Goal: Information Seeking & Learning: Compare options

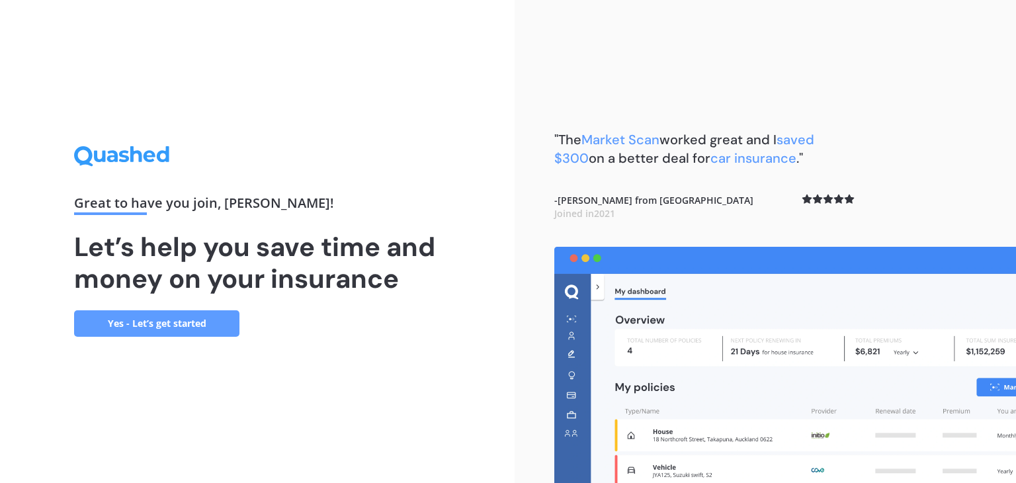
click at [171, 324] on link "Yes - Let’s get started" at bounding box center [156, 323] width 165 height 26
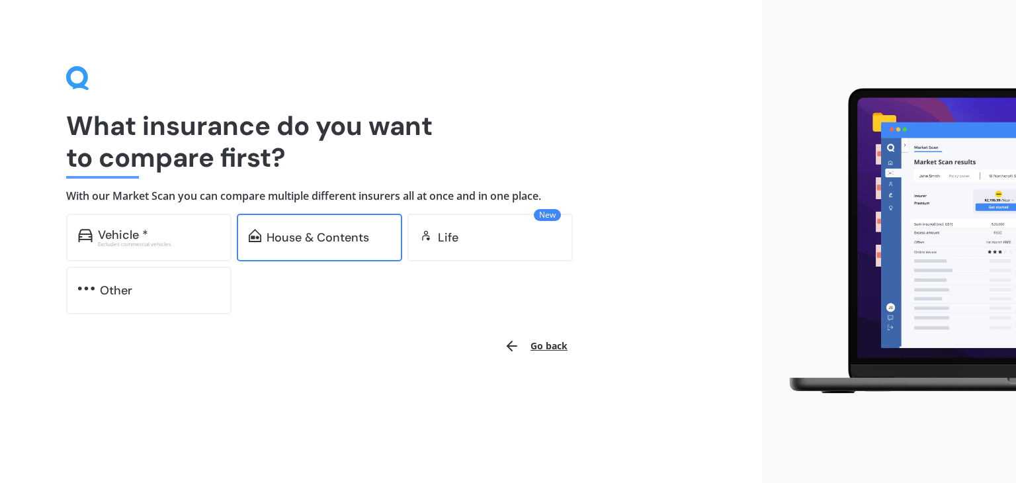
click at [312, 236] on div "House & Contents" at bounding box center [318, 237] width 103 height 13
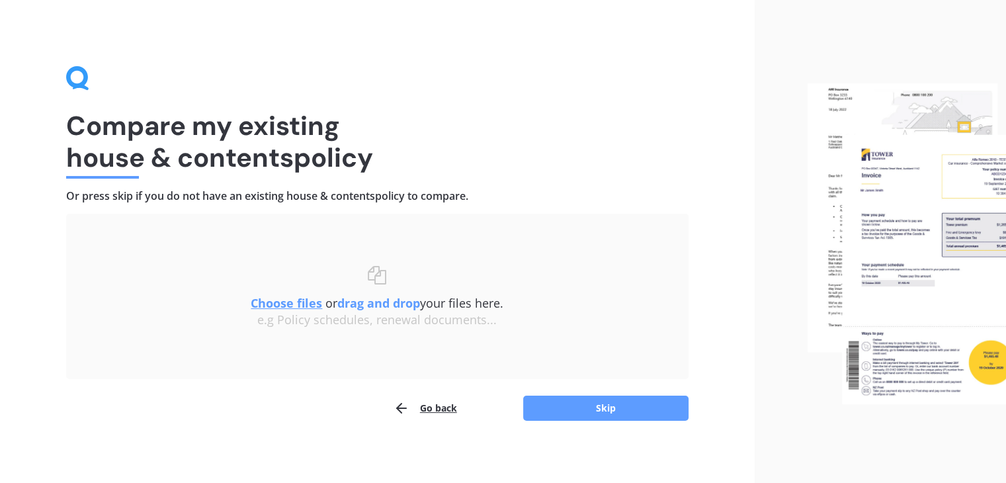
click at [307, 305] on u "Choose files" at bounding box center [286, 303] width 71 height 16
click at [471, 306] on span "Choose files or drag and drop your files here." at bounding box center [377, 303] width 253 height 16
click at [400, 407] on icon "button" at bounding box center [402, 408] width 16 height 16
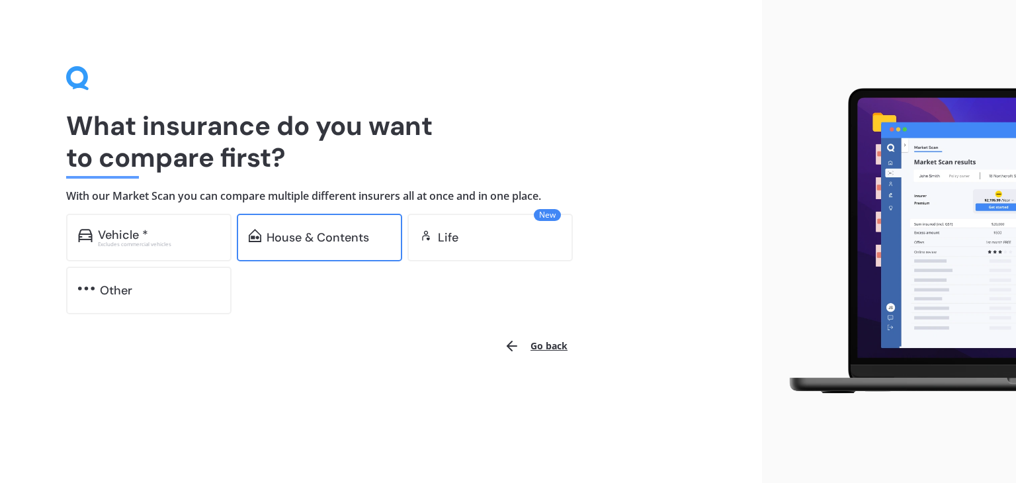
click at [345, 241] on div "House & Contents" at bounding box center [318, 237] width 103 height 13
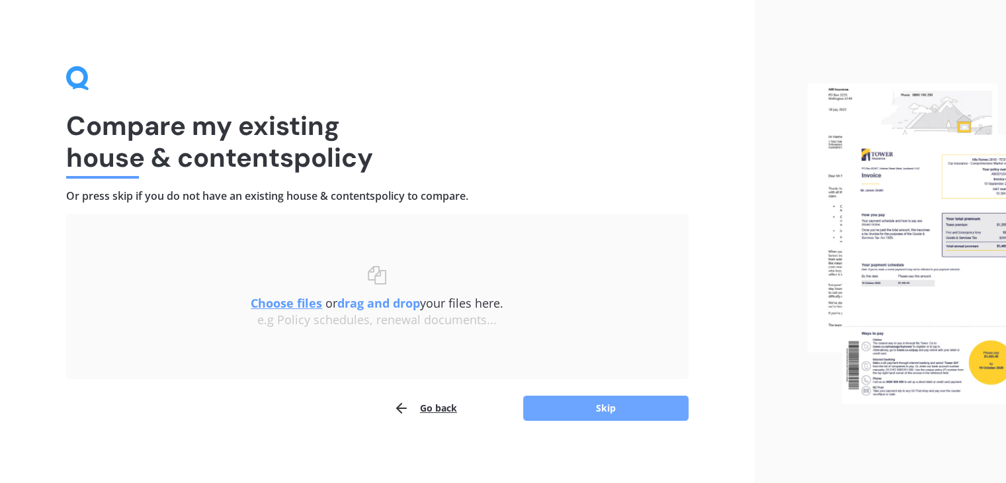
click at [584, 407] on button "Skip" at bounding box center [605, 408] width 165 height 25
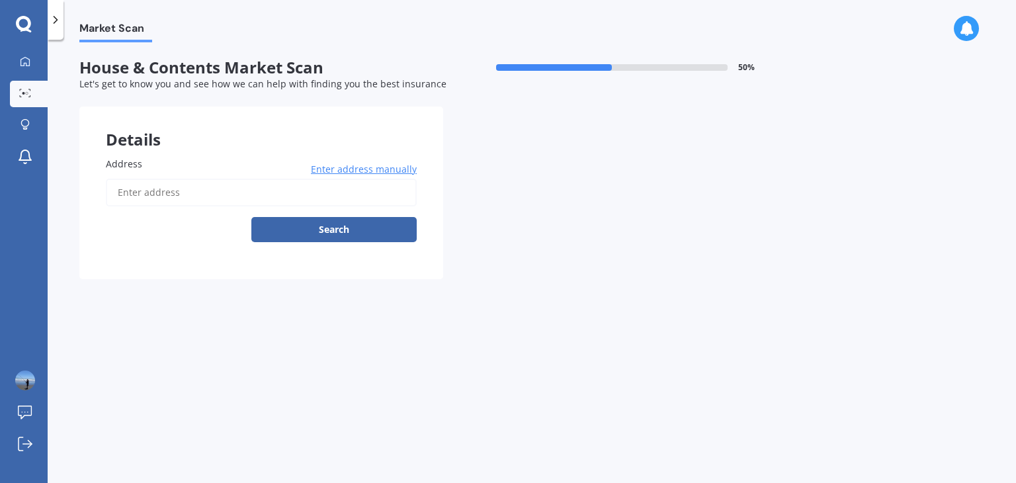
click at [125, 192] on input "Address" at bounding box center [261, 193] width 311 height 28
click at [298, 231] on button "Search" at bounding box center [333, 229] width 165 height 25
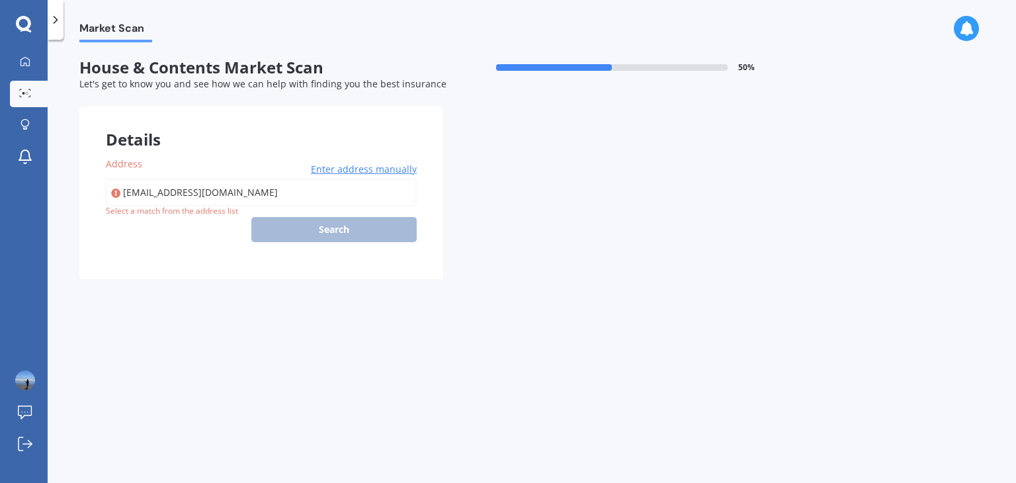
click at [360, 171] on span "Enter address manually" at bounding box center [364, 169] width 106 height 13
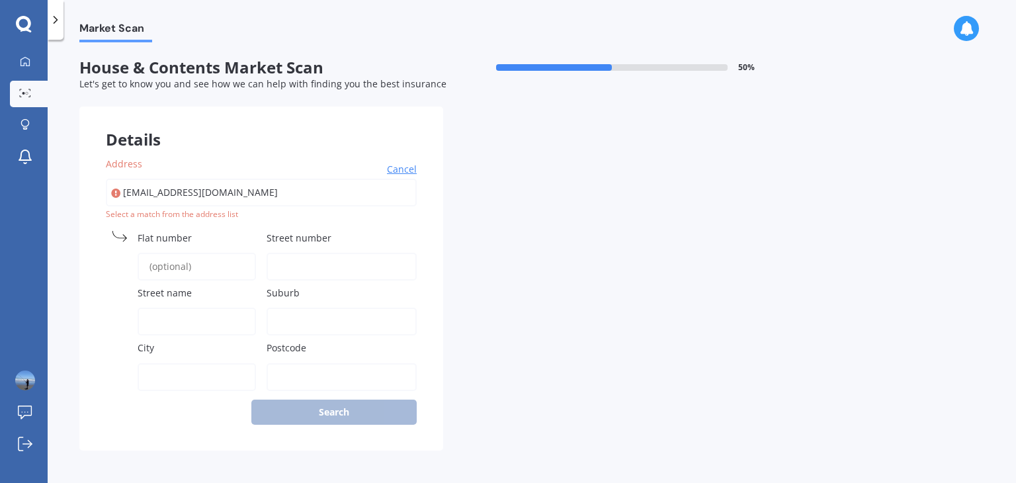
click at [241, 193] on input "iandaclark01@gmail.com" at bounding box center [261, 193] width 311 height 28
type input "i"
type input "[STREET_ADDRESS]"
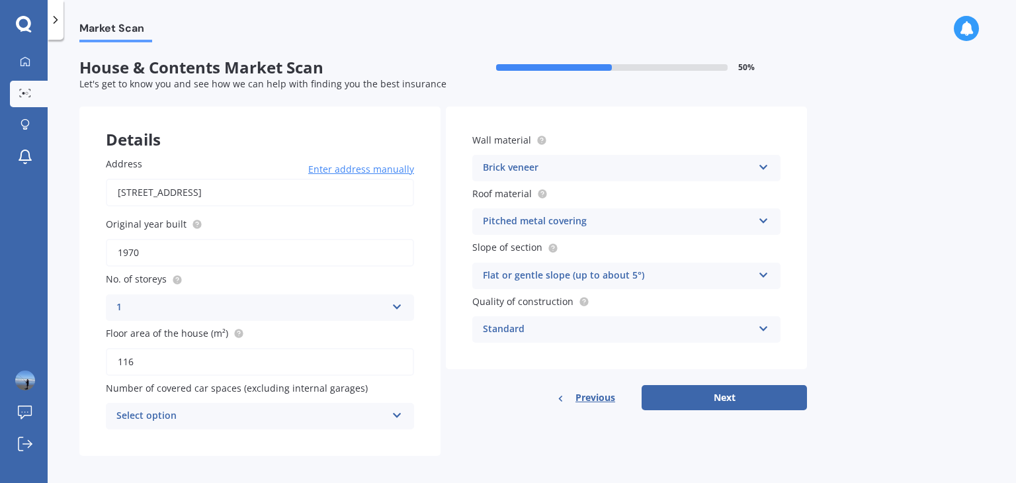
scroll to position [7, 0]
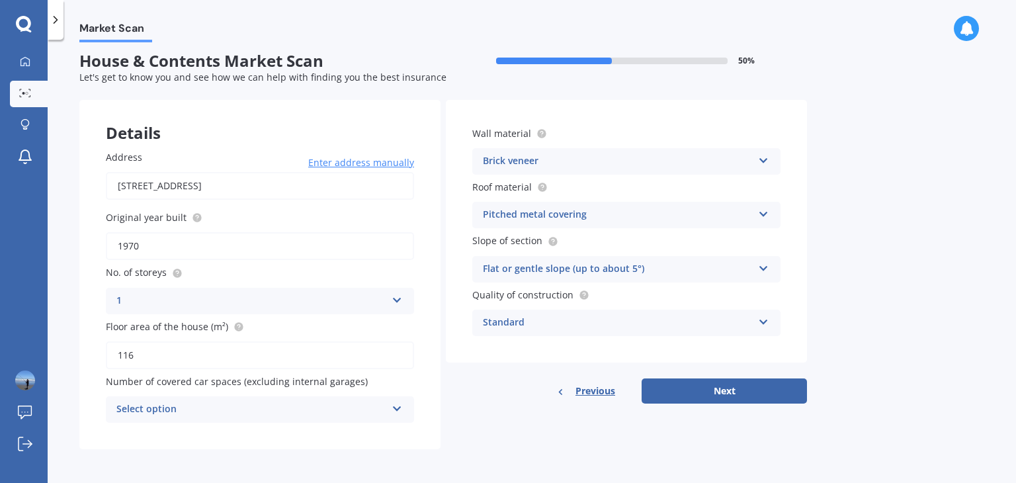
click at [398, 409] on icon at bounding box center [397, 406] width 11 height 9
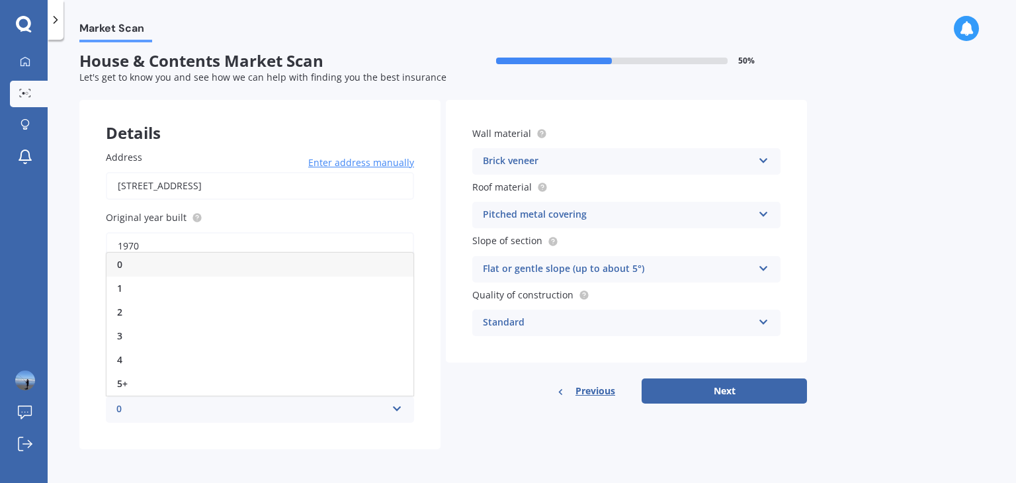
click at [400, 406] on icon at bounding box center [397, 406] width 11 height 9
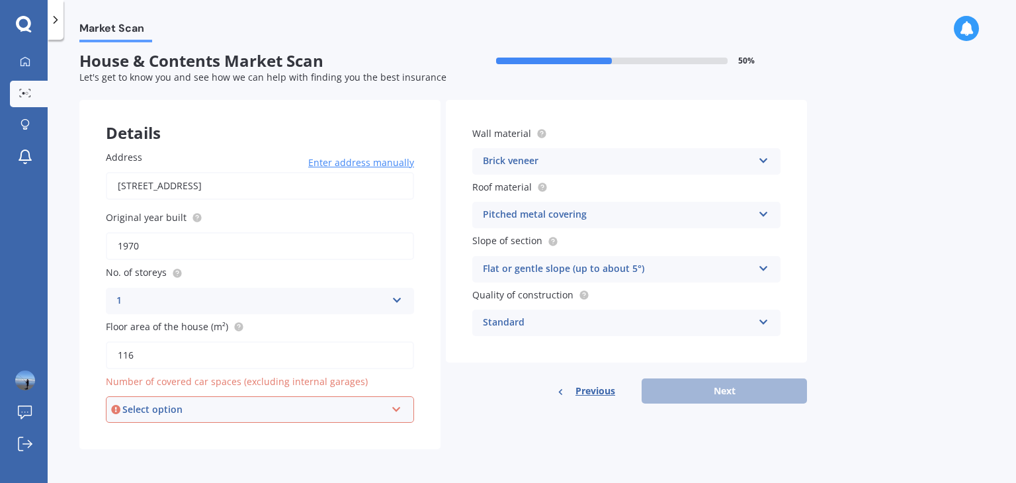
click at [401, 410] on div "Select option 0 1 2 3 4 5+" at bounding box center [260, 409] width 308 height 26
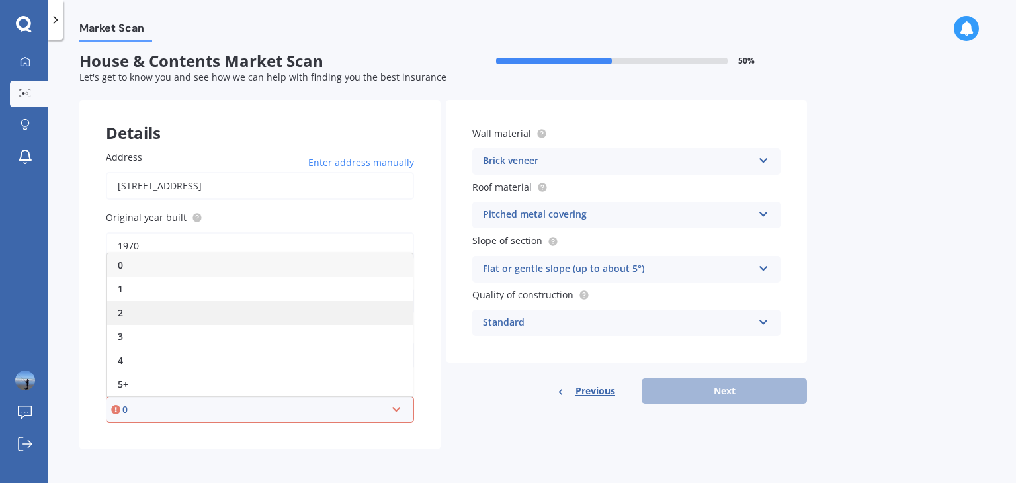
click at [125, 312] on div "2" at bounding box center [260, 313] width 306 height 24
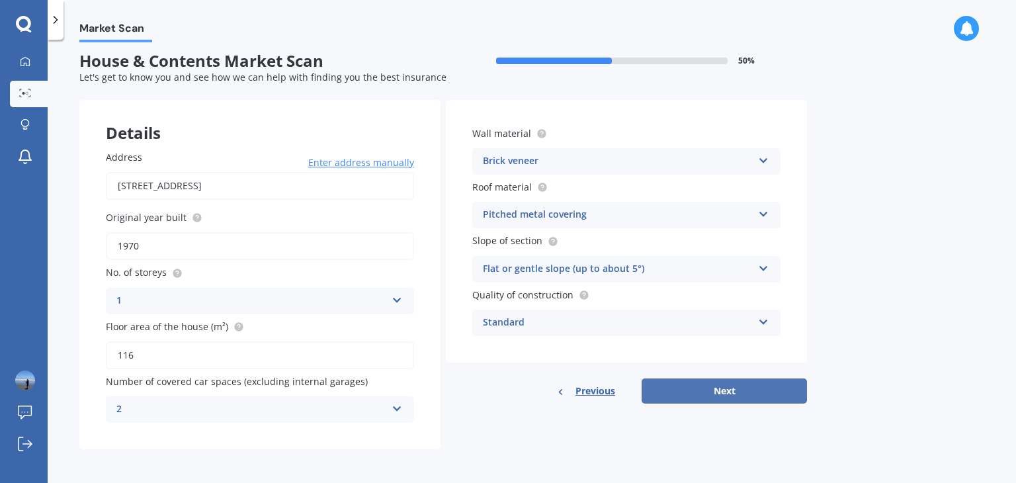
click at [686, 399] on button "Next" at bounding box center [724, 390] width 165 height 25
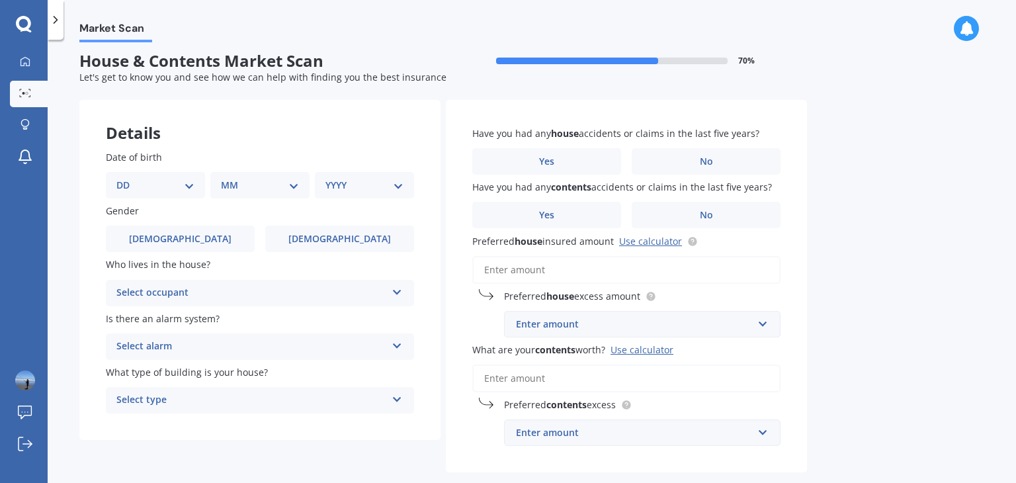
scroll to position [0, 0]
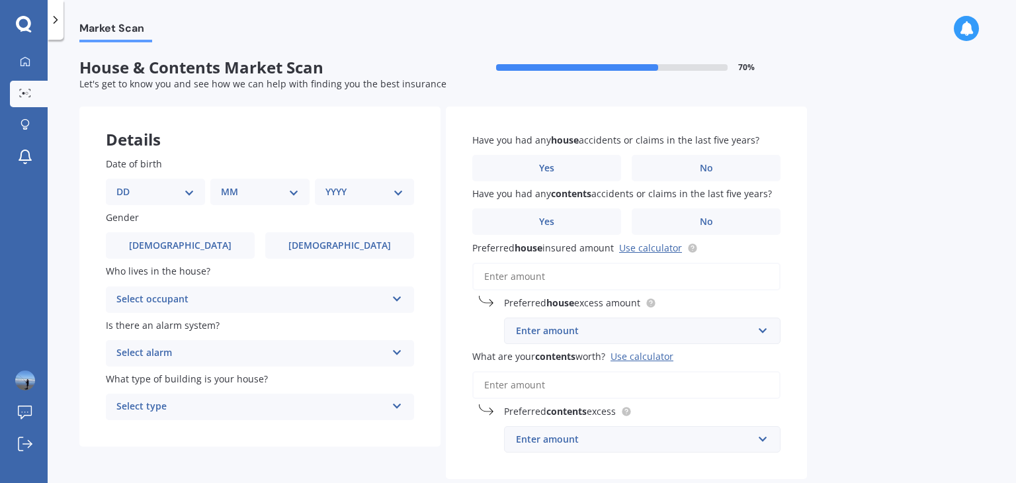
click at [190, 191] on select "DD 01 02 03 04 05 06 07 08 09 10 11 12 13 14 15 16 17 18 19 20 21 22 23 24 25 2…" at bounding box center [155, 192] width 78 height 15
select select "29"
click at [127, 185] on select "DD 01 02 03 04 05 06 07 08 09 10 11 12 13 14 15 16 17 18 19 20 21 22 23 24 25 2…" at bounding box center [155, 192] width 78 height 15
click at [296, 191] on select "MM 01 02 03 04 05 06 07 08 09 10 11 12" at bounding box center [262, 192] width 73 height 15
select select "05"
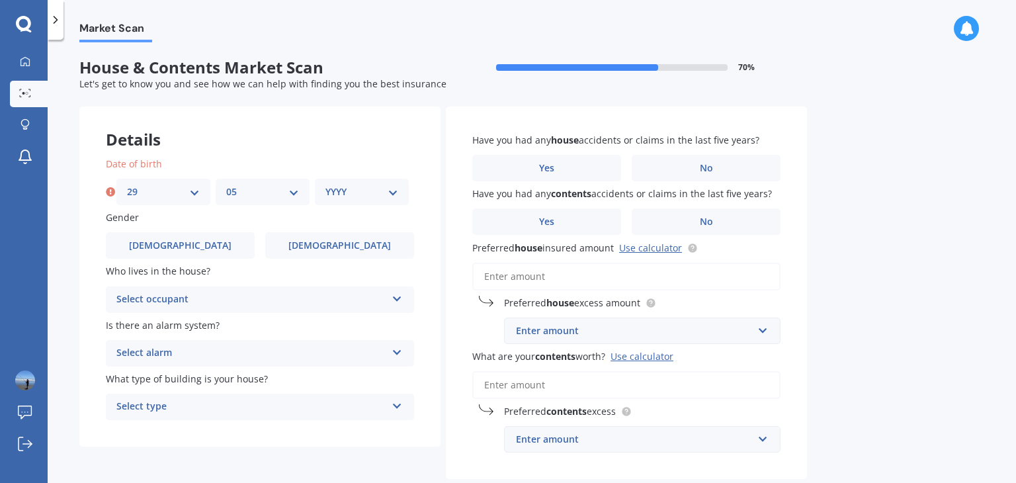
click at [226, 185] on select "MM 01 02 03 04 05 06 07 08 09 10 11 12" at bounding box center [262, 192] width 73 height 15
click at [392, 191] on select "YYYY 2009 2008 2007 2006 2005 2004 2003 2002 2001 2000 1999 1998 1997 1996 1995…" at bounding box center [361, 192] width 73 height 15
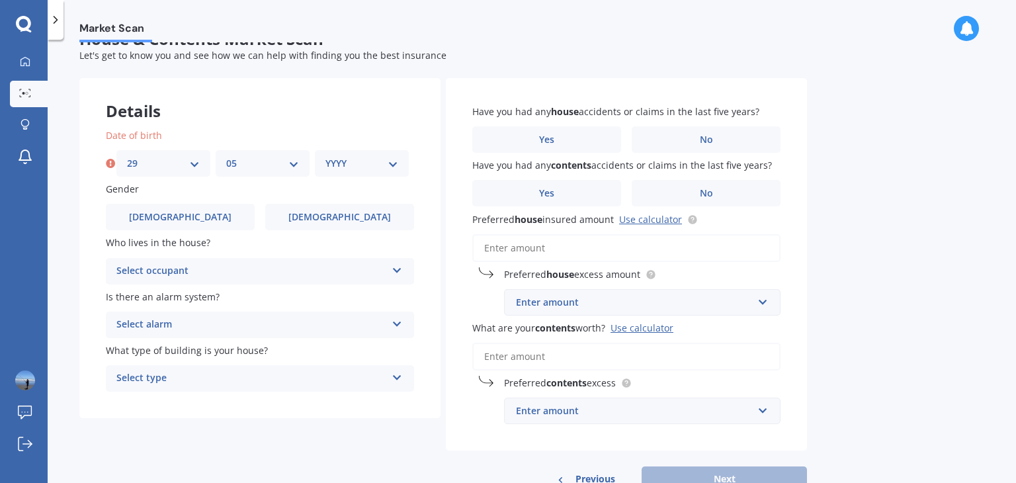
scroll to position [5, 0]
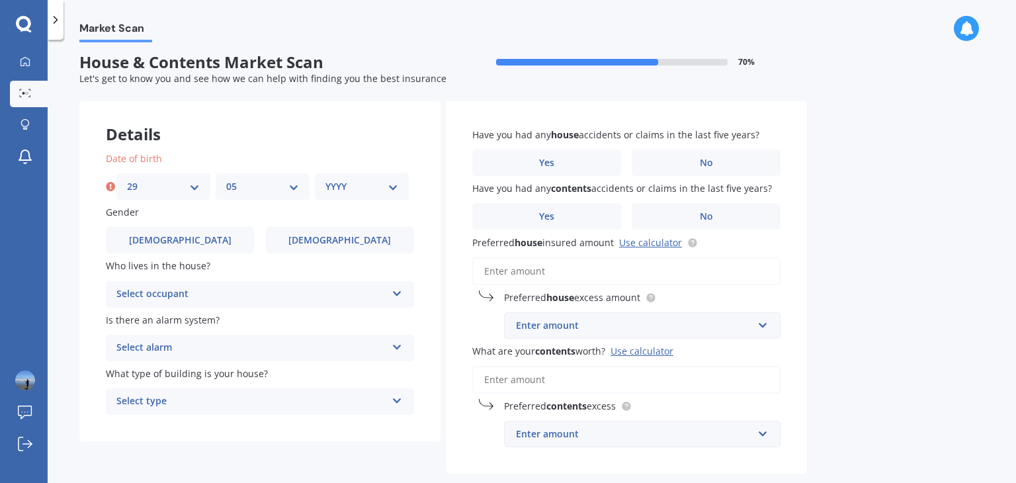
click at [394, 185] on select "YYYY 2009 2008 2007 2006 2005 2004 2003 2002 2001 2000 1999 1998 1997 1996 1995…" at bounding box center [361, 186] width 73 height 15
select select "1951"
click at [325, 179] on select "YYYY 2009 2008 2007 2006 2005 2004 2003 2002 2001 2000 1999 1998 1997 1996 1995…" at bounding box center [361, 186] width 73 height 15
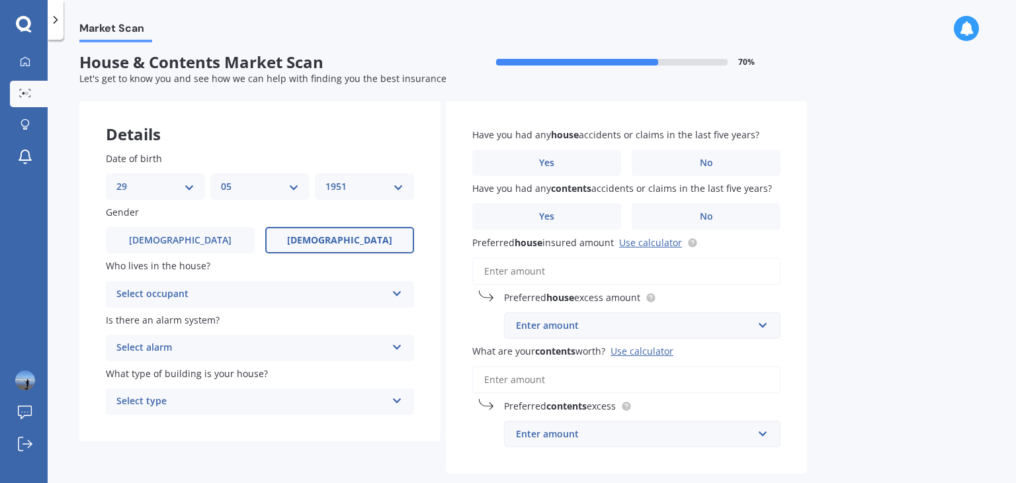
click at [353, 235] on span "[DEMOGRAPHIC_DATA]" at bounding box center [339, 240] width 105 height 11
click at [0, 0] on input "[DEMOGRAPHIC_DATA]" at bounding box center [0, 0] width 0 height 0
click at [400, 291] on icon at bounding box center [397, 290] width 11 height 9
click at [124, 315] on span "Owner" at bounding box center [132, 320] width 30 height 13
click at [398, 400] on icon at bounding box center [397, 398] width 11 height 9
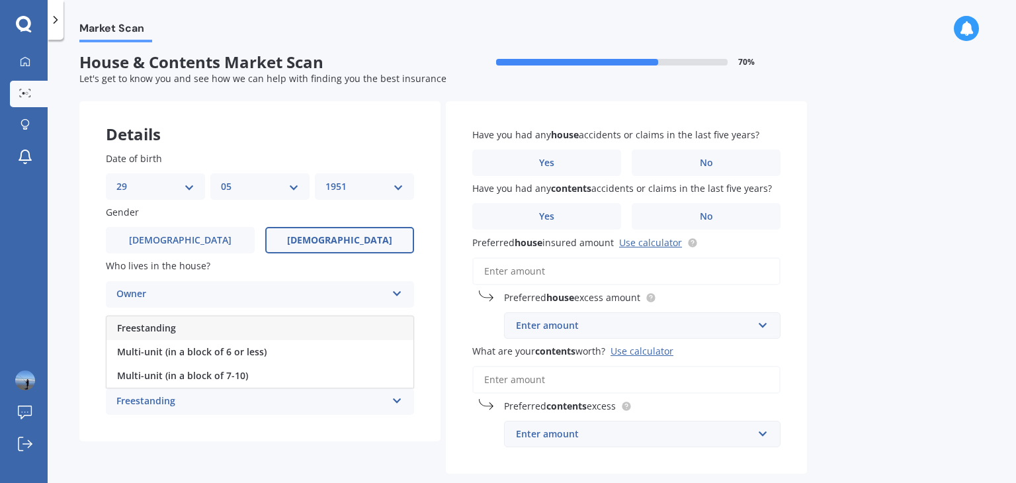
click at [159, 404] on div "Freestanding" at bounding box center [251, 402] width 270 height 16
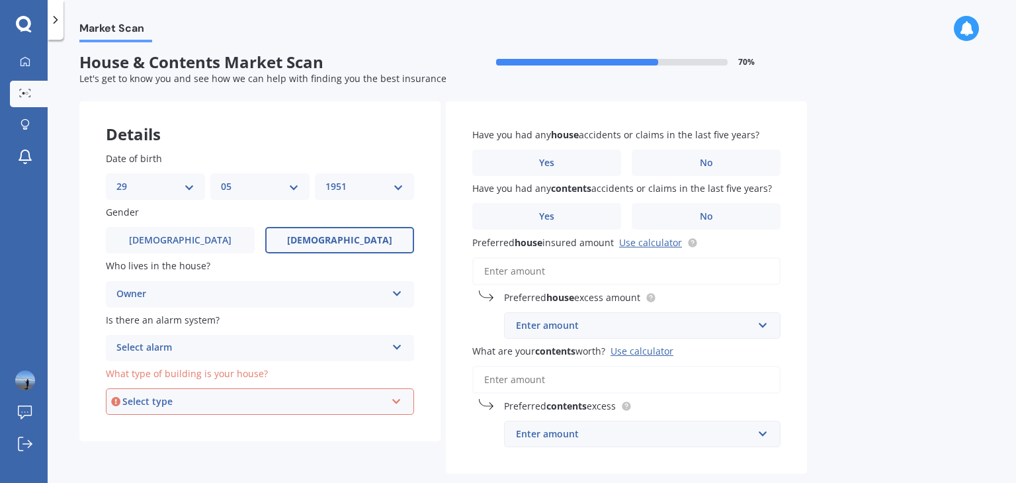
click at [397, 401] on icon at bounding box center [396, 398] width 11 height 9
click at [148, 327] on span "Freestanding" at bounding box center [147, 328] width 59 height 13
click at [540, 165] on span "Yes" at bounding box center [547, 162] width 16 height 11
click at [0, 0] on input "Yes" at bounding box center [0, 0] width 0 height 0
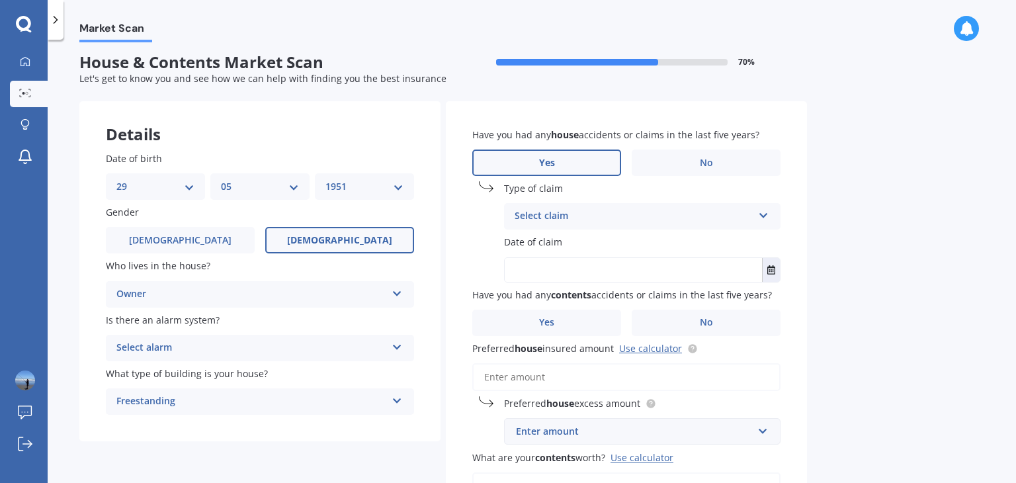
click at [763, 216] on icon at bounding box center [763, 212] width 11 height 9
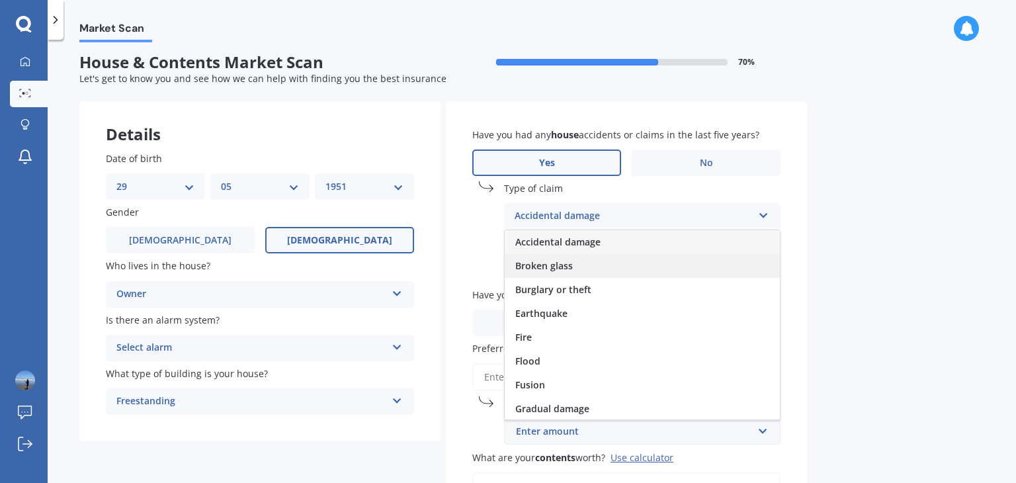
click at [527, 269] on span "Broken glass" at bounding box center [544, 265] width 58 height 13
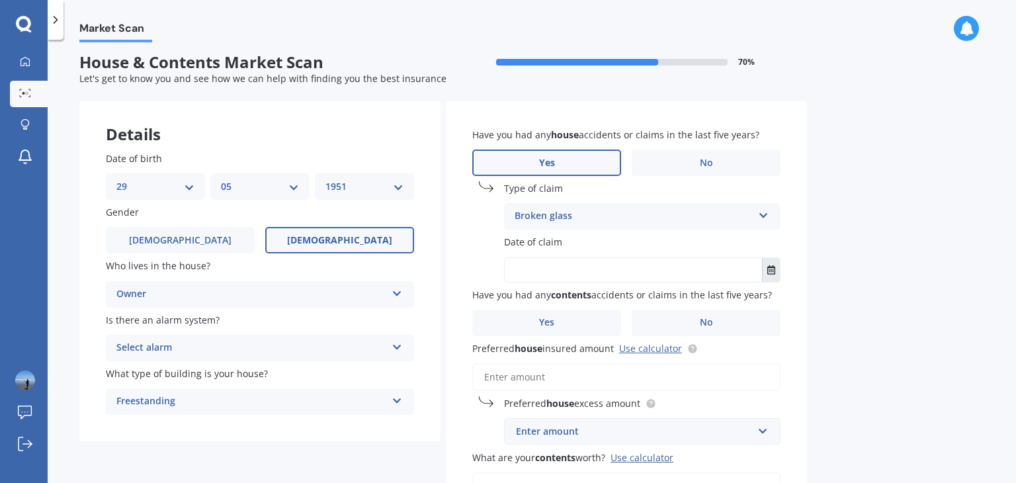
click at [771, 271] on icon "Select date" at bounding box center [771, 269] width 8 height 9
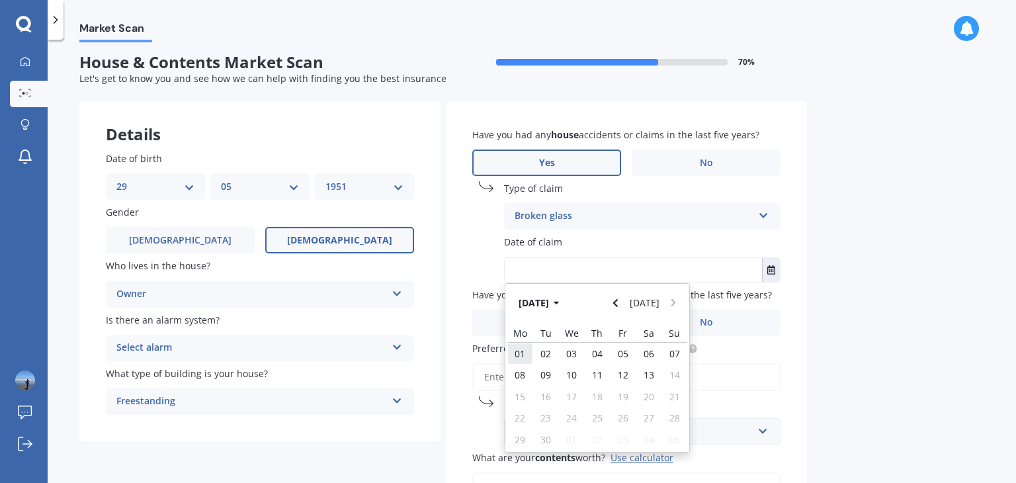
click at [519, 358] on span "01" at bounding box center [520, 353] width 11 height 13
type input "[DATE]"
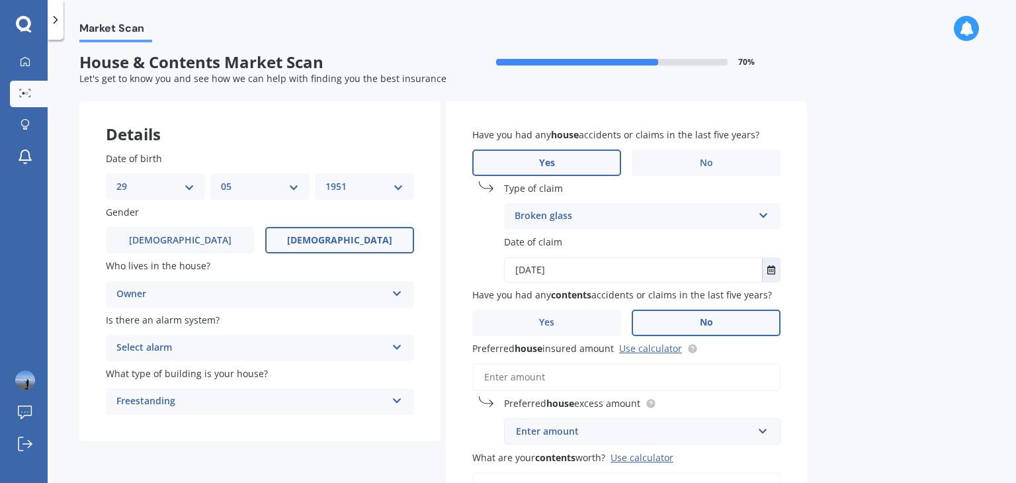
click at [717, 329] on label "No" at bounding box center [706, 323] width 149 height 26
click at [0, 0] on input "No" at bounding box center [0, 0] width 0 height 0
click at [698, 321] on label "No" at bounding box center [706, 323] width 149 height 26
click at [0, 0] on input "No" at bounding box center [0, 0] width 0 height 0
click at [651, 351] on link "Use calculator" at bounding box center [650, 348] width 63 height 13
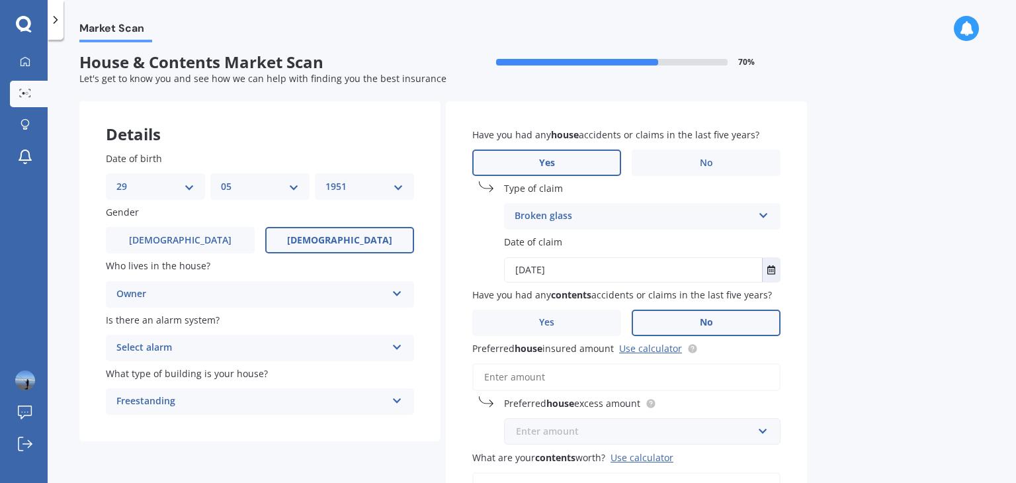
click at [767, 430] on input "text" at bounding box center [637, 431] width 265 height 25
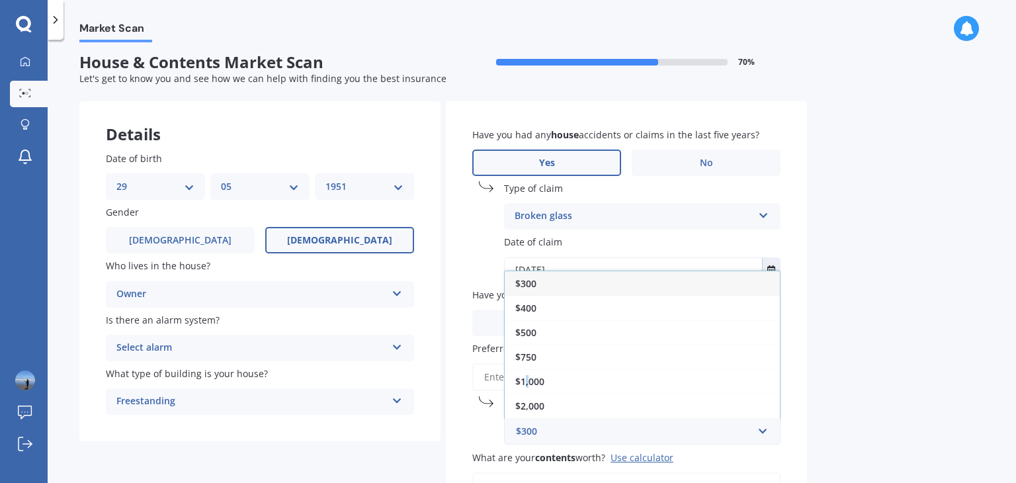
click at [529, 384] on span "$1,000" at bounding box center [529, 381] width 29 height 13
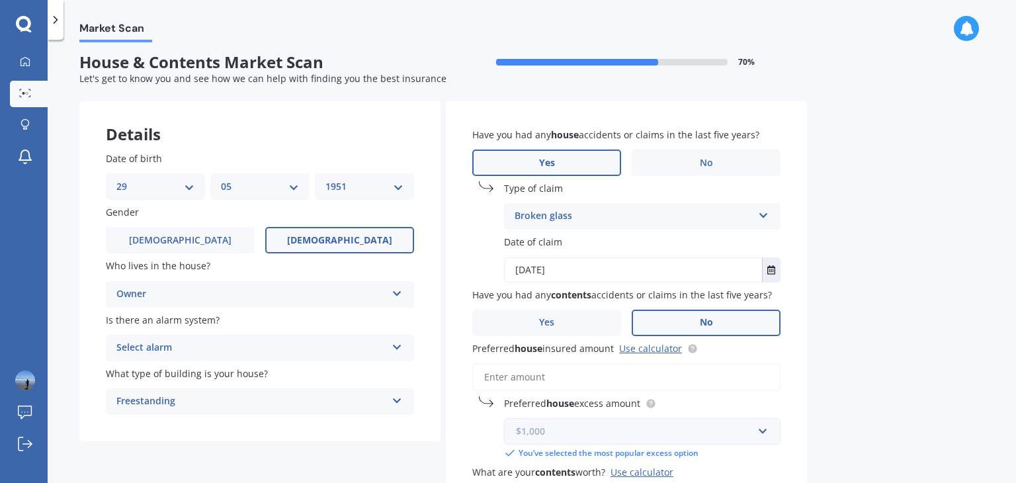
click at [764, 432] on input "text" at bounding box center [637, 431] width 265 height 25
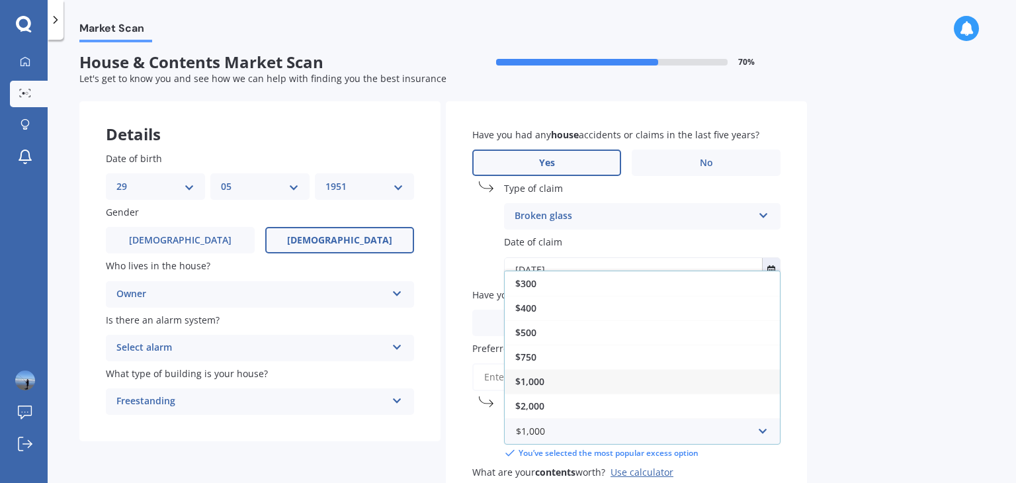
click at [535, 381] on span "$1,000" at bounding box center [529, 381] width 29 height 13
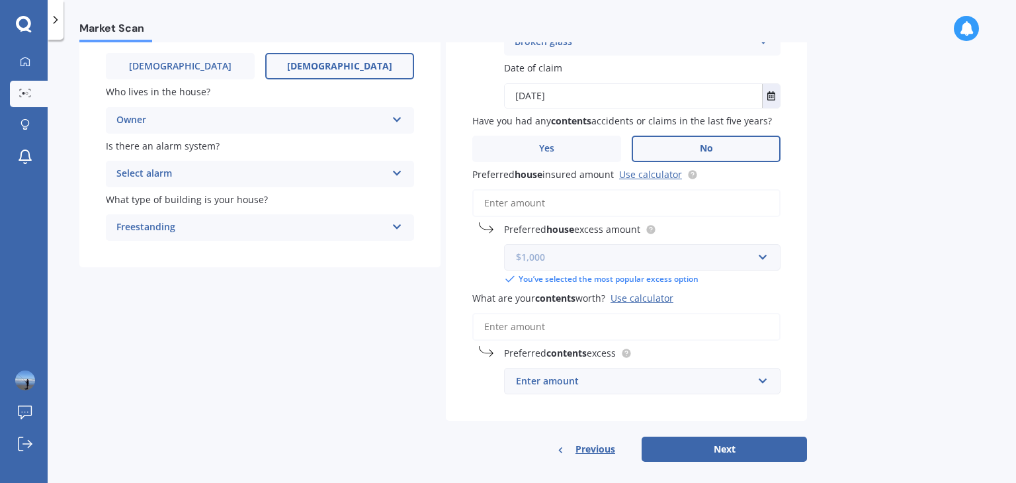
scroll to position [192, 0]
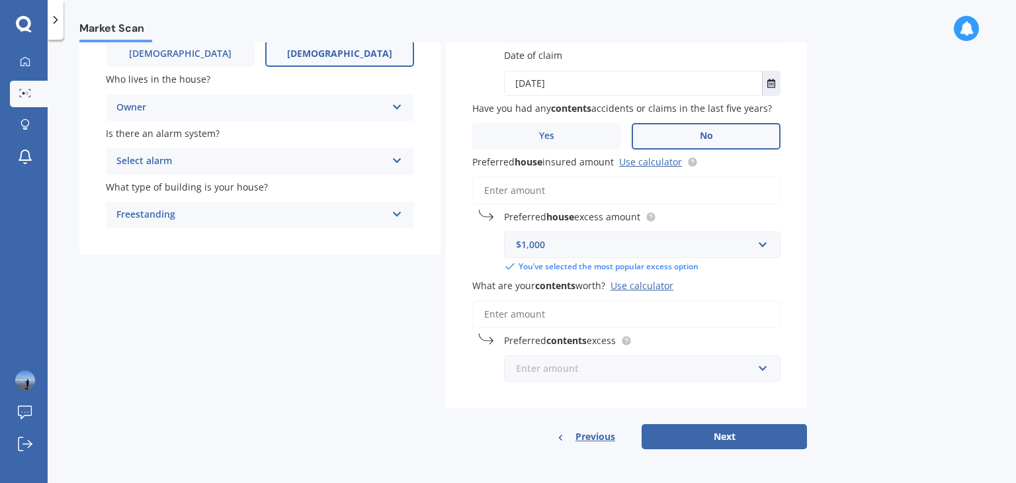
click at [762, 364] on input "text" at bounding box center [637, 368] width 265 height 25
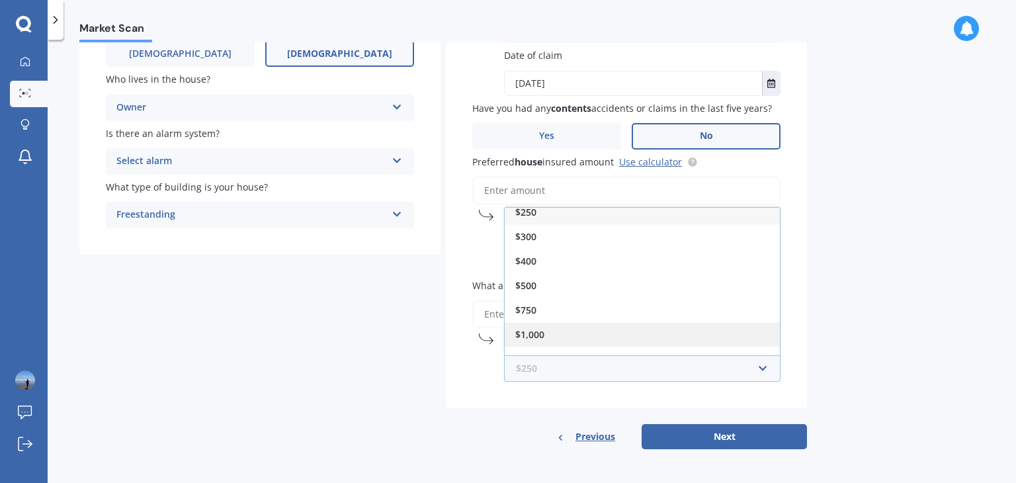
scroll to position [0, 0]
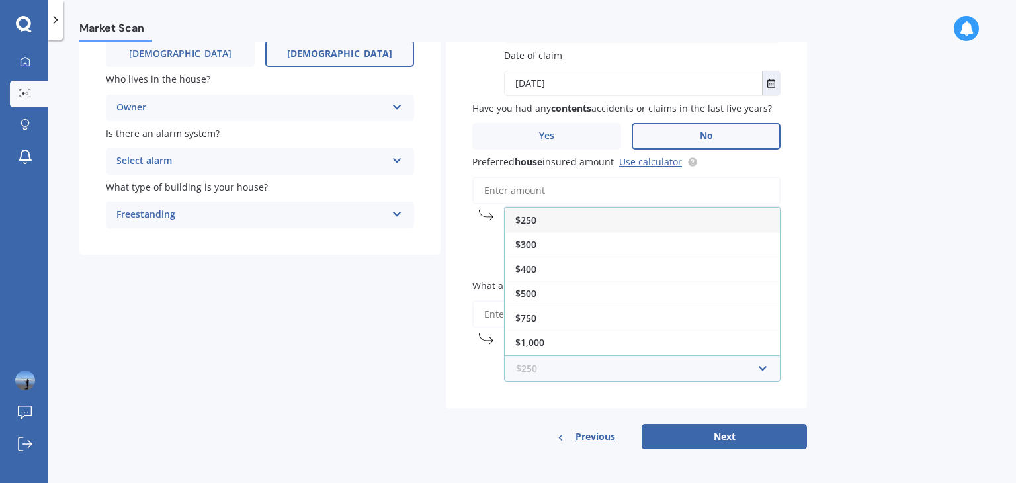
click at [765, 366] on input "text" at bounding box center [637, 368] width 265 height 25
click at [759, 366] on input "text" at bounding box center [637, 368] width 265 height 25
click at [460, 349] on div "Have you had any house accidents or claims in the last five years? Yes No Type …" at bounding box center [626, 161] width 361 height 493
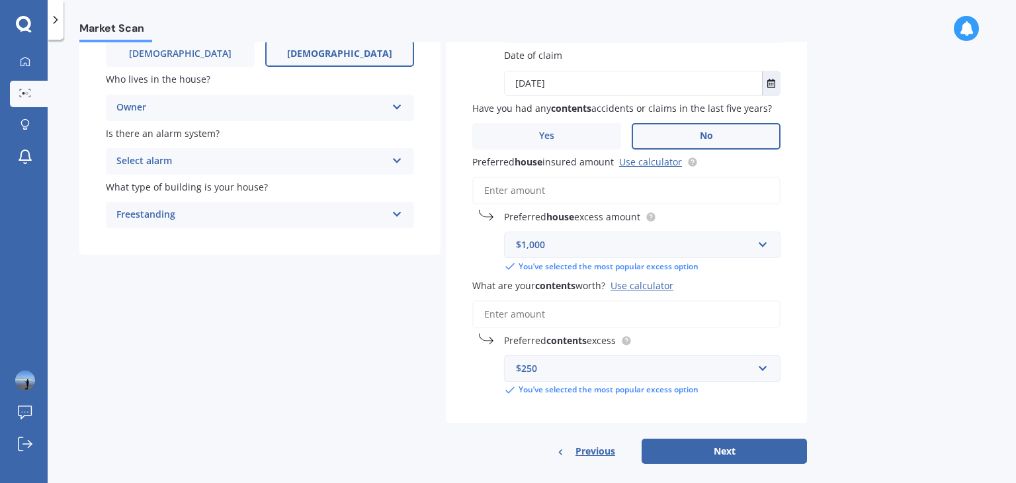
click at [537, 368] on div "$250" at bounding box center [634, 368] width 237 height 15
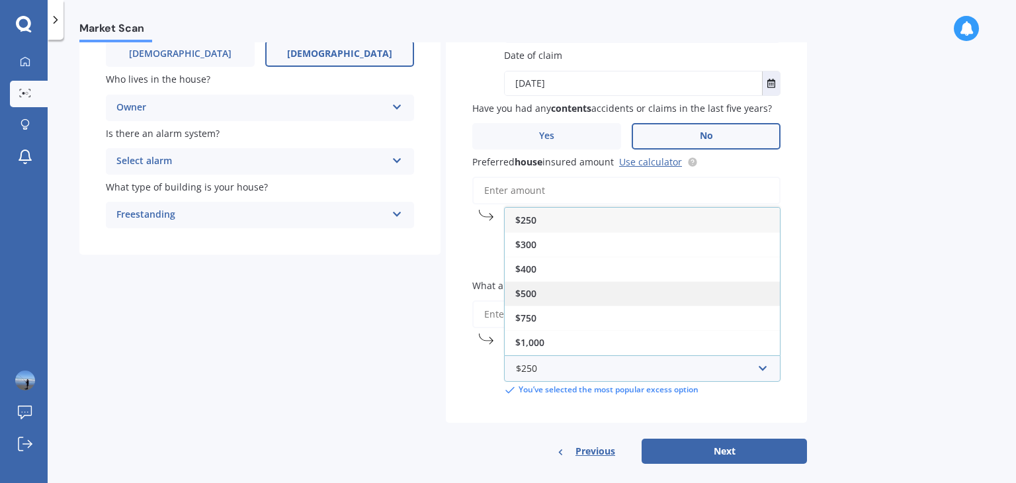
click at [526, 298] on div "$500" at bounding box center [642, 293] width 275 height 24
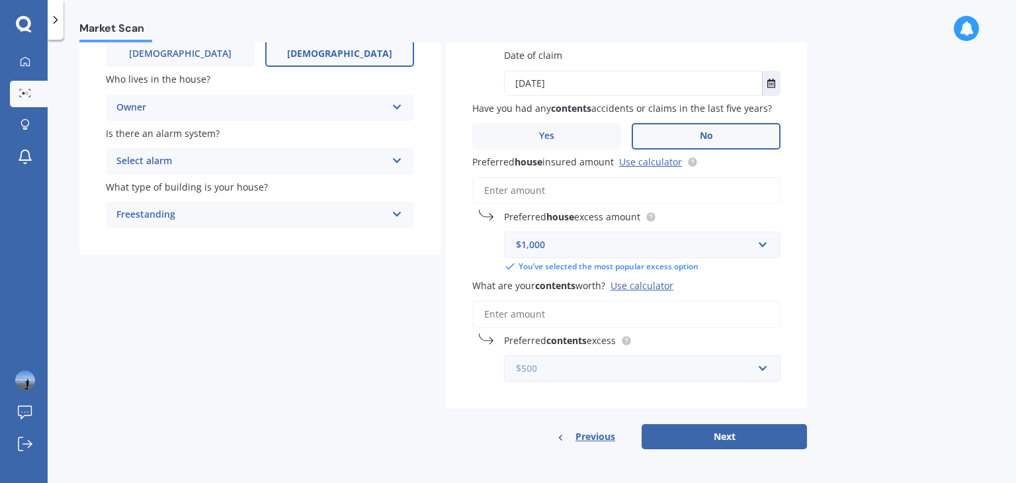
click at [765, 368] on input "text" at bounding box center [637, 368] width 265 height 25
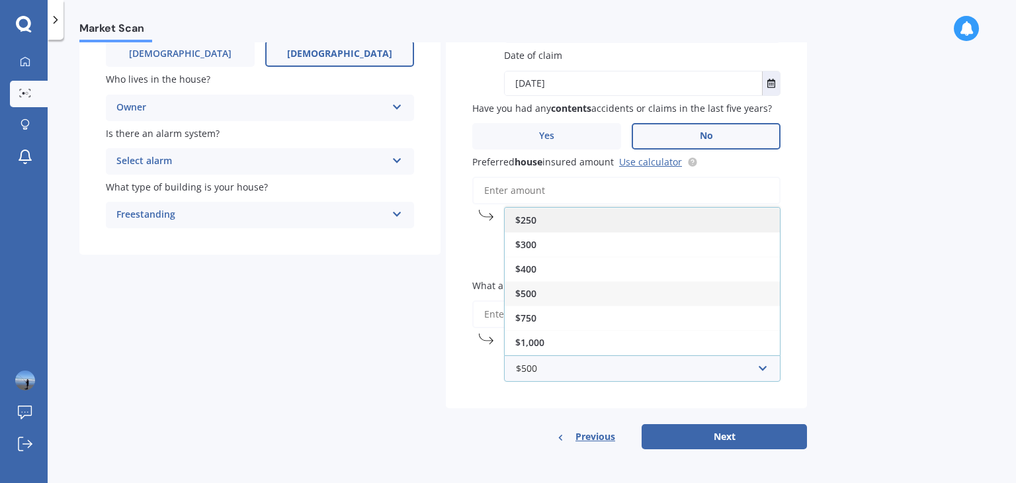
click at [531, 218] on span "$250" at bounding box center [525, 220] width 21 height 13
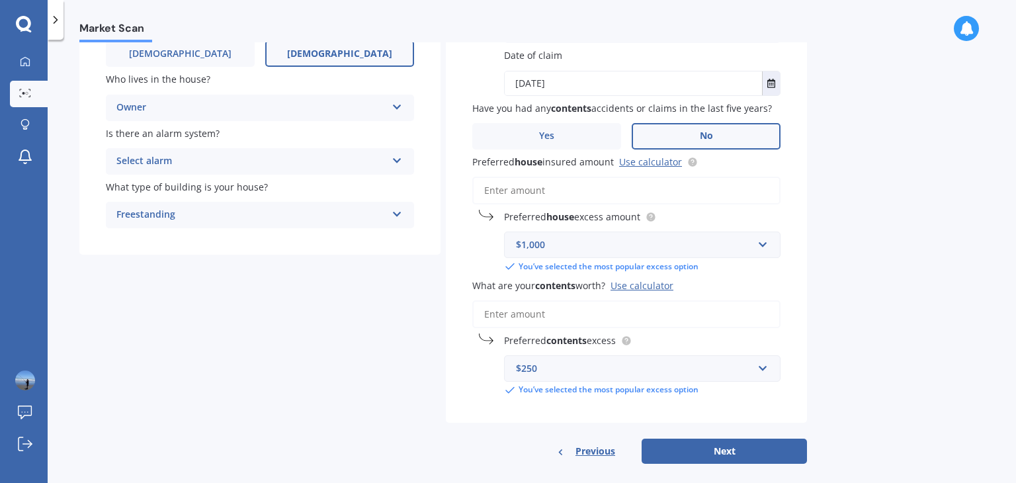
click at [548, 311] on input "What are your contents worth? Use calculator" at bounding box center [626, 314] width 308 height 28
click at [485, 191] on input "Preferred house insured amount Use calculator" at bounding box center [626, 191] width 308 height 28
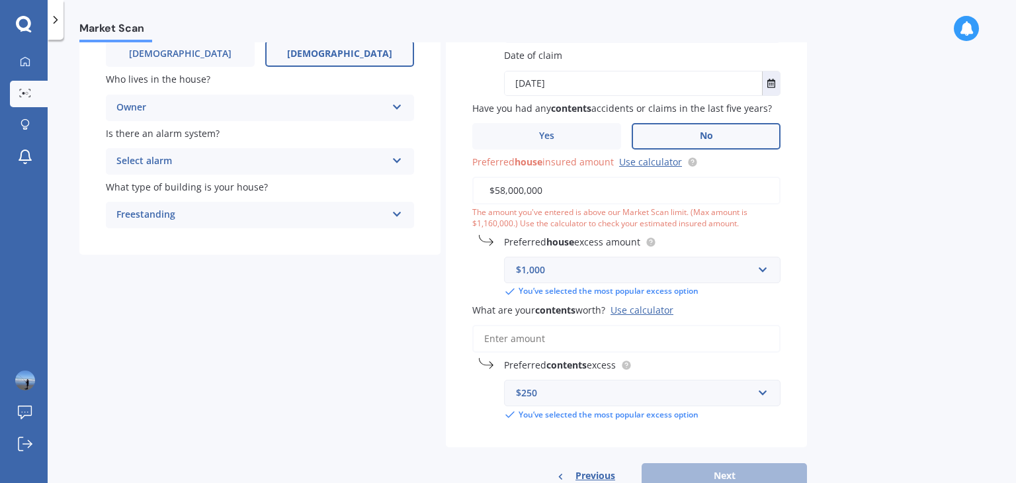
click at [508, 191] on input "$58,000,000" at bounding box center [626, 191] width 308 height 28
click at [505, 188] on input "$58,000,000" at bounding box center [626, 191] width 308 height 28
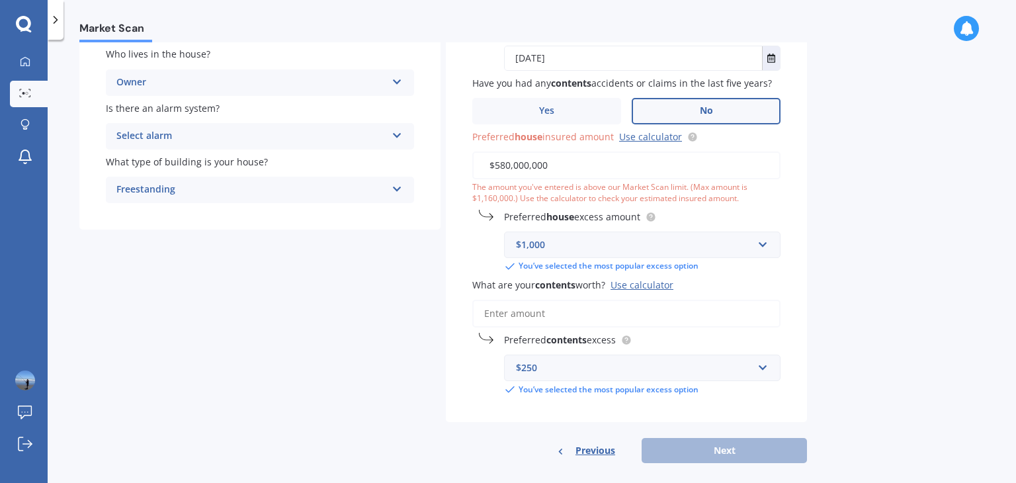
scroll to position [232, 0]
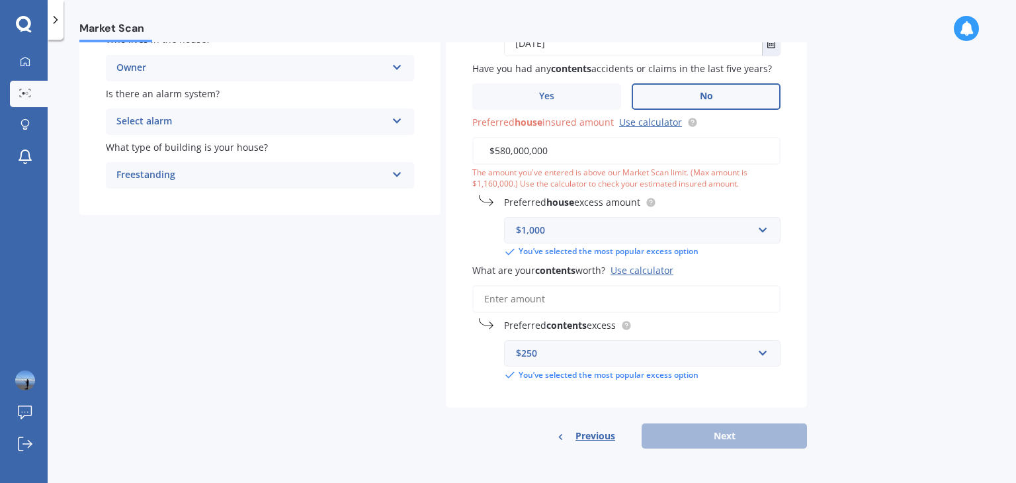
type input "$580,000,000"
click at [483, 300] on input "What are your contents worth? Use calculator" at bounding box center [626, 299] width 308 height 28
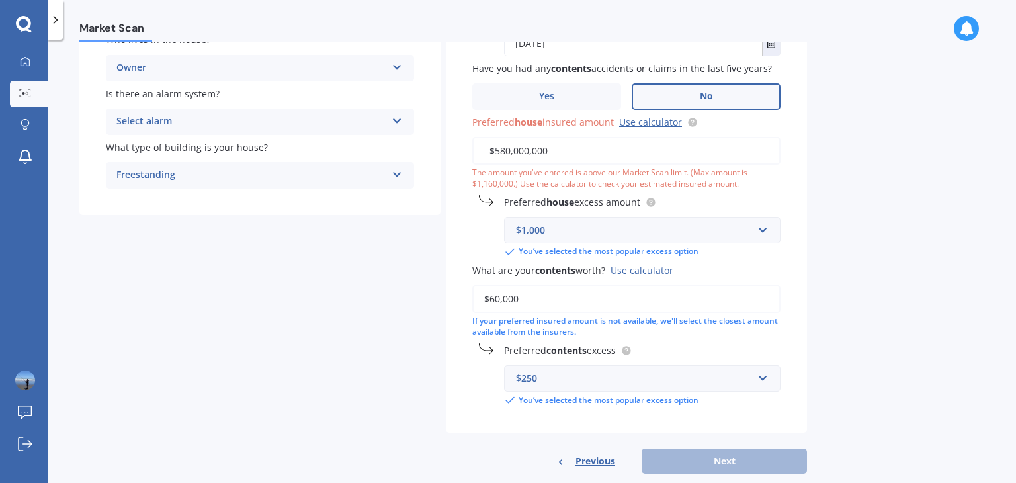
type input "$60,000"
click at [550, 148] on input "$580,000,000" at bounding box center [626, 151] width 308 height 28
click at [503, 151] on input "$5,800,000" at bounding box center [626, 151] width 308 height 28
click at [505, 150] on input "$5,800,000" at bounding box center [626, 151] width 308 height 28
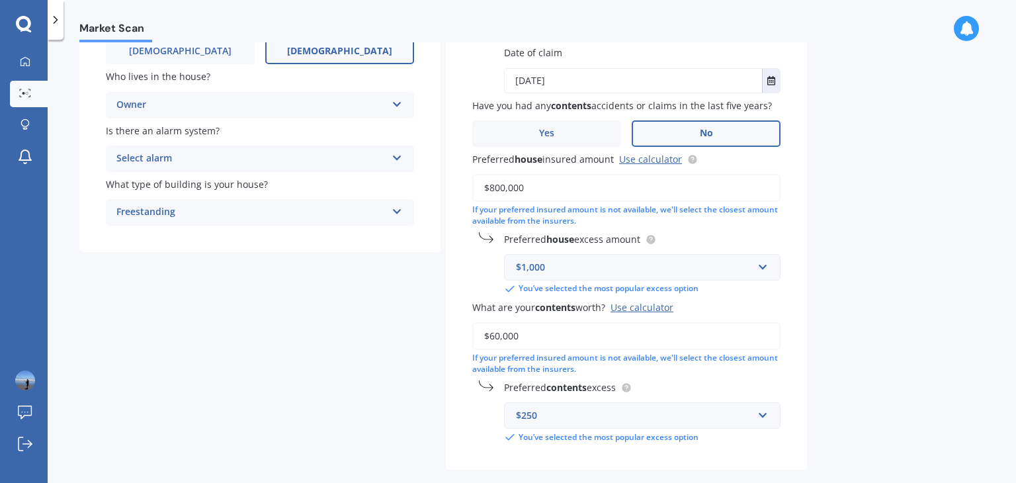
scroll to position [165, 0]
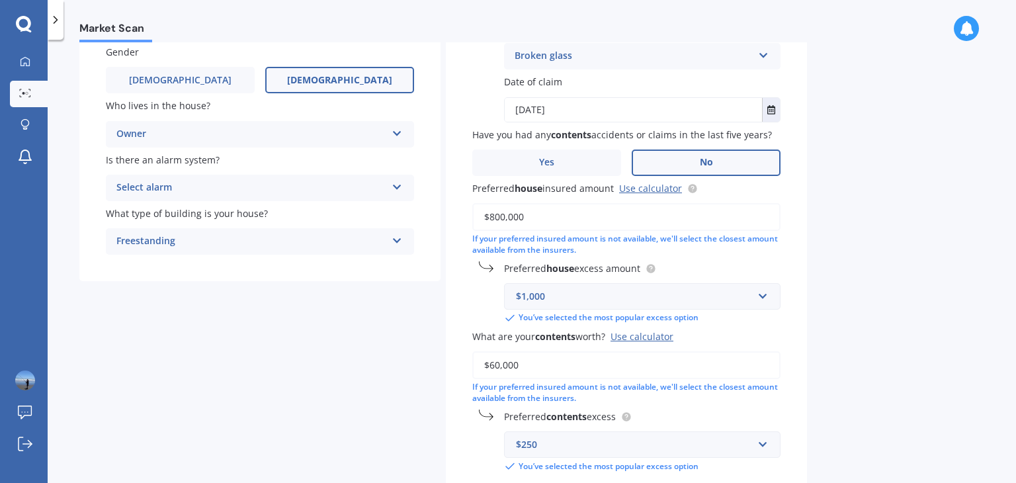
click at [526, 215] on input "$800,000" at bounding box center [626, 217] width 308 height 28
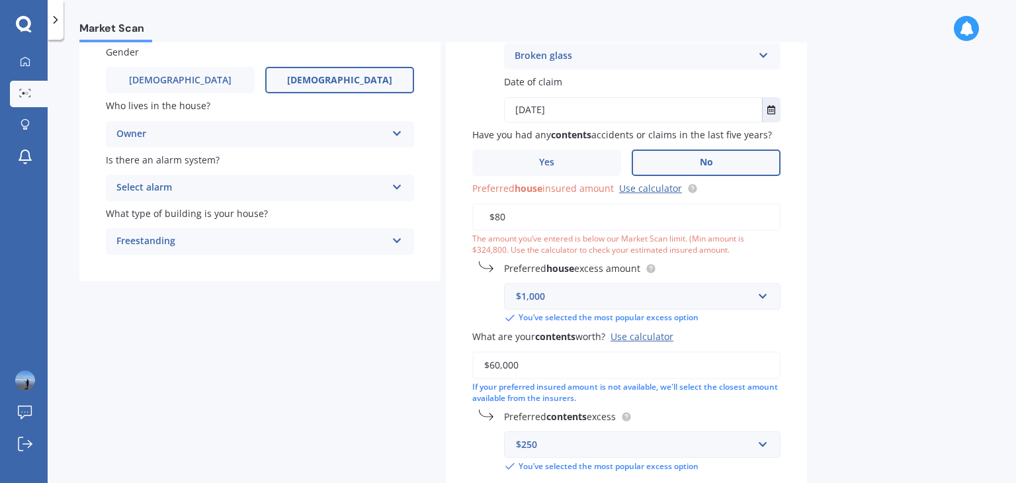
type input "$8"
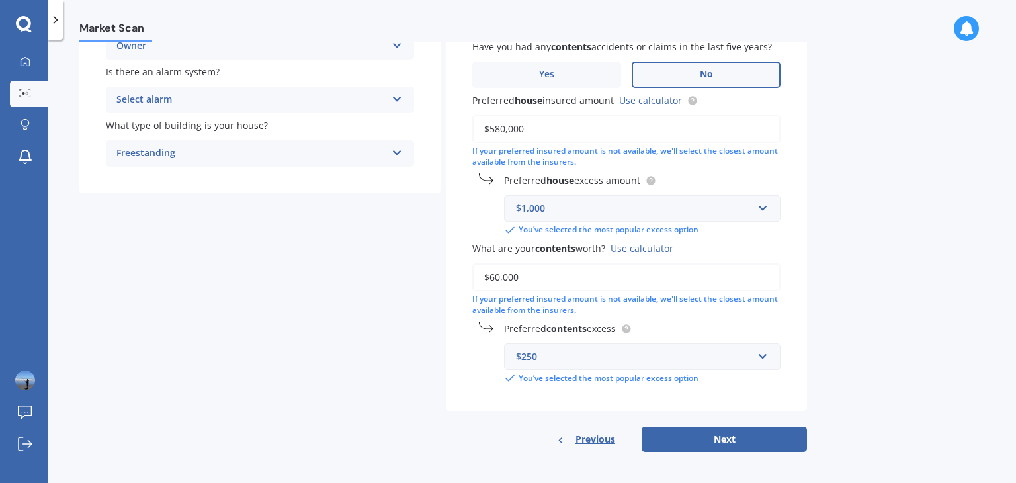
scroll to position [257, 0]
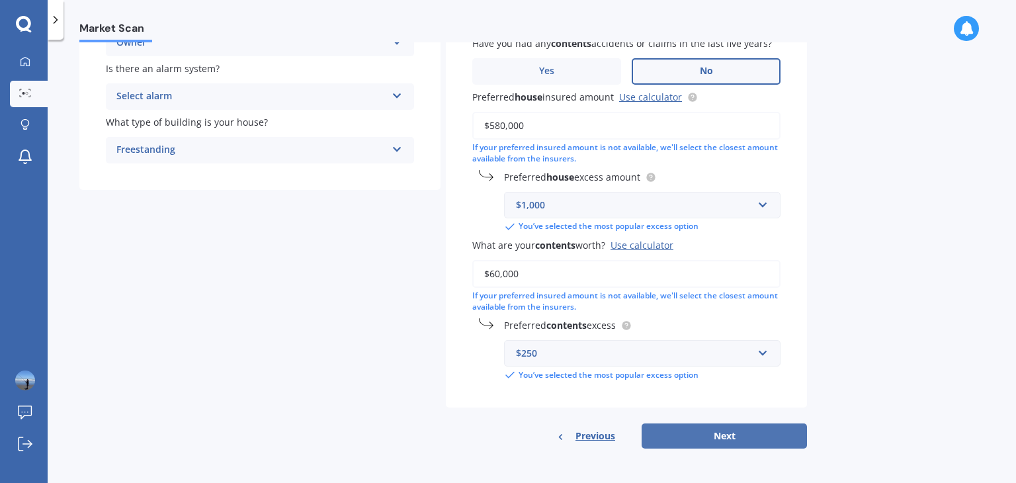
type input "$580,000"
click at [654, 433] on button "Next" at bounding box center [724, 435] width 165 height 25
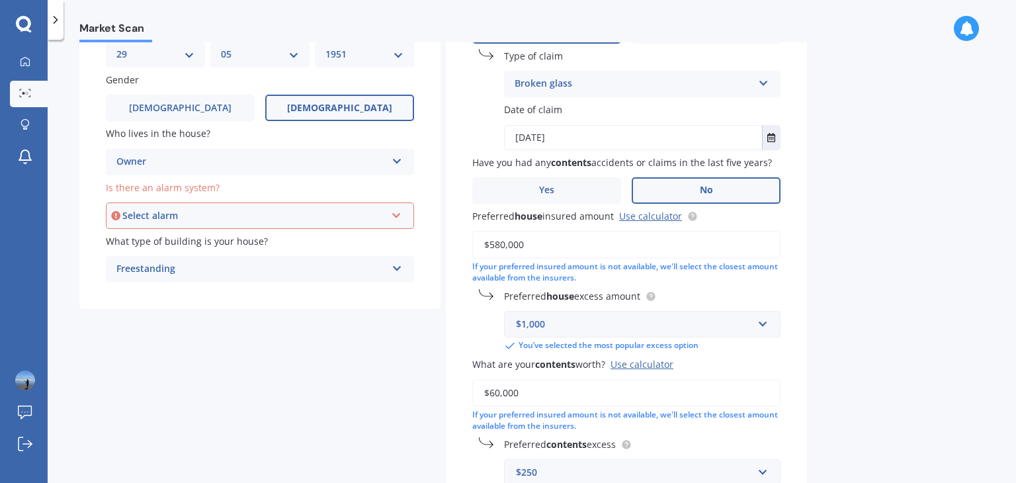
scroll to position [124, 0]
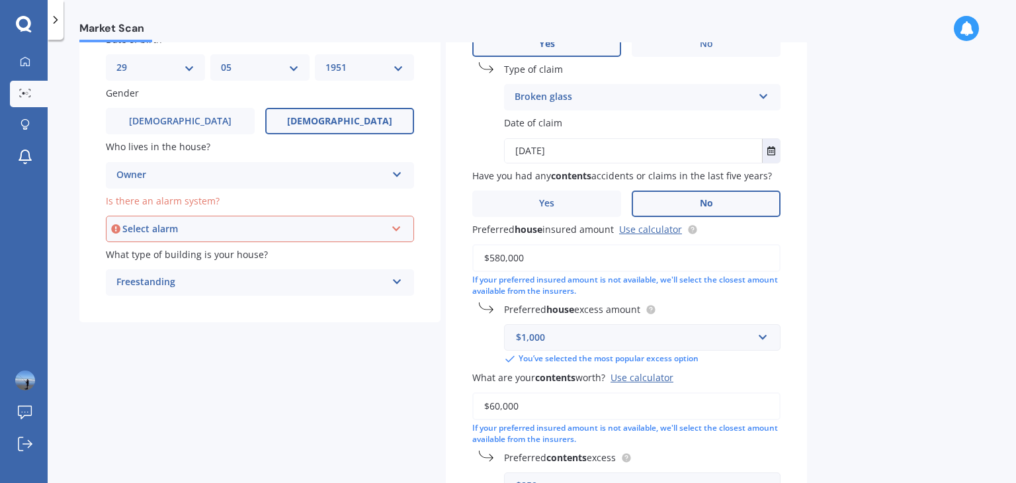
click at [397, 228] on icon at bounding box center [396, 226] width 11 height 9
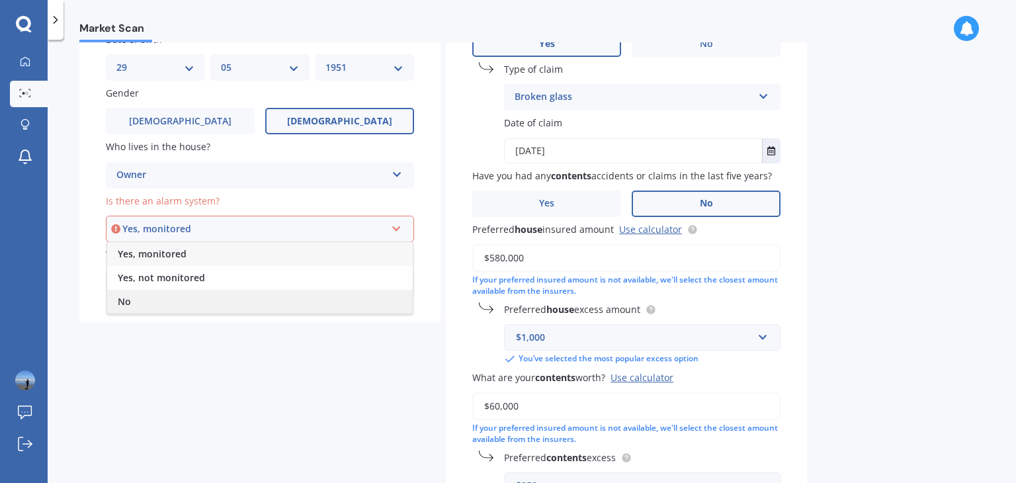
click at [127, 302] on span "No" at bounding box center [124, 301] width 13 height 13
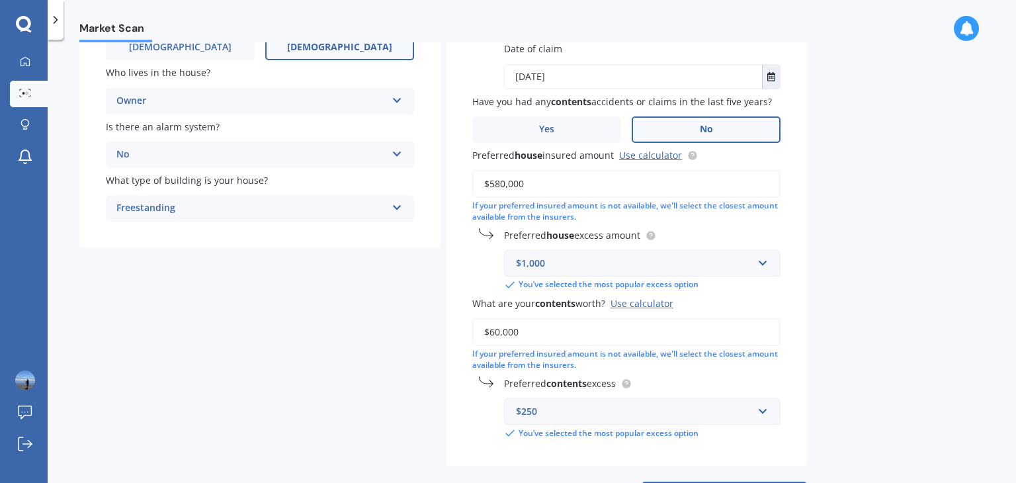
scroll to position [257, 0]
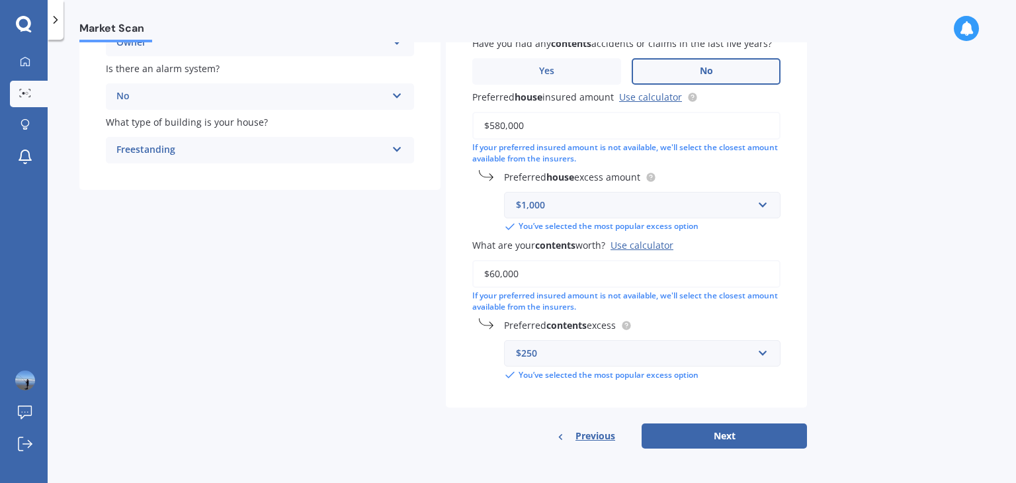
click at [497, 273] on input "$60,000" at bounding box center [626, 274] width 308 height 28
type input "$80,000"
click at [689, 441] on button "Next" at bounding box center [724, 435] width 165 height 25
select select "29"
select select "05"
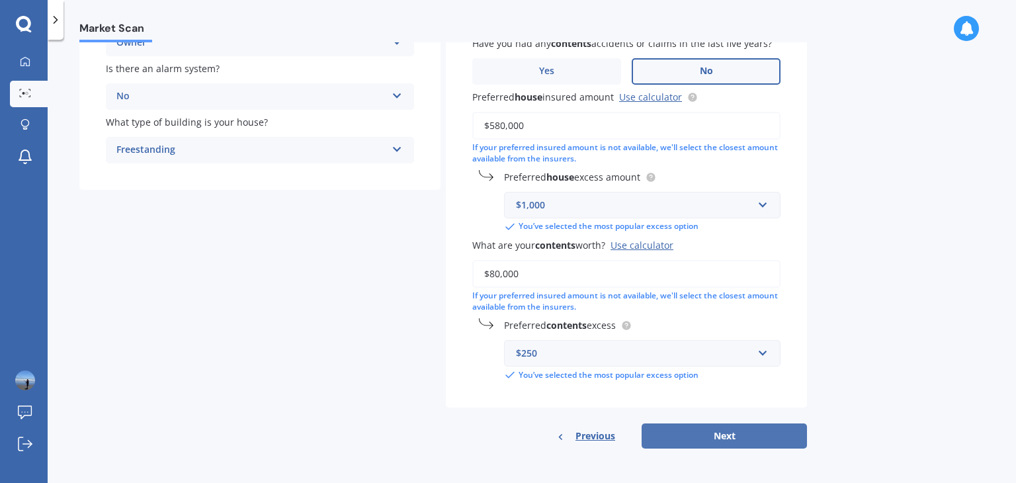
select select "1951"
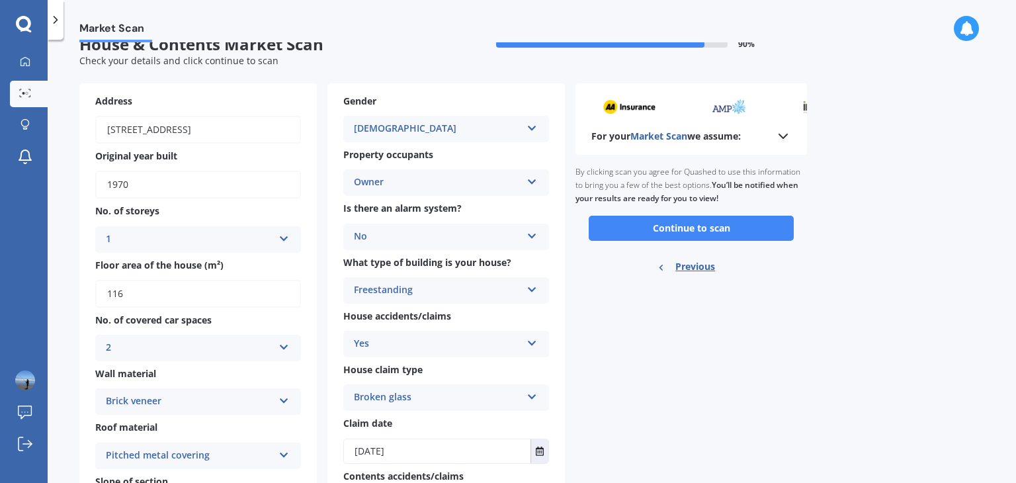
scroll to position [0, 0]
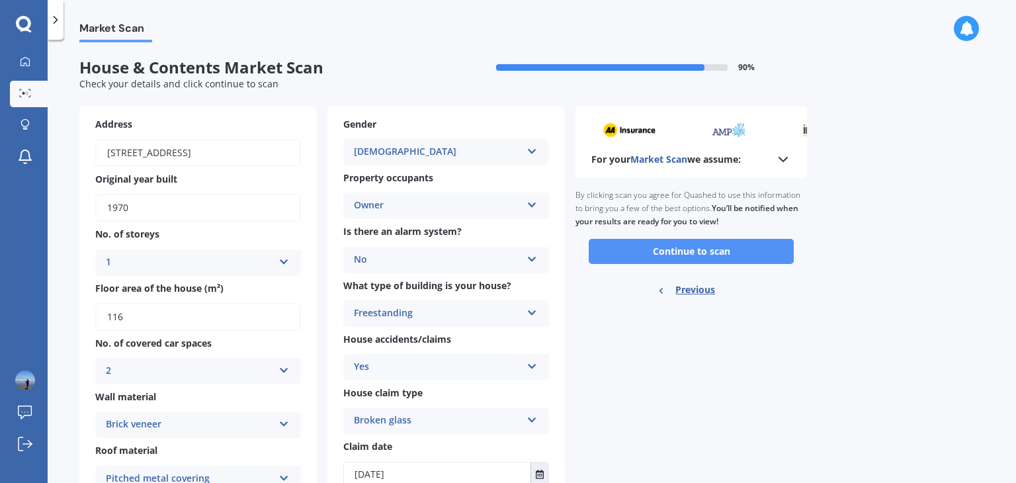
click at [638, 250] on button "Continue to scan" at bounding box center [691, 251] width 205 height 25
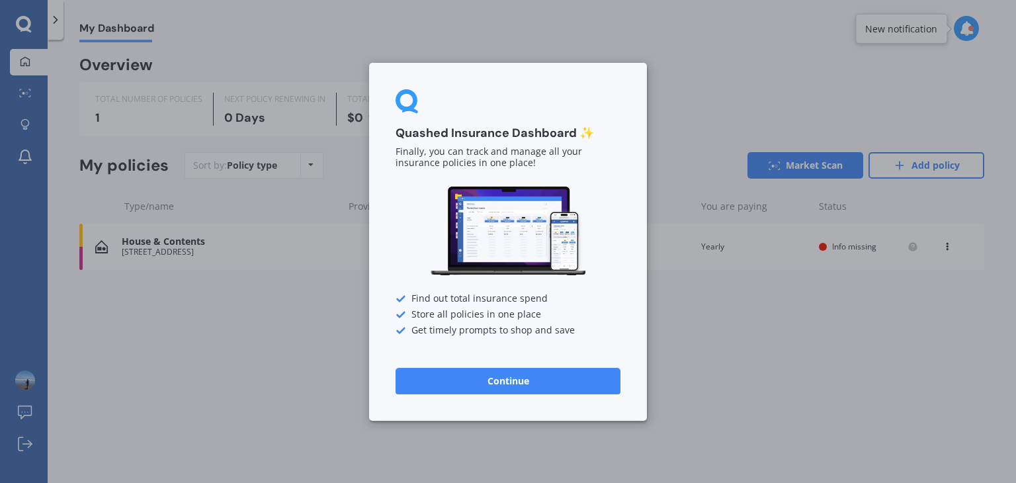
click at [384, 93] on div "Quashed Insurance Dashboard ✨ Finally, you can track and manage all your insura…" at bounding box center [508, 242] width 278 height 358
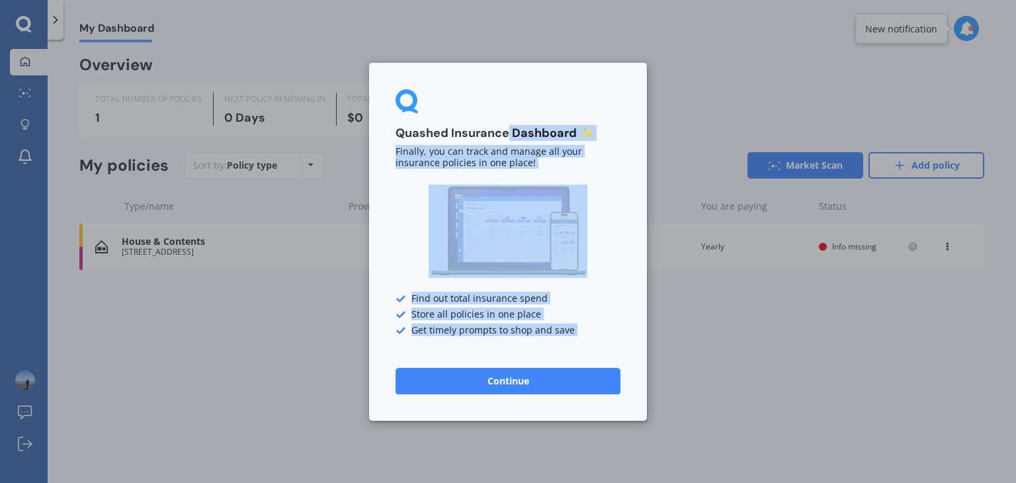
drag, startPoint x: 509, startPoint y: 130, endPoint x: 594, endPoint y: 355, distance: 239.9
click at [594, 355] on div "Quashed Insurance Dashboard ✨ Finally, you can track and manage all your insura…" at bounding box center [508, 242] width 278 height 358
click at [538, 384] on button "Continue" at bounding box center [508, 380] width 225 height 26
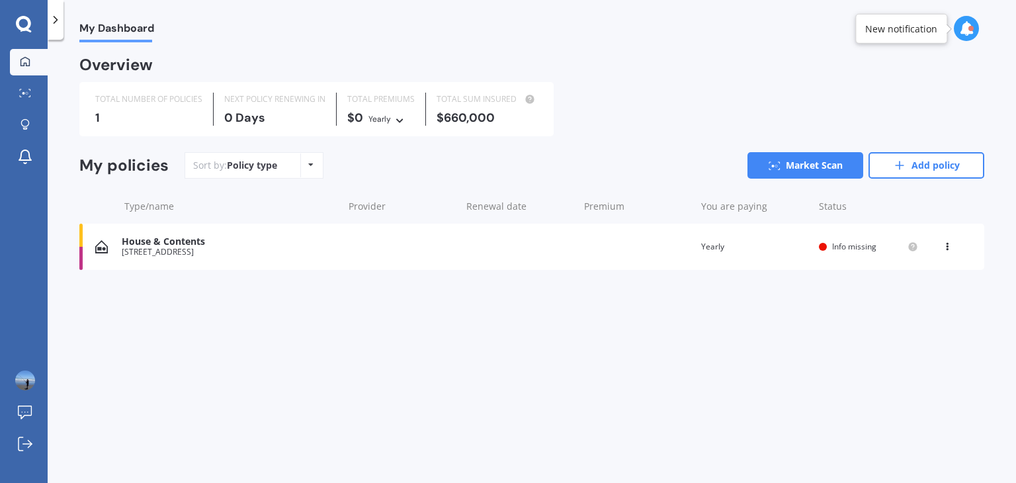
click at [310, 167] on icon at bounding box center [310, 165] width 5 height 8
click at [212, 368] on div "My Dashboard Overview TOTAL NUMBER OF POLICIES 1 NEXT POLICY RENEWING IN 0 Days…" at bounding box center [532, 263] width 968 height 443
click at [54, 20] on icon at bounding box center [55, 19] width 13 height 13
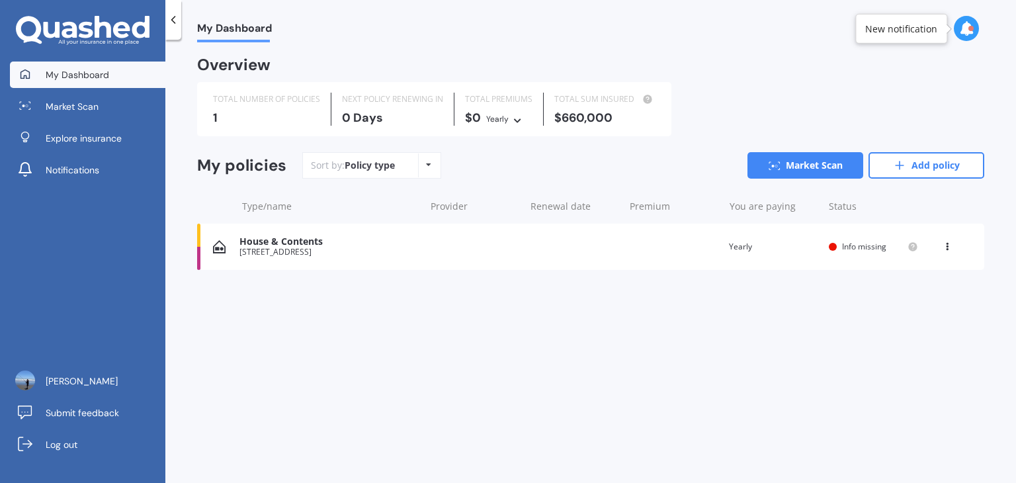
click at [971, 32] on icon at bounding box center [966, 28] width 15 height 15
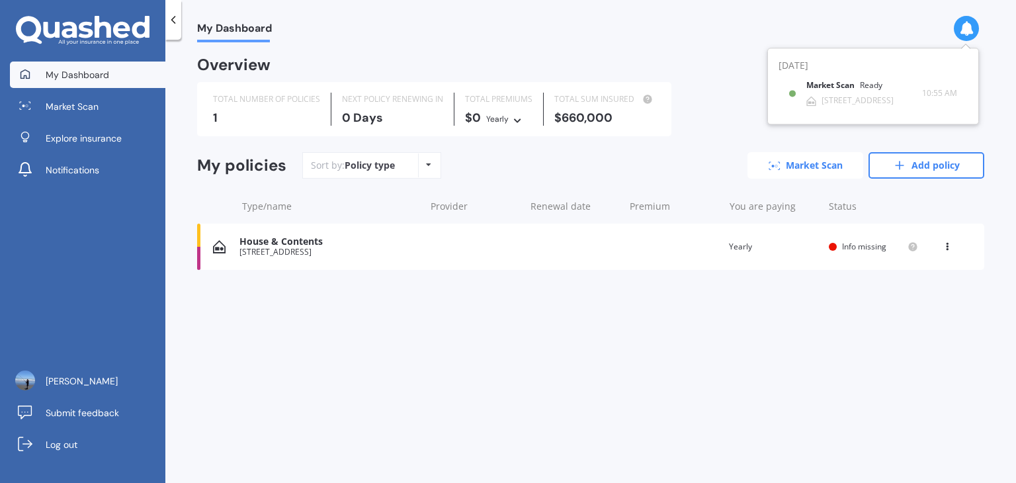
click at [775, 167] on icon at bounding box center [775, 165] width 12 height 9
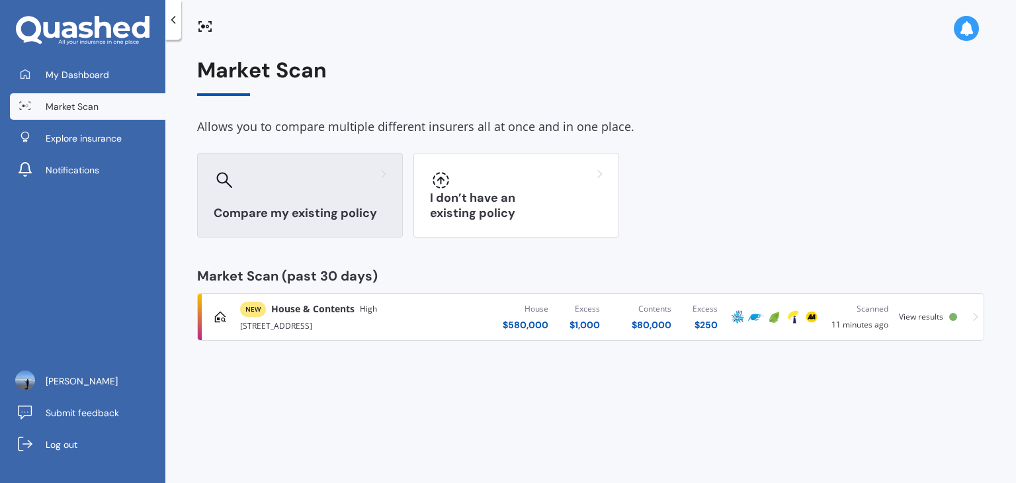
click at [251, 194] on div "Compare my existing policy" at bounding box center [300, 195] width 206 height 85
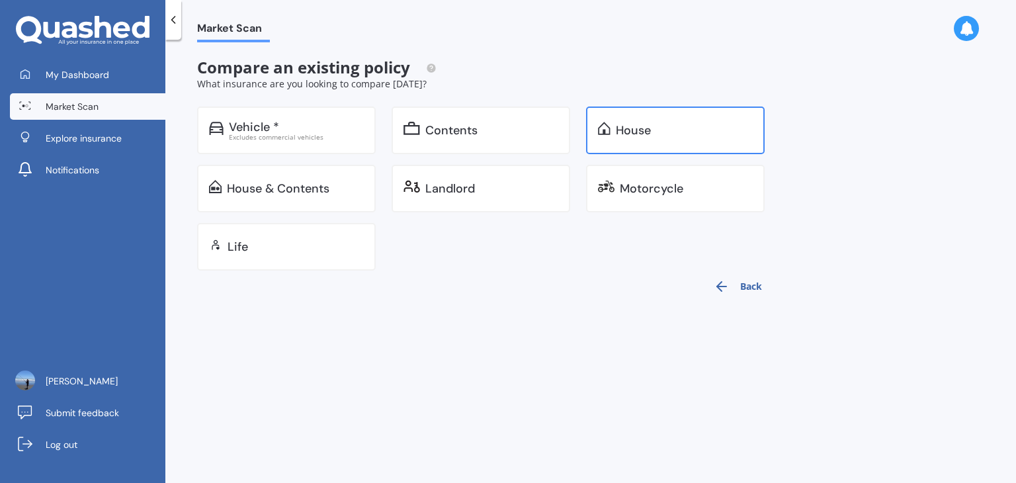
click at [656, 124] on div "House" at bounding box center [684, 130] width 137 height 13
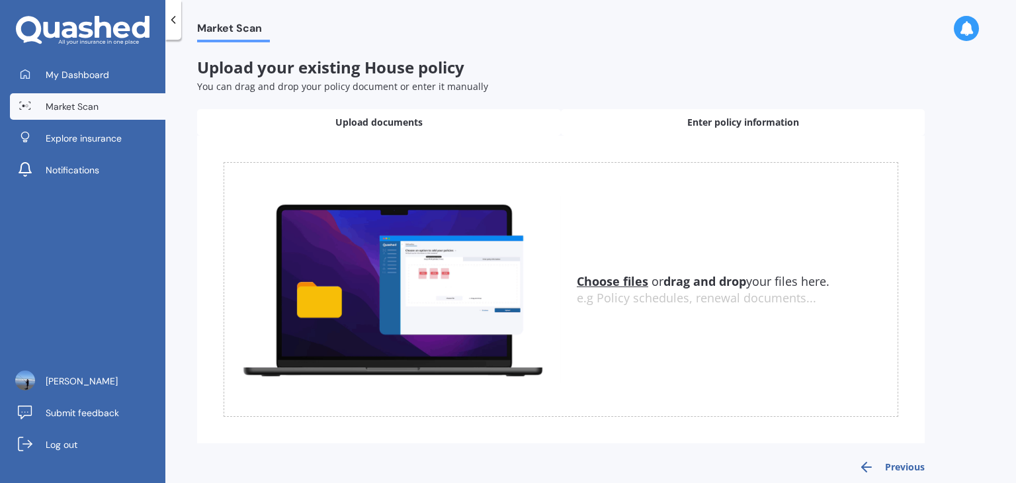
click at [715, 122] on span "Enter policy information" at bounding box center [743, 122] width 112 height 13
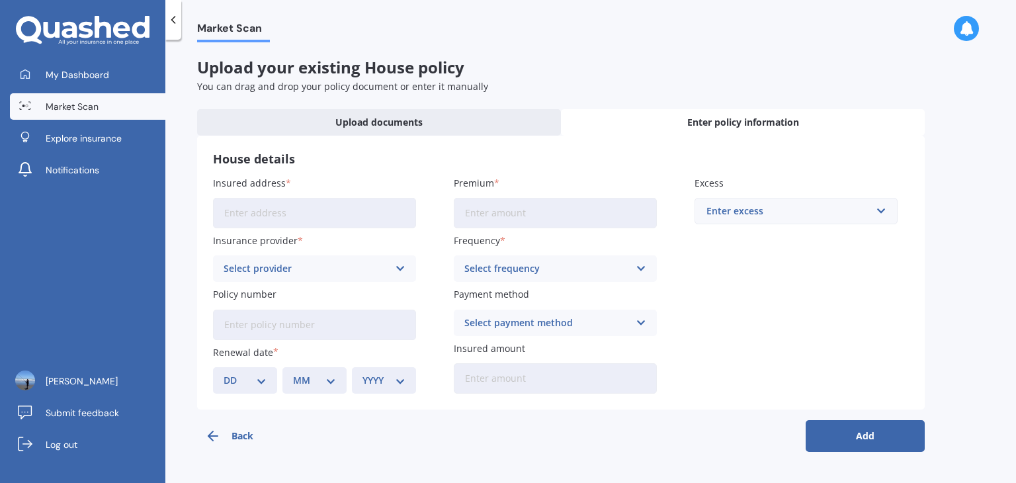
click at [228, 214] on input "Insured address" at bounding box center [314, 213] width 203 height 30
type input "[STREET_ADDRESS]"
click at [761, 125] on span "Enter policy information" at bounding box center [743, 122] width 112 height 13
click at [749, 121] on span "Enter policy information" at bounding box center [743, 122] width 112 height 13
click at [259, 382] on select "DD 01 02 03 04 05 06 07 08 09 10 11 12 13 14 15 16 17 18 19 20 21 22 23 24 25 2…" at bounding box center [245, 380] width 43 height 15
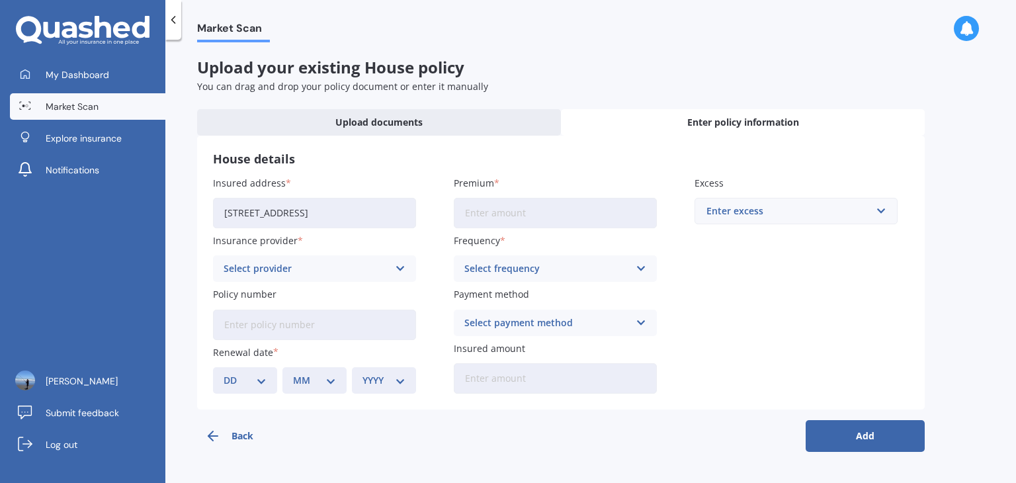
select select "17"
click at [224, 373] on select "DD 01 02 03 04 05 06 07 08 09 10 11 12 13 14 15 16 17 18 19 20 21 22 23 24 25 2…" at bounding box center [245, 380] width 43 height 15
click at [331, 382] on select "MM 01 02 03 04 05 06 07 08 09 10 11 12" at bounding box center [314, 380] width 43 height 15
select select "10"
click at [293, 373] on select "MM 01 02 03 04 05 06 07 08 09 10 11 12" at bounding box center [314, 380] width 43 height 15
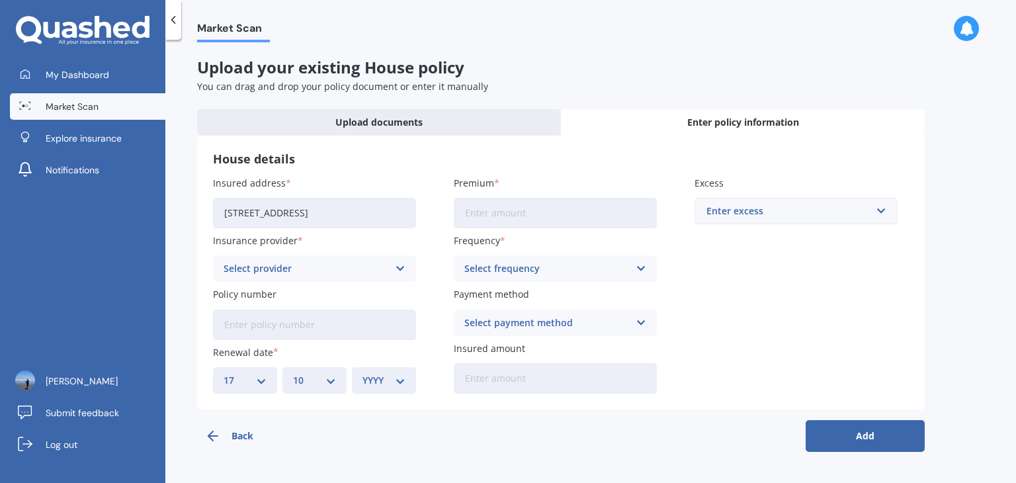
click at [398, 379] on select "YYYY 2027 2026 2025 2024 2023 2022 2021 2020 2019 2018 2017 2016 2015 2014 2013…" at bounding box center [384, 380] width 43 height 15
select select "2025"
click at [363, 373] on select "YYYY 2027 2026 2025 2024 2023 2022 2021 2020 2019 2018 2017 2016 2015 2014 2013…" at bounding box center [384, 380] width 43 height 15
click at [402, 268] on icon at bounding box center [400, 268] width 11 height 15
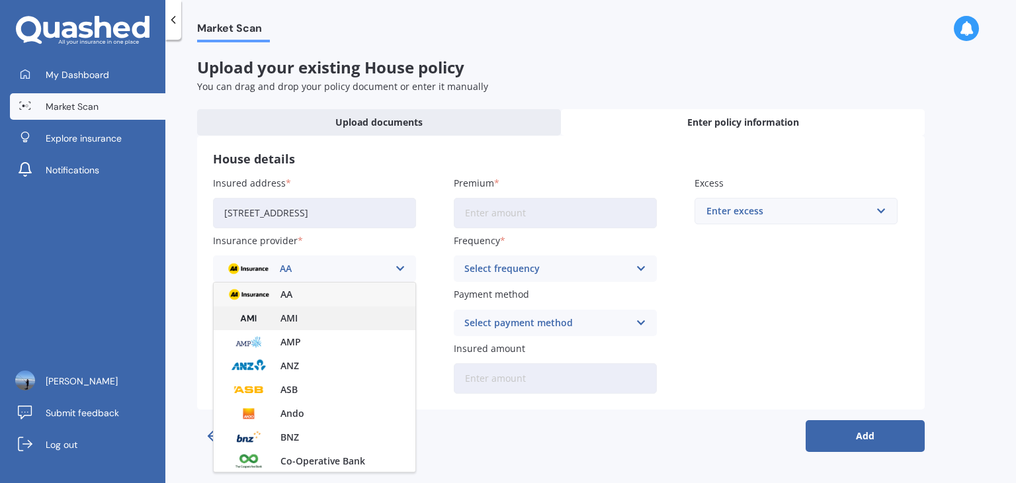
click at [254, 320] on img at bounding box center [248, 318] width 49 height 19
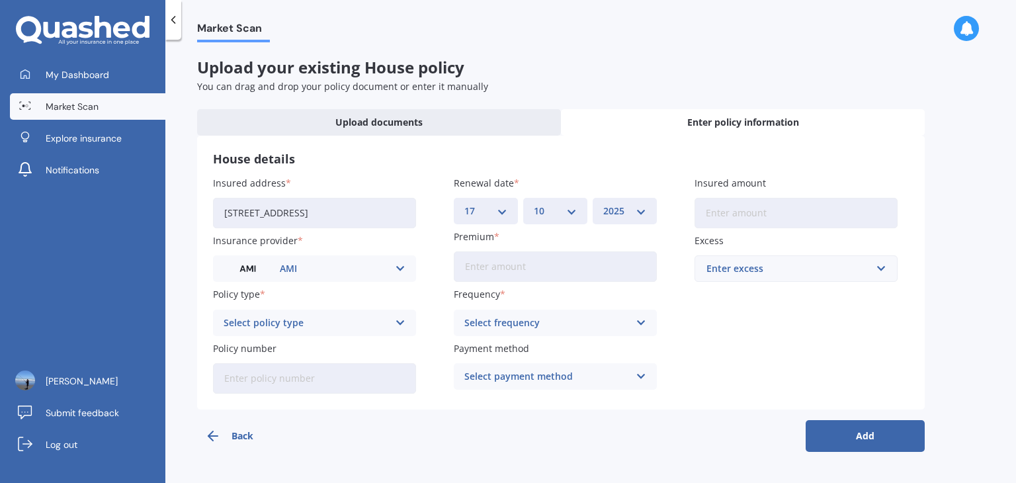
click at [400, 323] on icon at bounding box center [400, 323] width 11 height 15
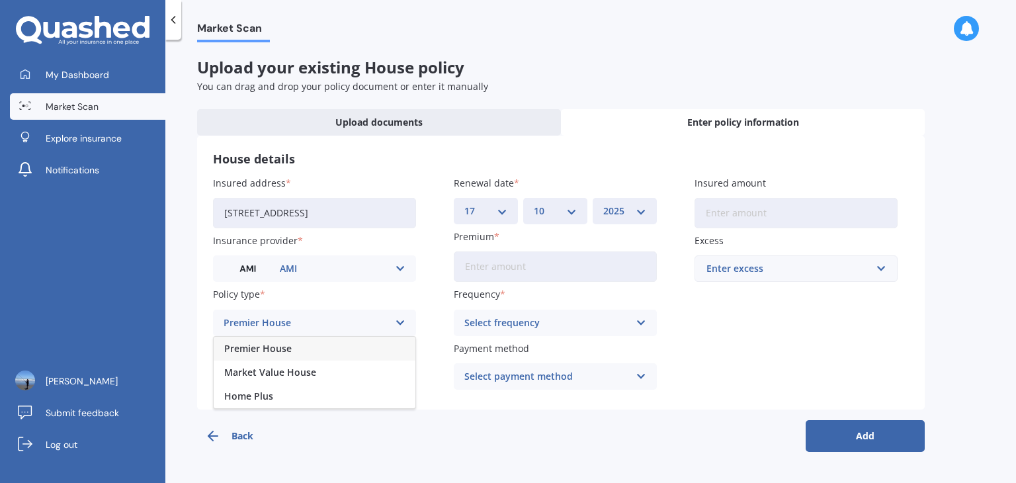
click at [257, 374] on span "Market Value House" at bounding box center [270, 372] width 92 height 9
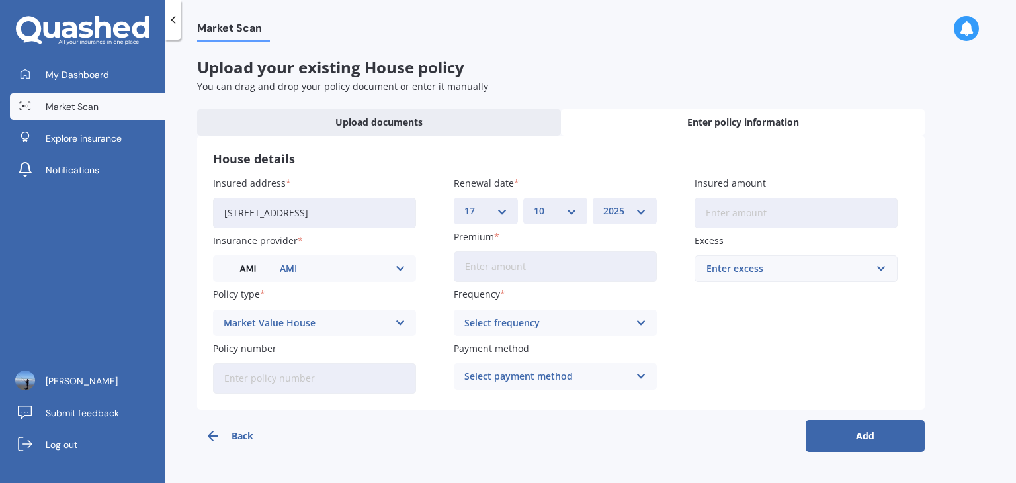
click at [235, 384] on input "Policy number" at bounding box center [314, 378] width 203 height 30
type input "HOMA01610768"
click at [212, 438] on polyline "button" at bounding box center [210, 435] width 5 height 9
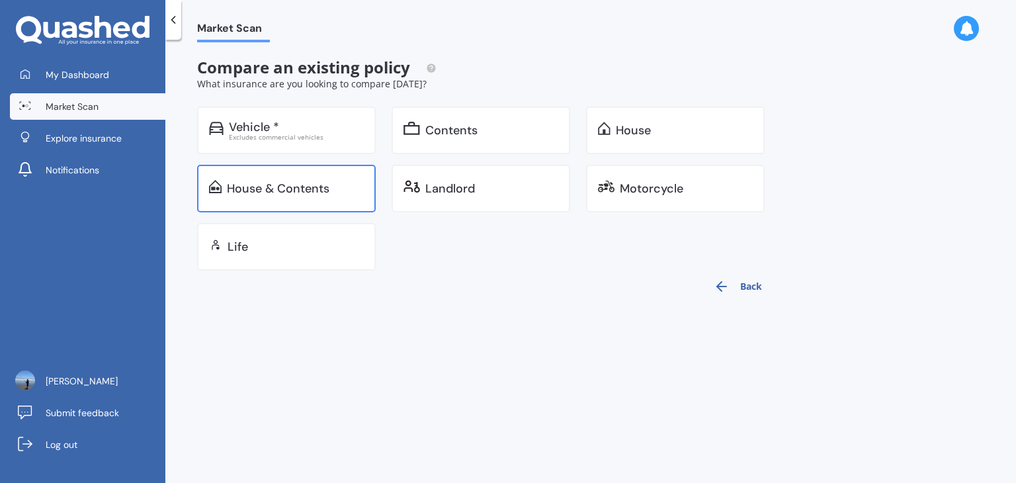
click at [325, 187] on div "House & Contents" at bounding box center [278, 188] width 103 height 13
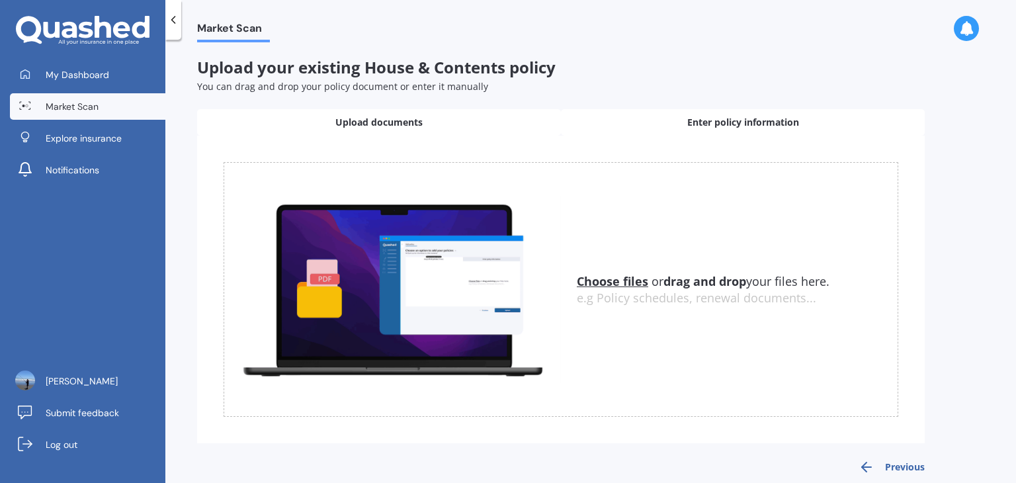
click at [726, 120] on span "Enter policy information" at bounding box center [743, 122] width 112 height 13
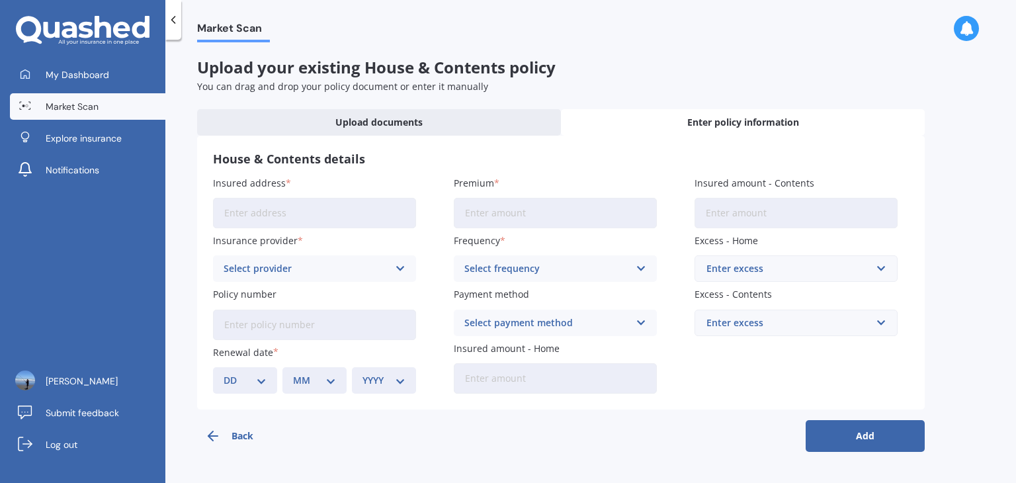
click at [260, 211] on input "Insured address" at bounding box center [314, 213] width 203 height 30
type input "[STREET_ADDRESS]"
click at [399, 268] on icon at bounding box center [400, 268] width 11 height 15
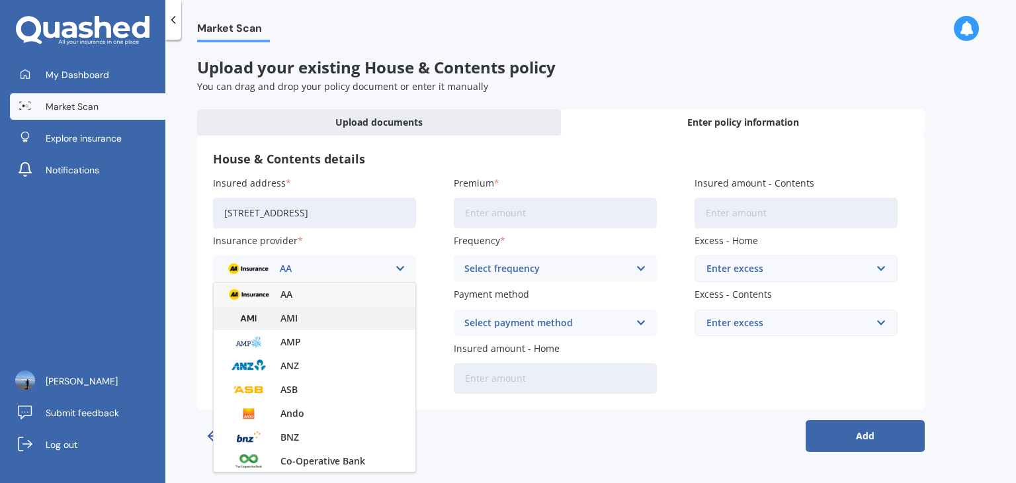
click at [286, 320] on span "AMI" at bounding box center [288, 318] width 17 height 9
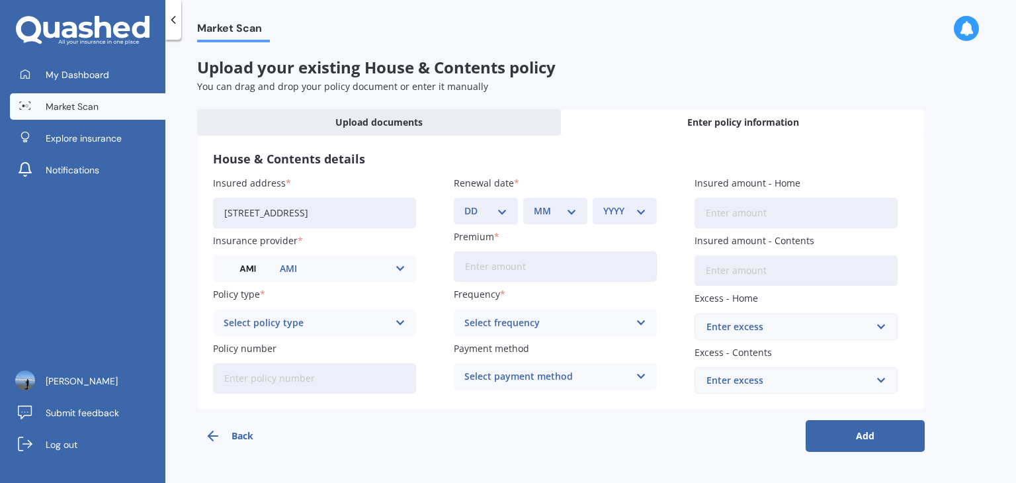
click at [400, 321] on icon at bounding box center [400, 323] width 11 height 15
click at [397, 320] on icon at bounding box center [400, 323] width 11 height 15
click at [302, 323] on div "Select policy type" at bounding box center [306, 323] width 165 height 15
click at [403, 321] on icon at bounding box center [400, 323] width 11 height 15
click at [222, 378] on input "Policy number" at bounding box center [314, 378] width 203 height 30
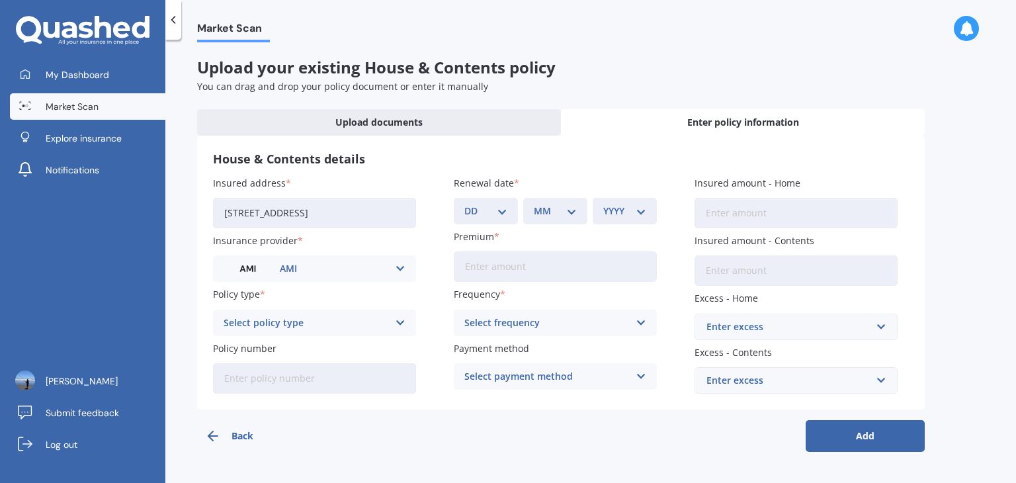
click at [400, 323] on icon at bounding box center [400, 323] width 11 height 15
click at [502, 212] on select "DD 01 02 03 04 05 06 07 08 09 10 11 12 13 14 15 16 17 18 19 20 21 22 23 24 25 2…" at bounding box center [485, 211] width 43 height 15
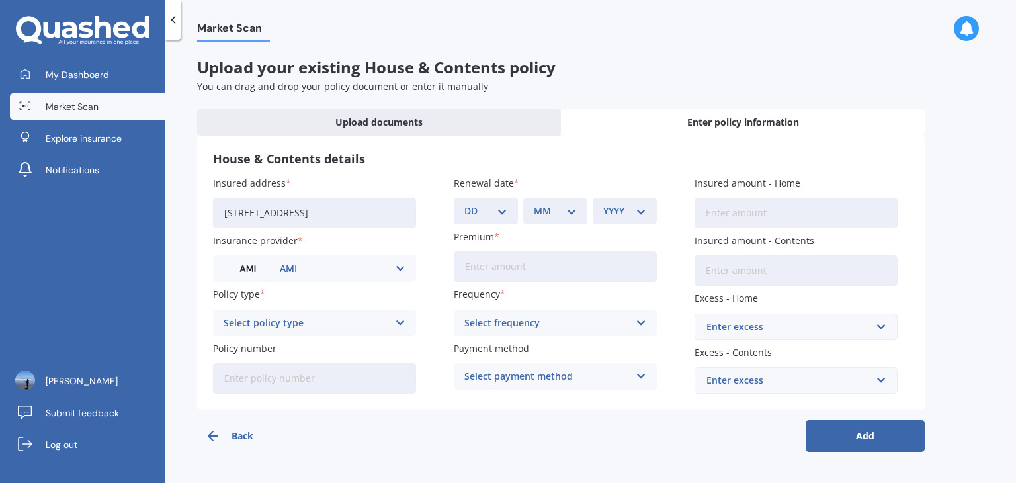
select select "17"
click at [464, 204] on select "DD 01 02 03 04 05 06 07 08 09 10 11 12 13 14 15 16 17 18 19 20 21 22 23 24 25 2…" at bounding box center [485, 211] width 43 height 15
click at [572, 212] on select "MM 01 02 03 04 05 06 07 08 09 10 11 12" at bounding box center [555, 211] width 43 height 15
select select "10"
click at [534, 204] on select "MM 01 02 03 04 05 06 07 08 09 10 11 12" at bounding box center [555, 211] width 43 height 15
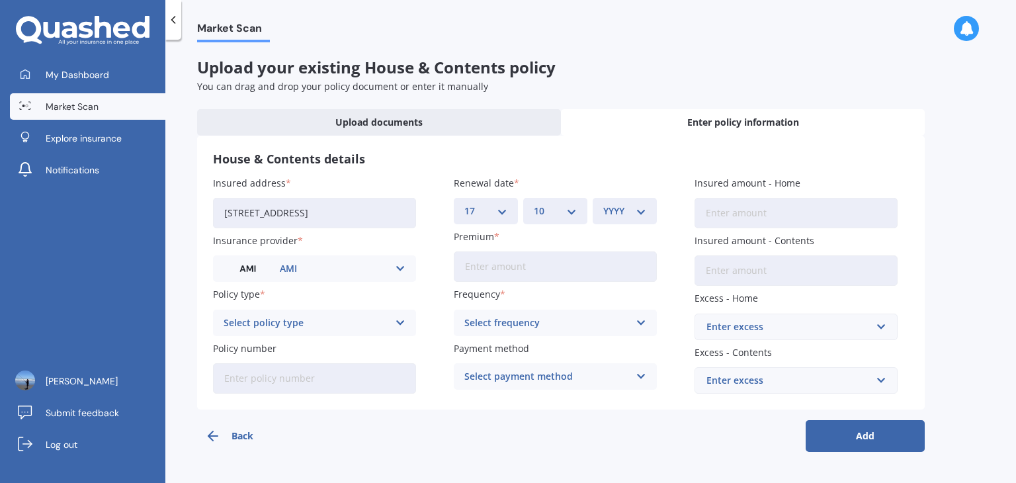
click at [641, 212] on select "YYYY 2027 2026 2025 2024 2023 2022 2021 2020 2019 2018 2017 2016 2015 2014 2013…" at bounding box center [624, 211] width 43 height 15
select select "2025"
click at [603, 204] on select "YYYY 2027 2026 2025 2024 2023 2022 2021 2020 2019 2018 2017 2016 2015 2014 2013…" at bounding box center [624, 211] width 43 height 15
click at [460, 268] on input "Premium" at bounding box center [555, 266] width 203 height 30
type input "$2,002.83"
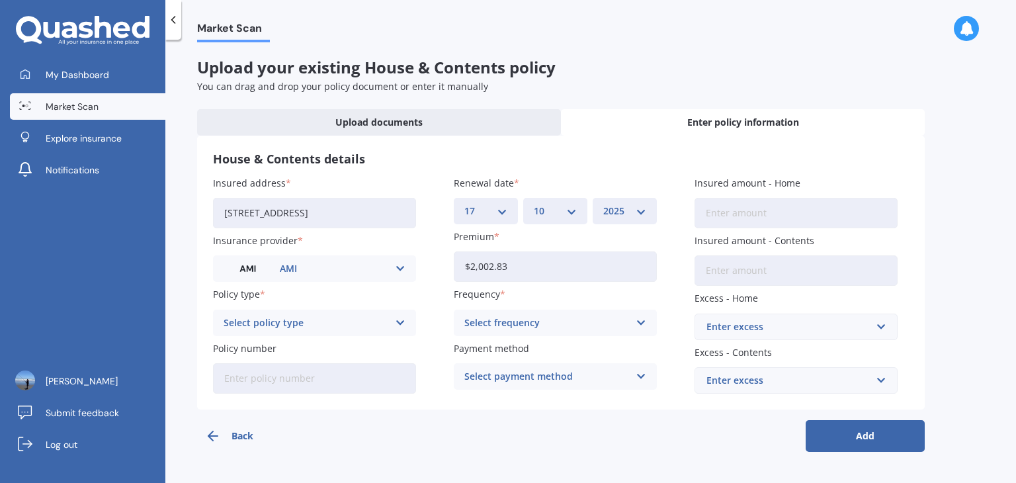
click at [640, 321] on icon at bounding box center [641, 323] width 11 height 15
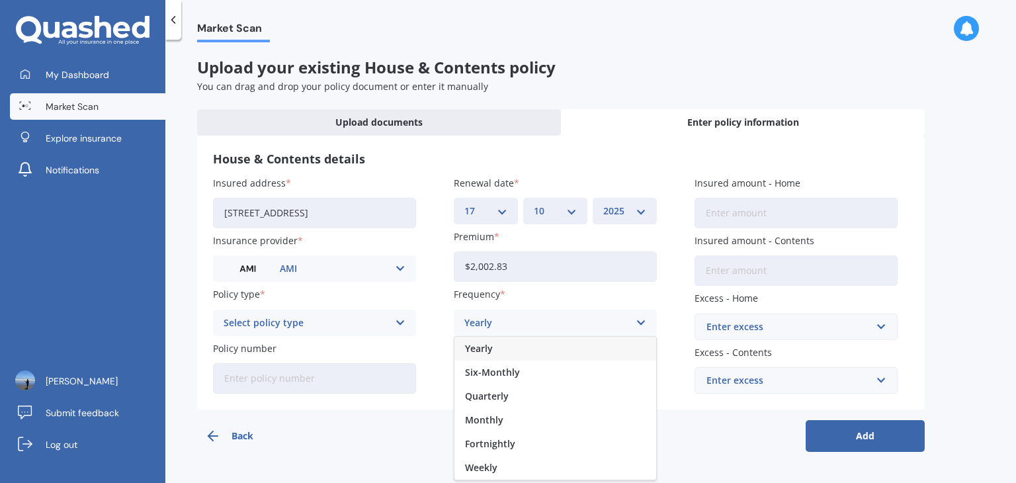
click at [488, 347] on span "Yearly" at bounding box center [479, 348] width 28 height 9
click at [643, 375] on icon at bounding box center [641, 376] width 11 height 15
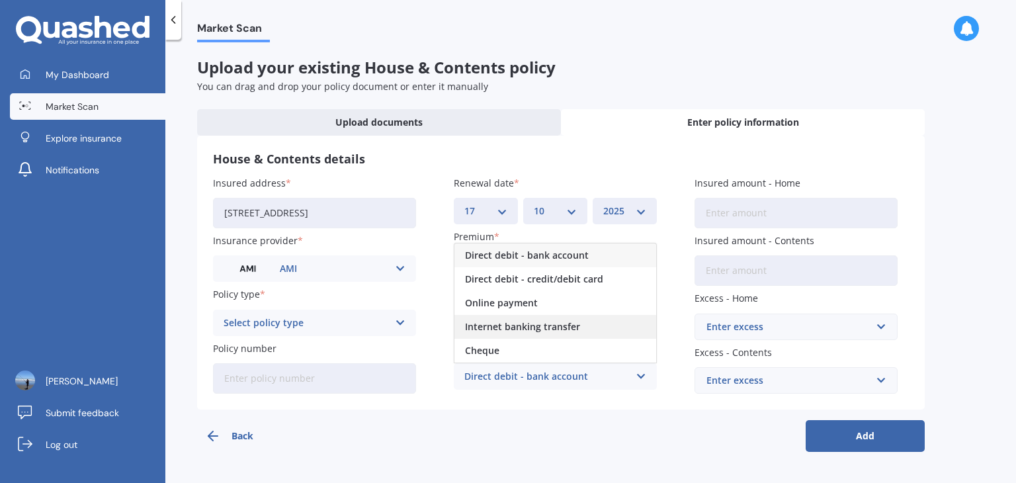
click at [491, 329] on span "Internet banking transfer" at bounding box center [522, 326] width 115 height 9
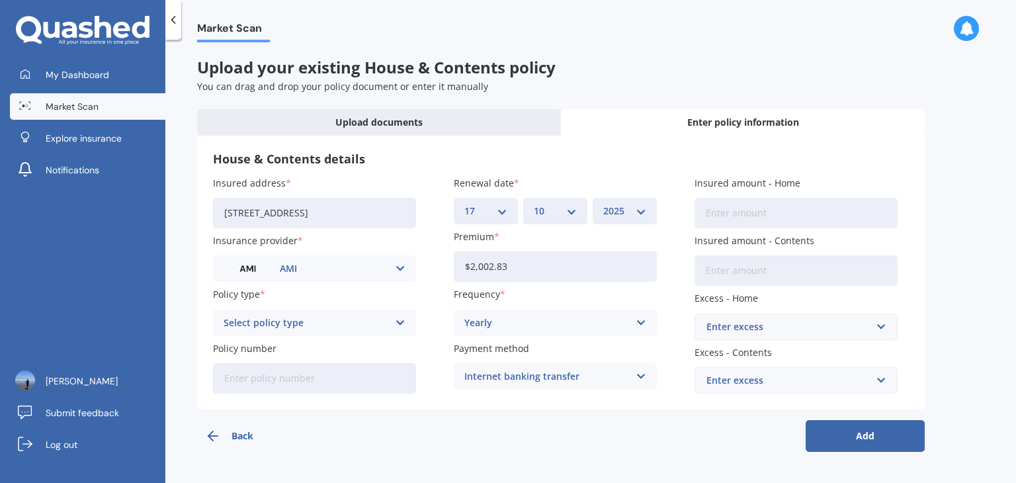
click at [406, 323] on div "Select policy type Multi-Policy House and Contents" at bounding box center [314, 323] width 203 height 26
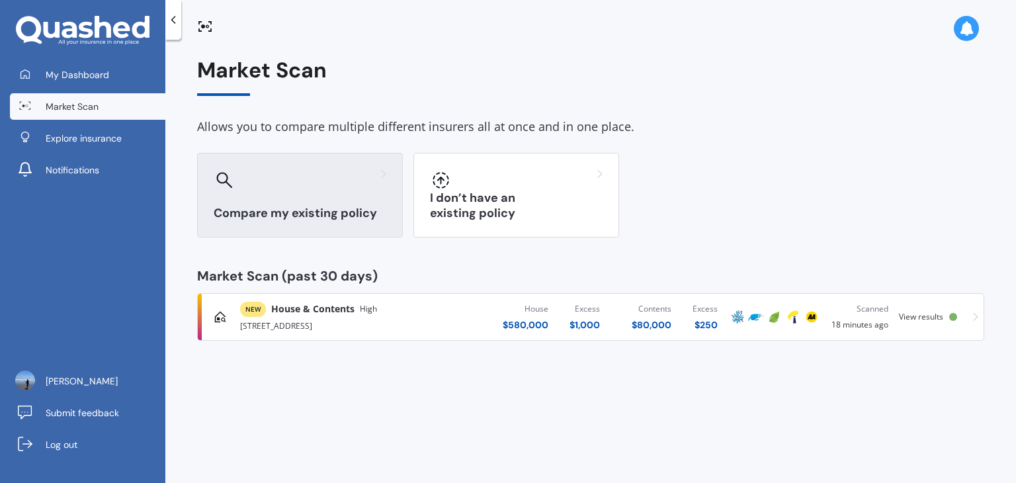
click at [258, 183] on div at bounding box center [300, 179] width 173 height 21
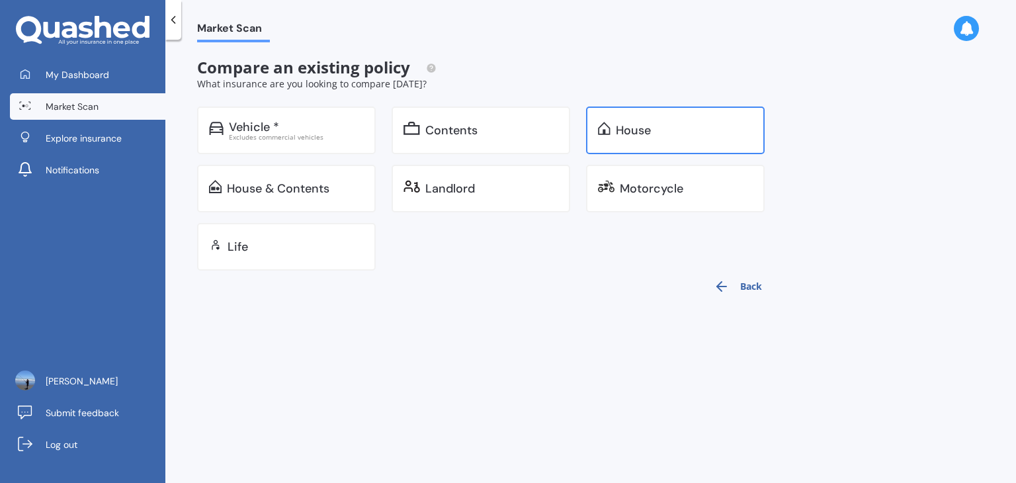
click at [621, 132] on div "House" at bounding box center [633, 130] width 35 height 13
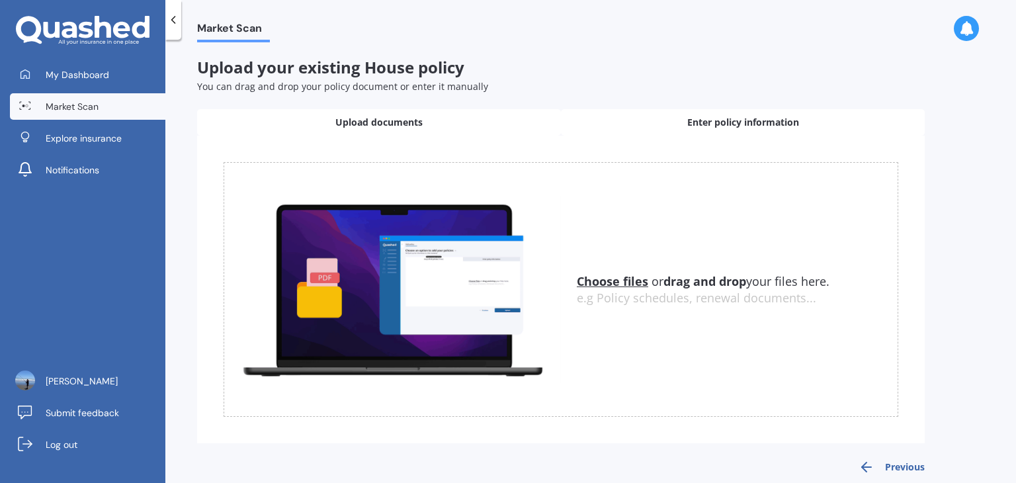
click at [730, 125] on span "Enter policy information" at bounding box center [743, 122] width 112 height 13
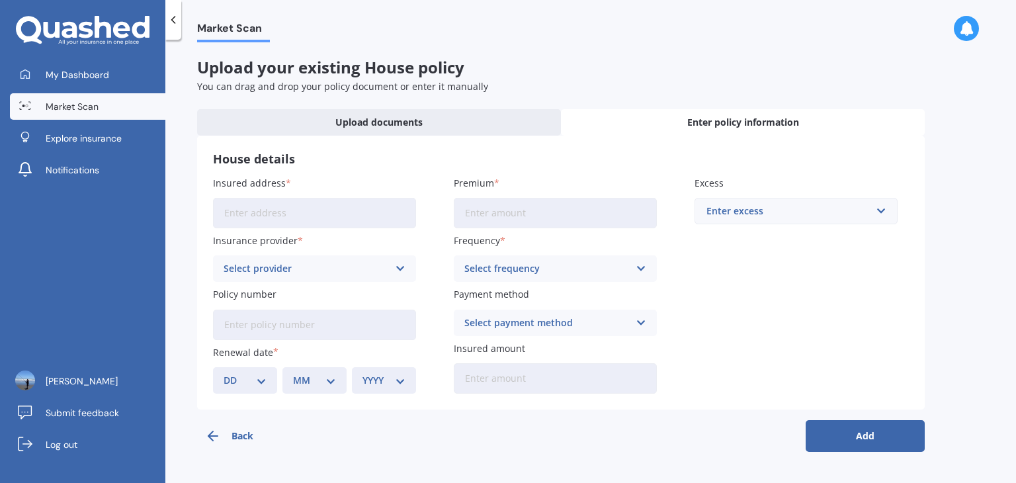
click at [215, 211] on input "Insured address" at bounding box center [314, 213] width 203 height 30
type input "[STREET_ADDRESS]"
click at [400, 267] on icon at bounding box center [400, 268] width 11 height 15
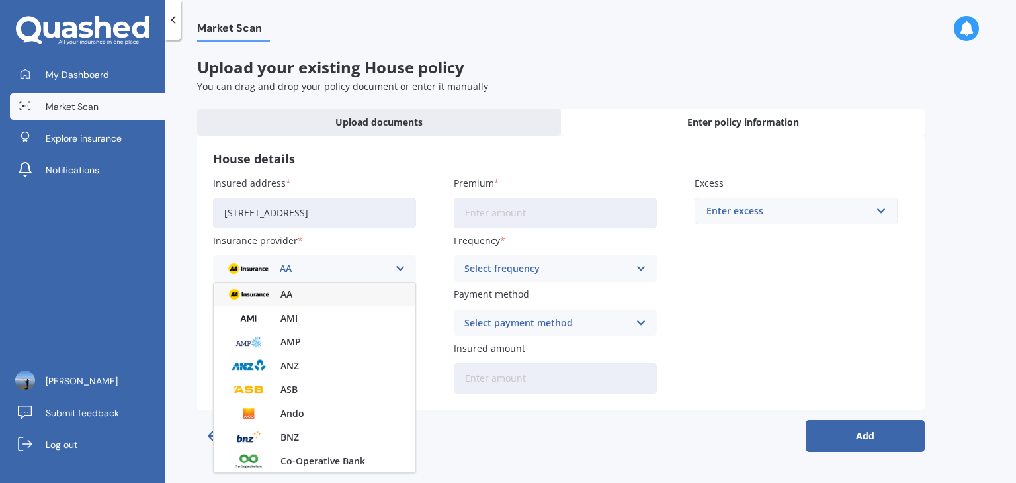
click at [255, 318] on img at bounding box center [248, 318] width 49 height 19
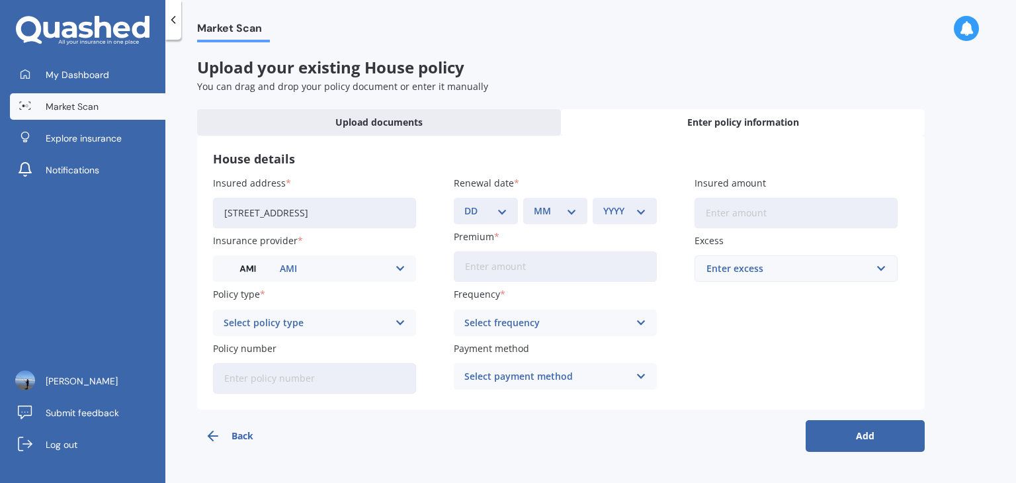
click at [401, 322] on icon at bounding box center [400, 323] width 11 height 15
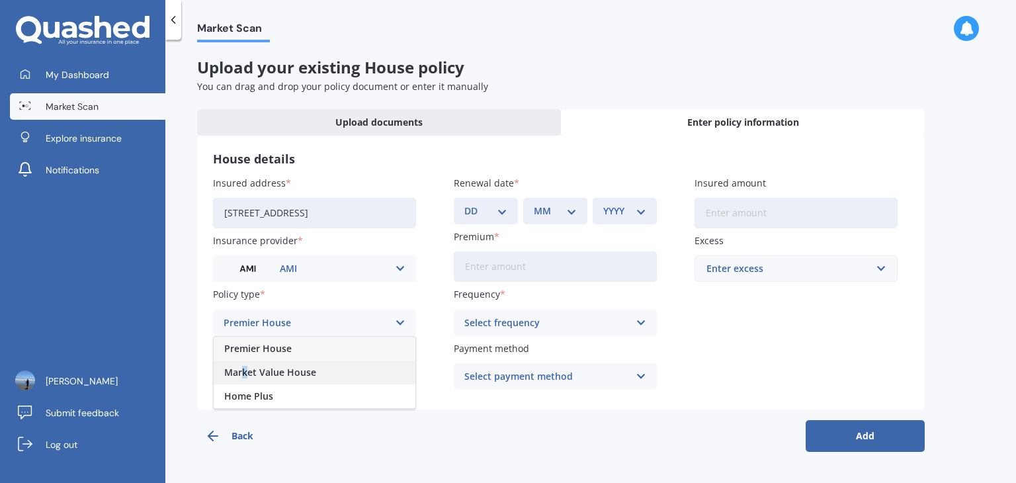
click at [246, 374] on span "Market Value House" at bounding box center [270, 372] width 92 height 9
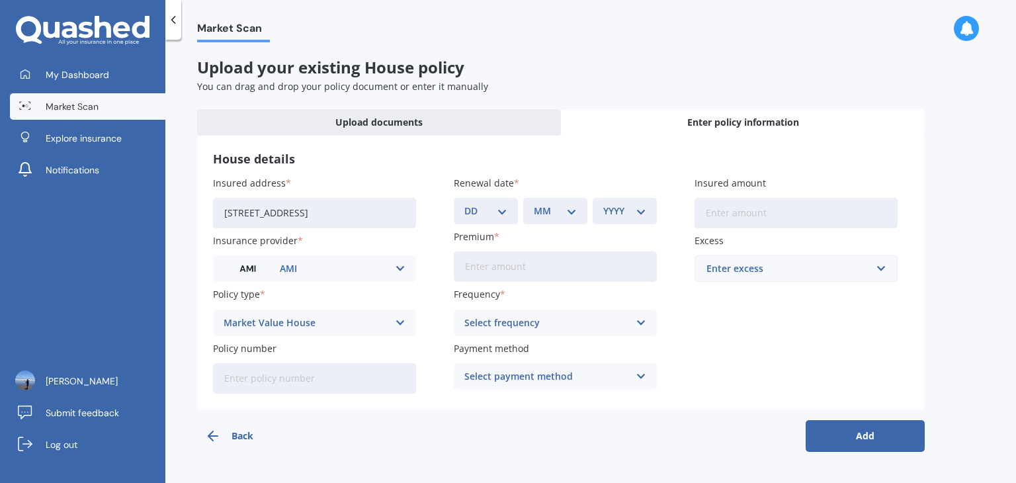
click at [232, 377] on input "Policy number" at bounding box center [314, 378] width 203 height 30
type input "HOMA01610768"
click at [501, 215] on select "DD 01 02 03 04 05 06 07 08 09 10 11 12 13 14 15 16 17 18 19 20 21 22 23 24 25 2…" at bounding box center [485, 211] width 43 height 15
select select "17"
click at [464, 204] on select "DD 01 02 03 04 05 06 07 08 09 10 11 12 13 14 15 16 17 18 19 20 21 22 23 24 25 2…" at bounding box center [485, 211] width 43 height 15
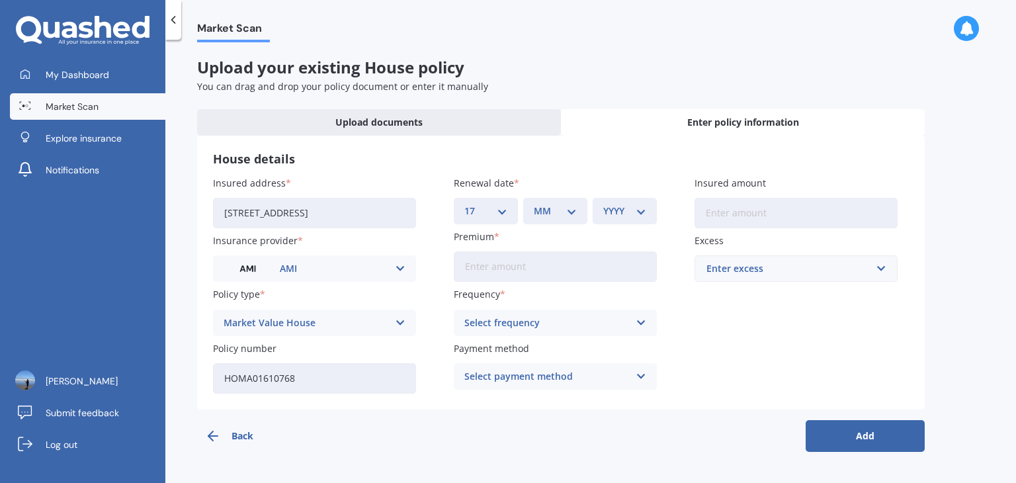
click at [572, 211] on select "MM 01 02 03 04 05 06 07 08 09 10 11 12" at bounding box center [555, 211] width 43 height 15
select select "10"
click at [534, 204] on select "MM 01 02 03 04 05 06 07 08 09 10 11 12" at bounding box center [555, 211] width 43 height 15
click at [643, 212] on select "YYYY 2027 2026 2025 2024 2023 2022 2021 2020 2019 2018 2017 2016 2015 2014 2013…" at bounding box center [624, 211] width 43 height 15
select select "2025"
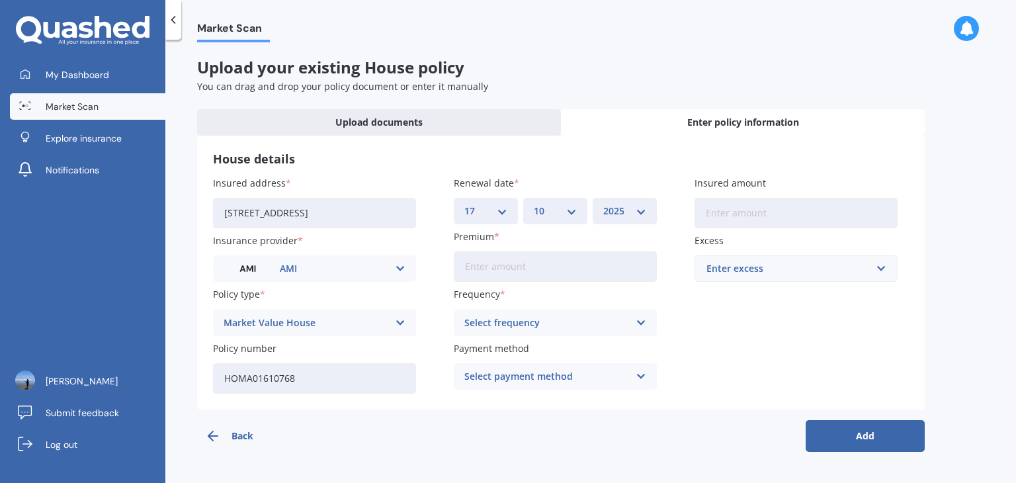
click at [603, 204] on select "YYYY 2027 2026 2025 2024 2023 2022 2021 2020 2019 2018 2017 2016 2015 2014 2013…" at bounding box center [624, 211] width 43 height 15
click at [463, 266] on input "Premium" at bounding box center [555, 266] width 203 height 30
type input "$2,002.83"
click at [640, 320] on icon at bounding box center [641, 323] width 11 height 15
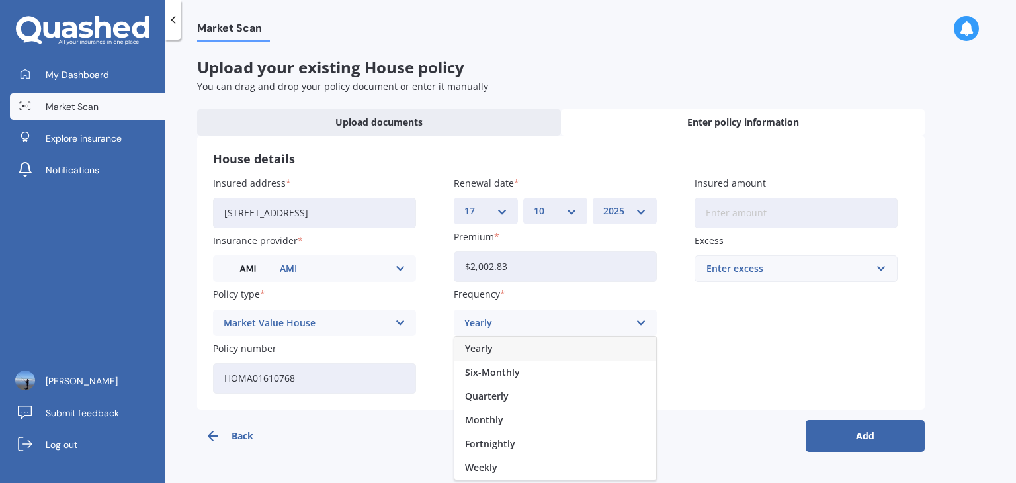
click at [480, 348] on span "Yearly" at bounding box center [479, 348] width 28 height 9
click at [644, 377] on icon at bounding box center [641, 376] width 11 height 15
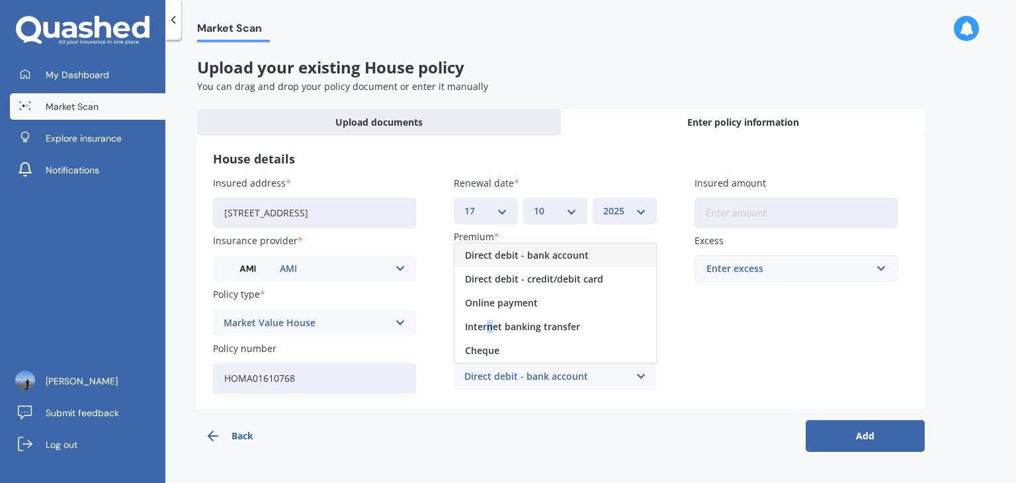
click at [490, 327] on span "Internet banking transfer" at bounding box center [522, 326] width 115 height 9
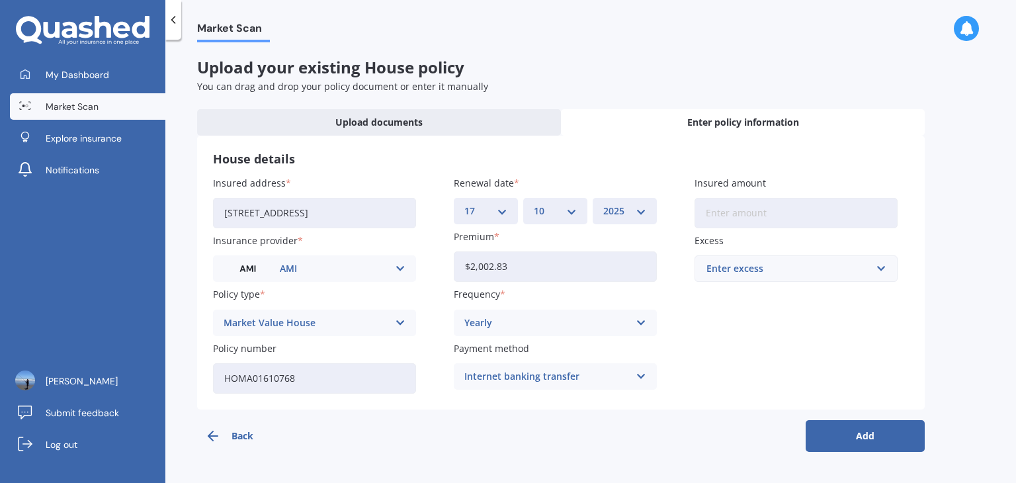
click at [704, 211] on input "Insured amount" at bounding box center [796, 213] width 203 height 30
type input "$615,600"
click at [880, 267] on input "text" at bounding box center [791, 268] width 191 height 25
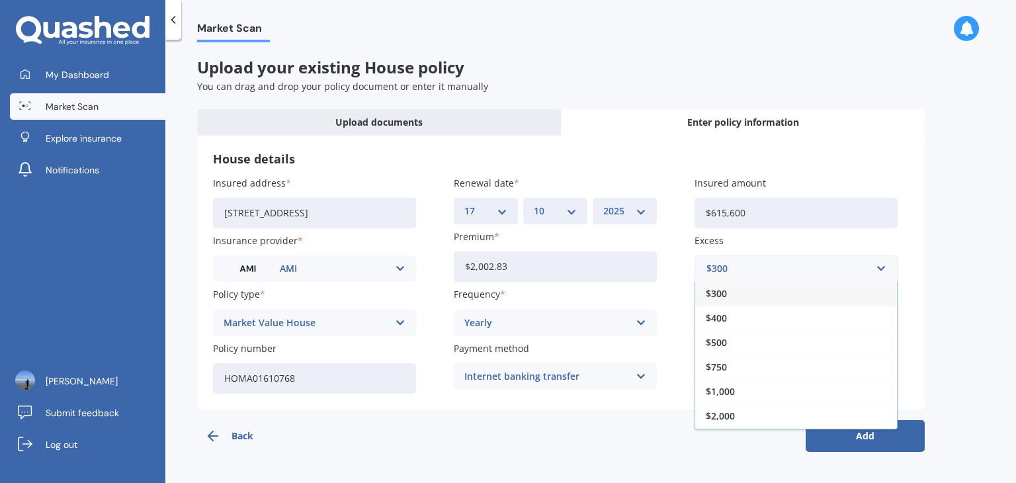
click at [716, 370] on span "$750" at bounding box center [716, 367] width 21 height 9
click at [832, 437] on button "Add" at bounding box center [865, 436] width 119 height 32
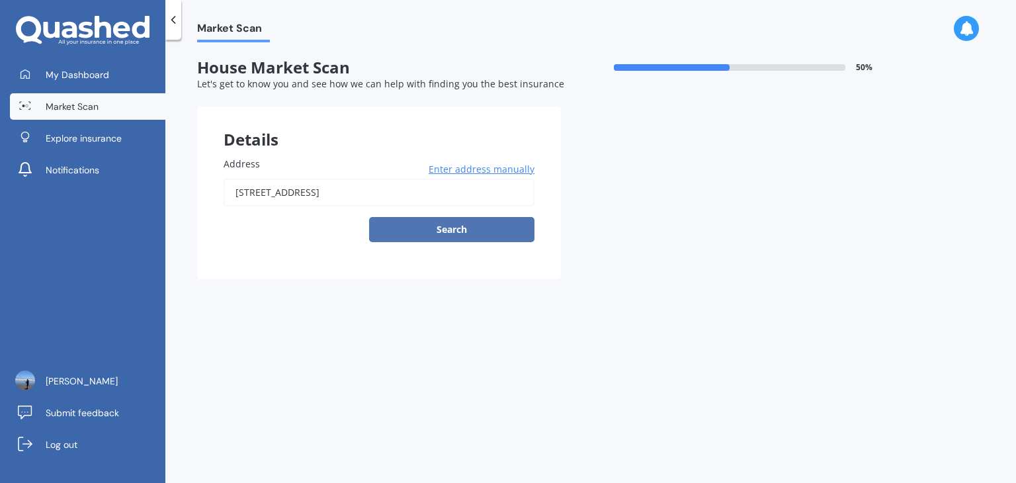
click at [426, 232] on button "Search" at bounding box center [451, 229] width 165 height 25
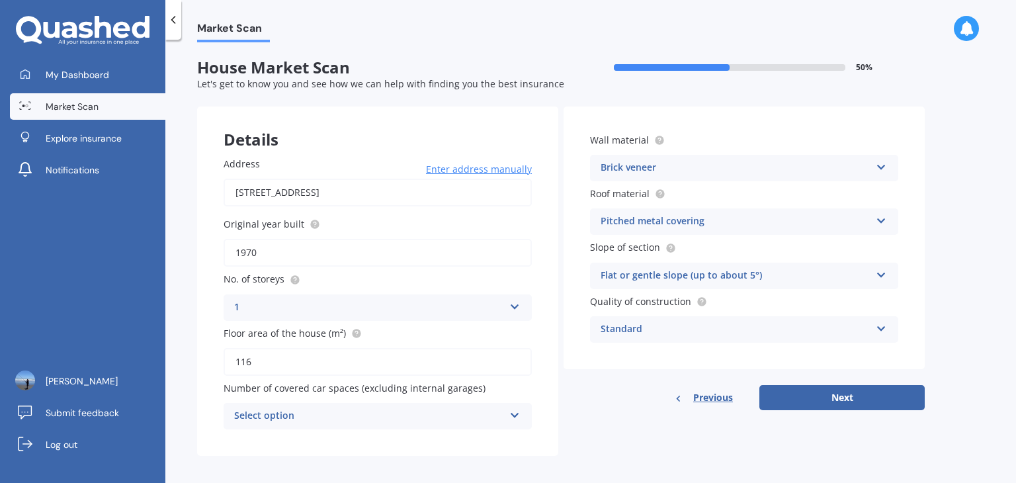
click at [365, 193] on input "[STREET_ADDRESS]" at bounding box center [378, 193] width 308 height 28
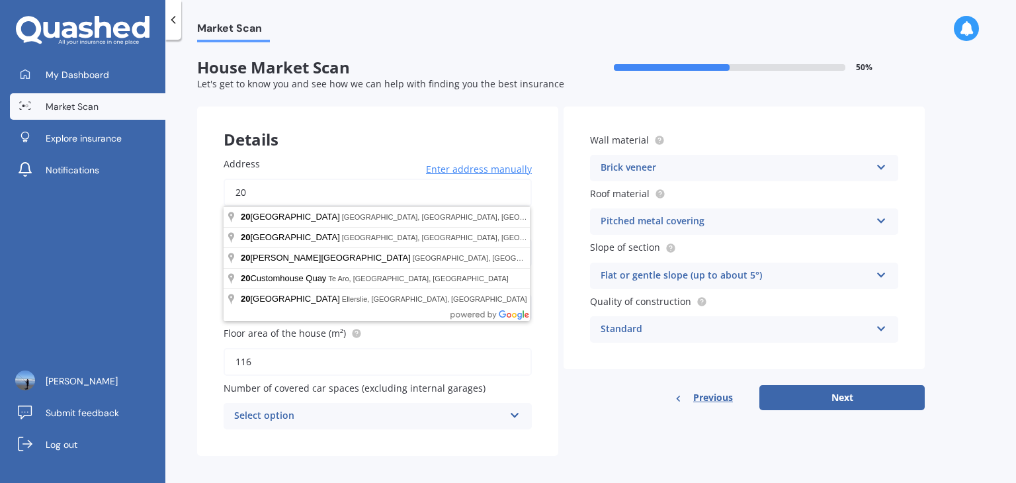
type input "2"
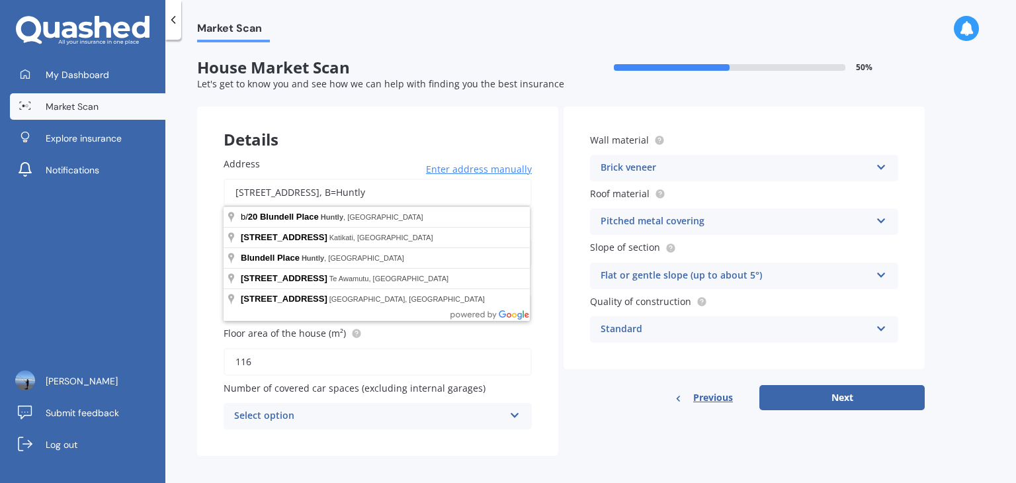
click at [323, 191] on input "[STREET_ADDRESS], B=Huntly" at bounding box center [378, 193] width 308 height 28
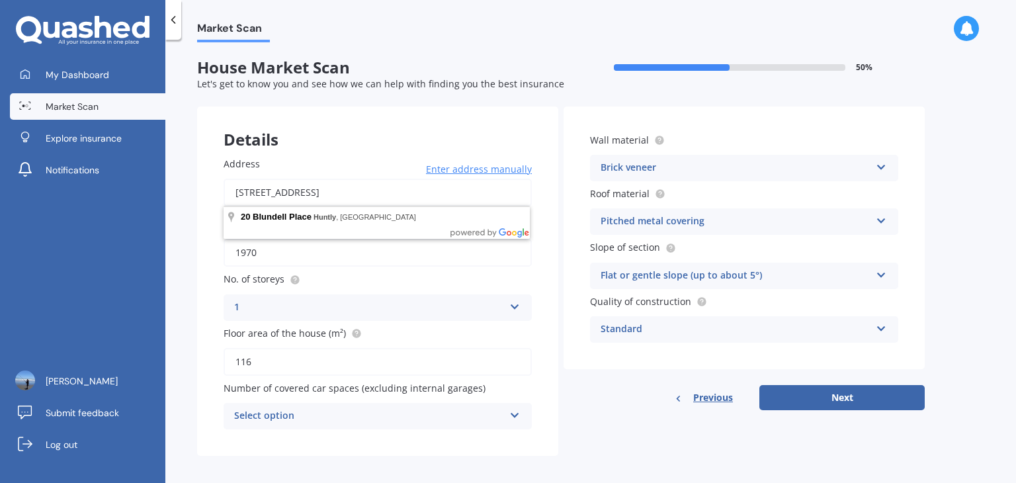
click at [341, 191] on input "[STREET_ADDRESS]" at bounding box center [378, 193] width 308 height 28
type input "[STREET_ADDRESS]"
click at [517, 413] on icon at bounding box center [514, 412] width 11 height 9
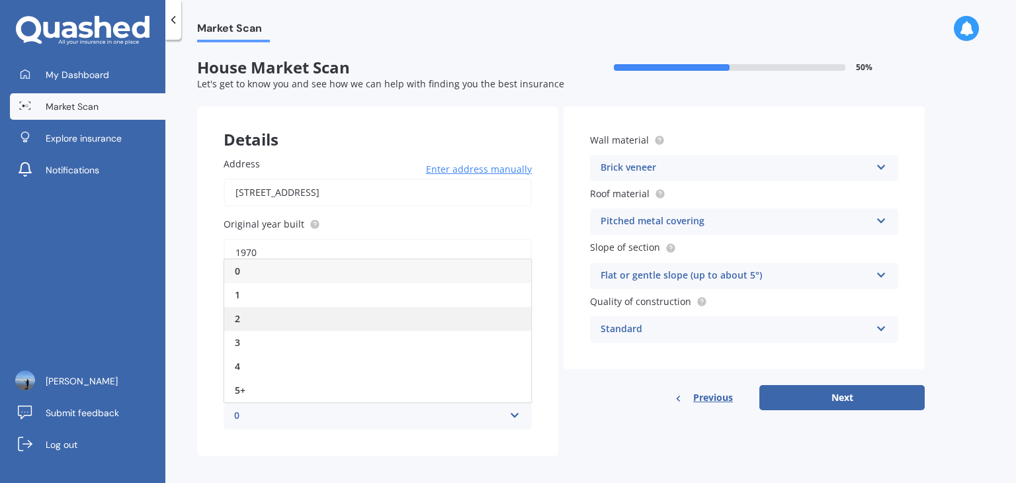
click at [241, 318] on div "2" at bounding box center [377, 319] width 307 height 24
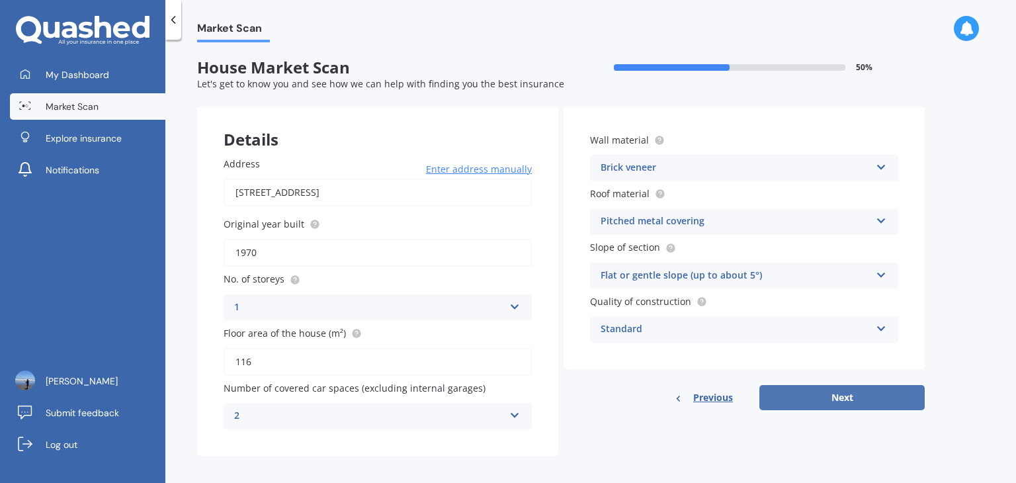
click at [838, 400] on button "Next" at bounding box center [841, 397] width 165 height 25
select select "29"
select select "05"
select select "1951"
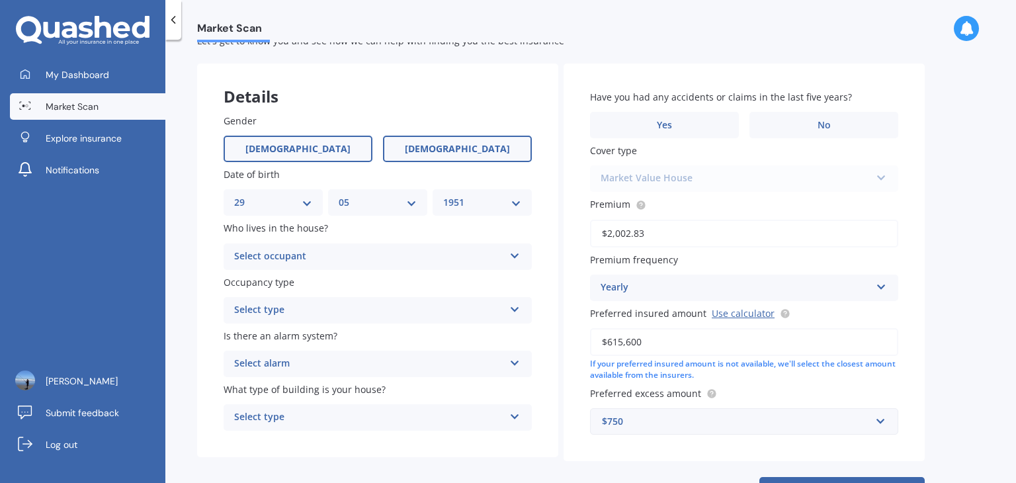
scroll to position [66, 0]
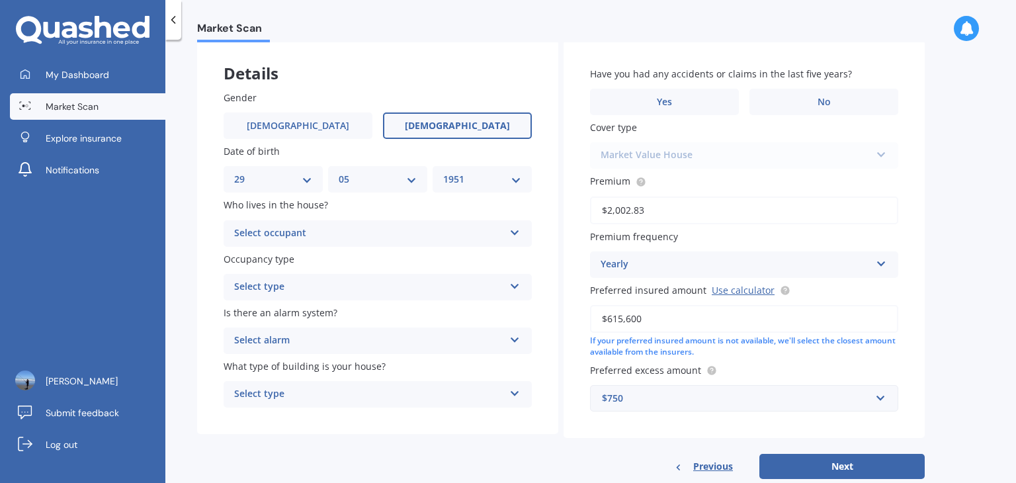
click at [519, 228] on icon at bounding box center [514, 230] width 11 height 9
click at [249, 257] on span "Owner" at bounding box center [250, 259] width 30 height 13
click at [515, 286] on icon at bounding box center [514, 283] width 11 height 9
click at [259, 316] on span "Permanent" at bounding box center [260, 312] width 50 height 13
click at [515, 392] on icon at bounding box center [514, 390] width 11 height 9
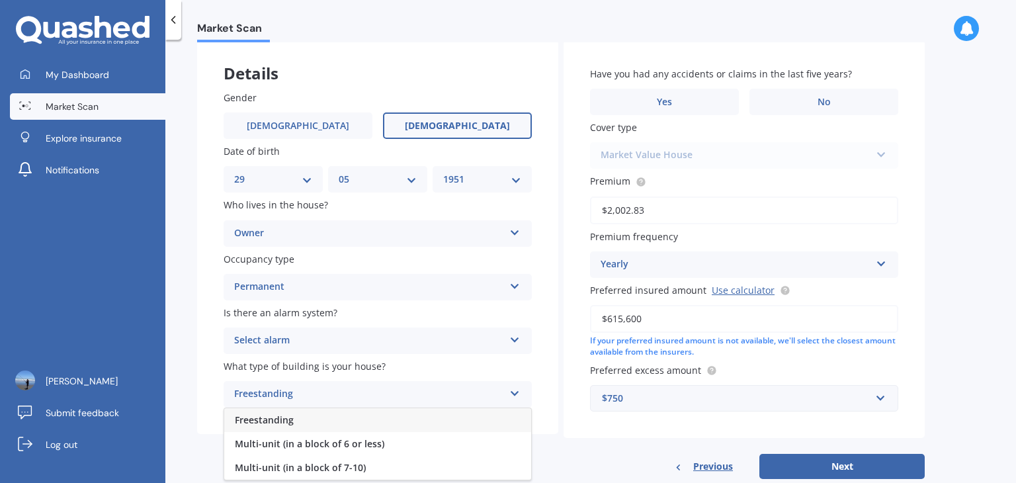
click at [263, 424] on span "Freestanding" at bounding box center [264, 419] width 59 height 13
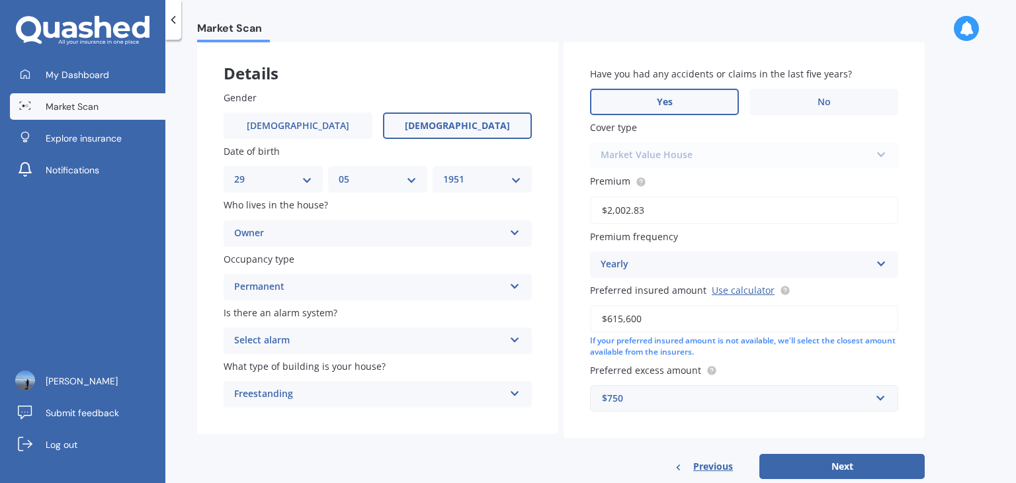
click at [662, 100] on span "Yes" at bounding box center [665, 102] width 16 height 11
click at [0, 0] on input "Yes" at bounding box center [0, 0] width 0 height 0
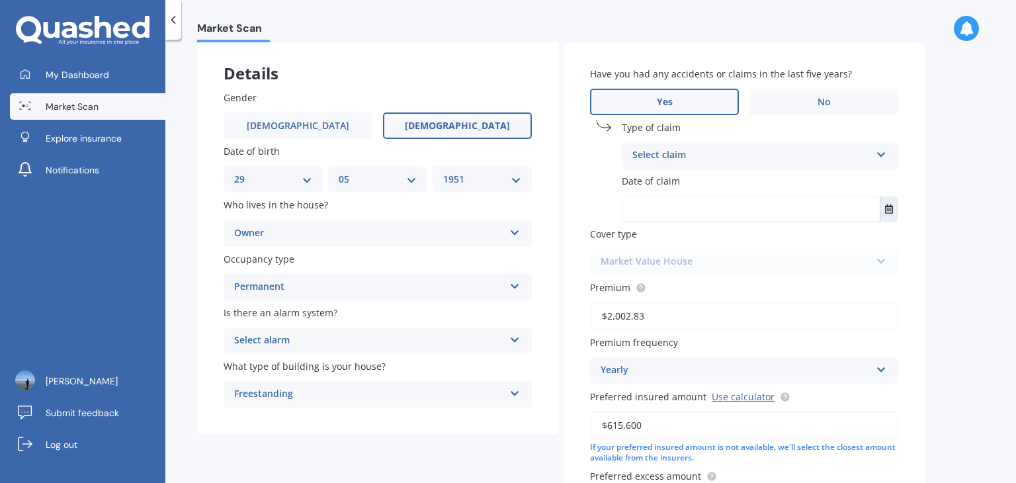
click at [886, 157] on div "Select claim Accidental damage Broken glass Burglary or theft Earthquake Fire F…" at bounding box center [760, 155] width 277 height 26
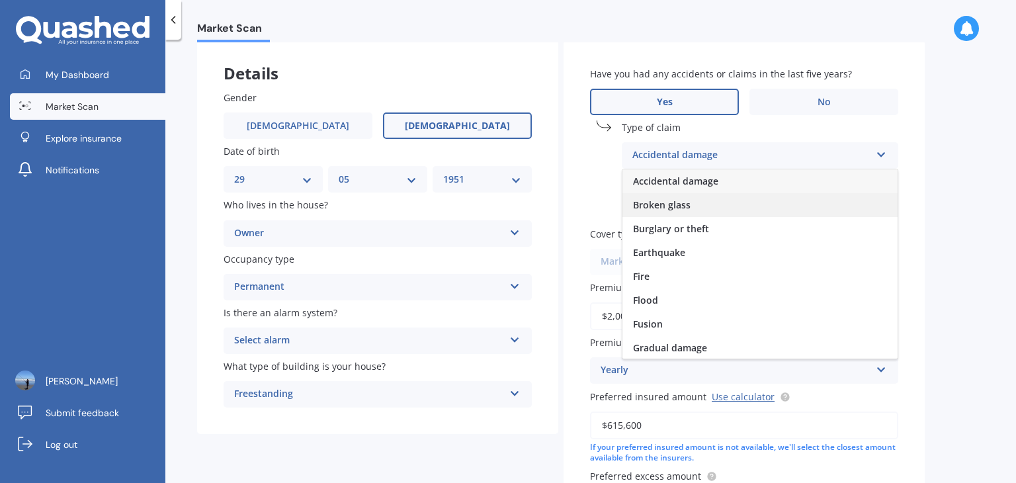
click at [650, 209] on span "Broken glass" at bounding box center [662, 204] width 58 height 13
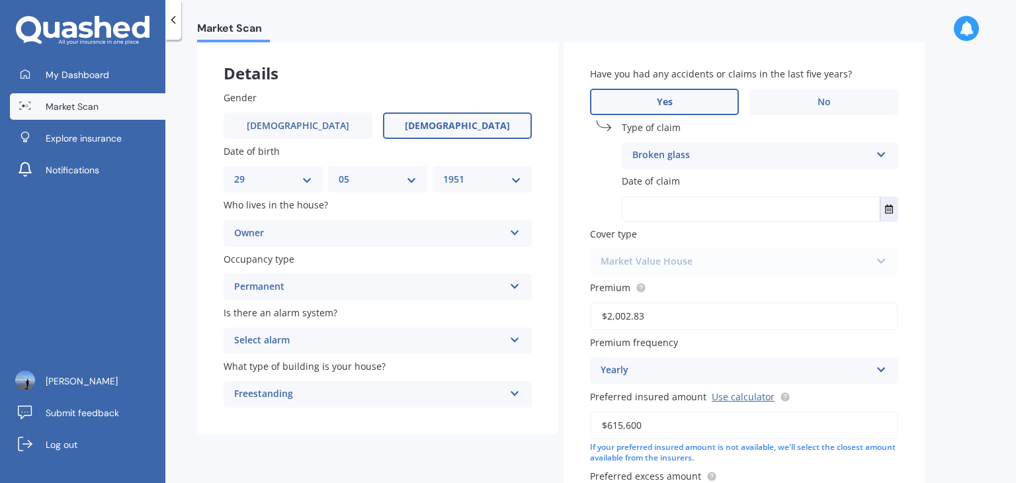
click at [624, 214] on input "text" at bounding box center [750, 209] width 257 height 24
type input "[DATE]"
click at [889, 216] on button "Select date" at bounding box center [889, 209] width 18 height 24
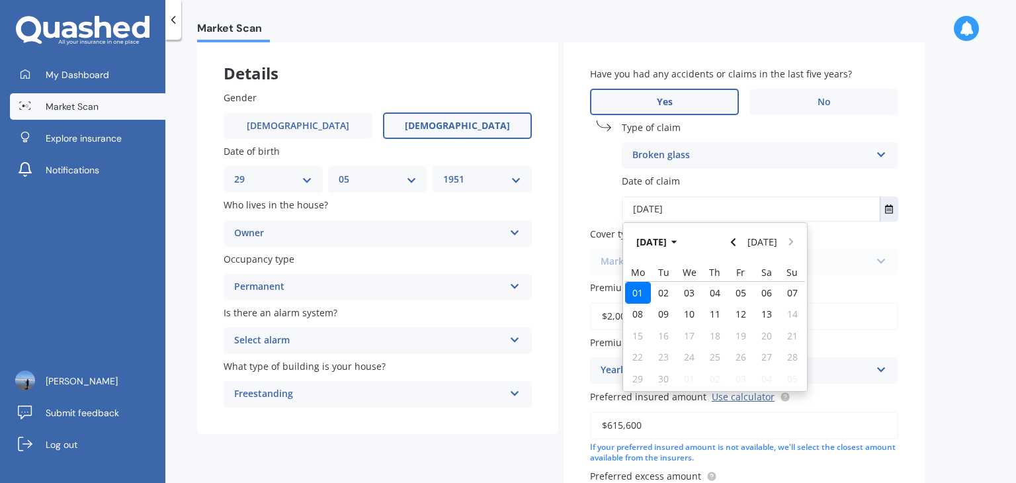
click at [644, 294] on div "01" at bounding box center [638, 292] width 26 height 21
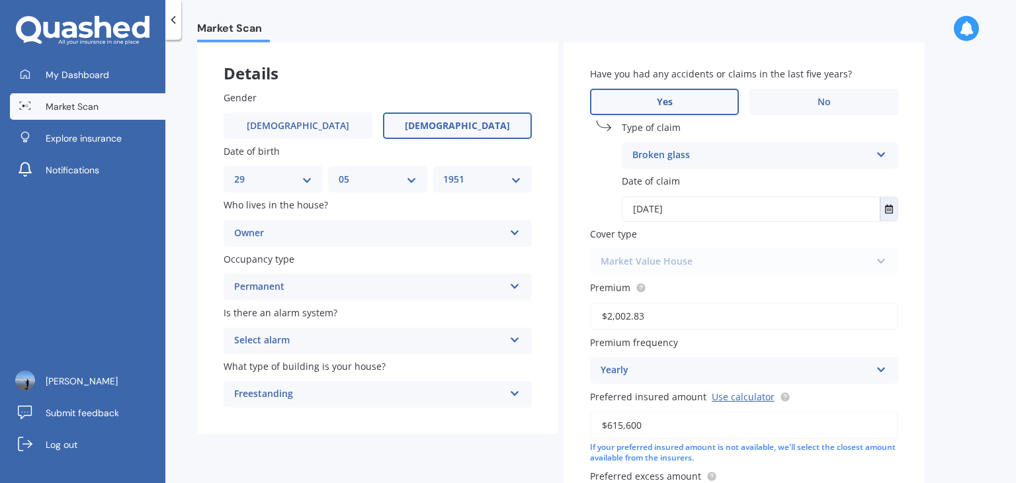
click at [884, 261] on div "Market Value House Premier House Market Value House Home Plus" at bounding box center [744, 262] width 308 height 26
click at [881, 260] on div "Market Value House Premier House Market Value House Home Plus" at bounding box center [744, 262] width 308 height 26
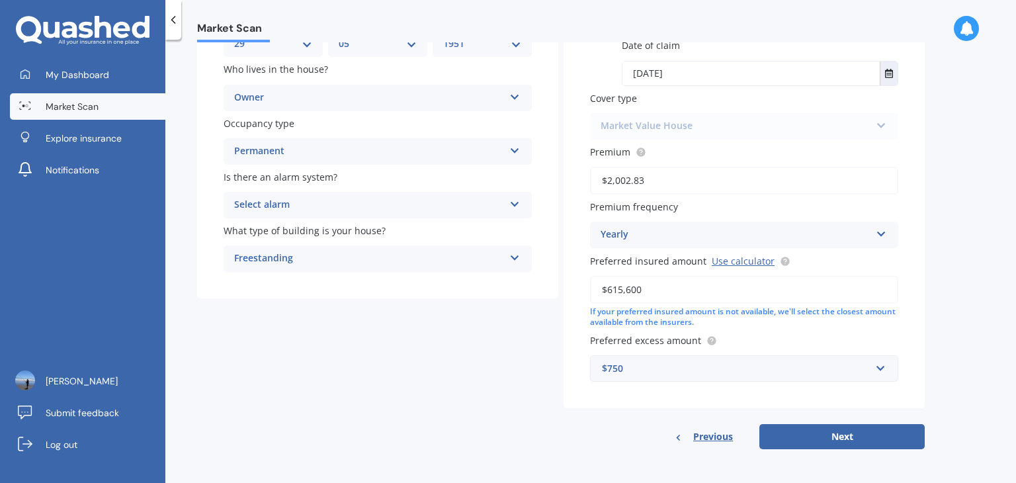
scroll to position [202, 0]
click at [847, 437] on button "Next" at bounding box center [841, 435] width 165 height 25
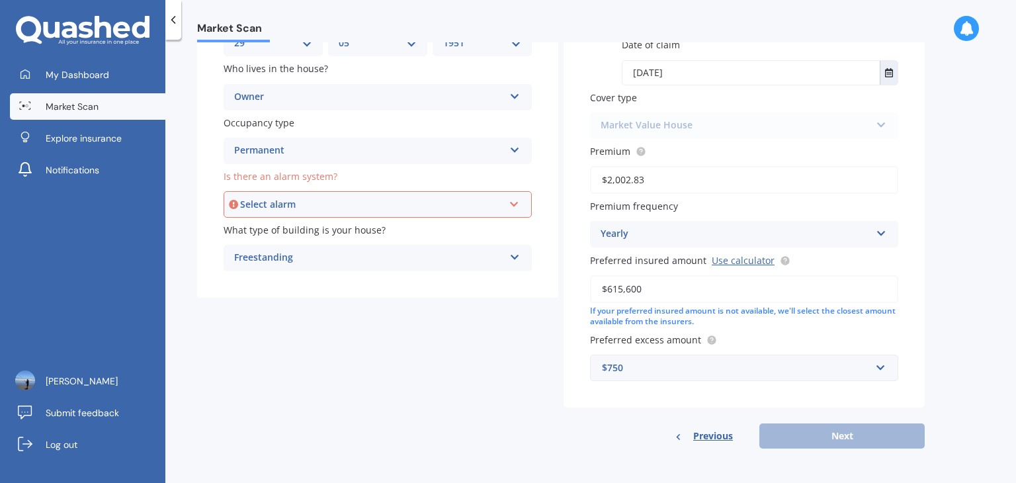
click at [515, 206] on icon at bounding box center [514, 201] width 11 height 9
click at [237, 277] on span "No" at bounding box center [241, 277] width 13 height 13
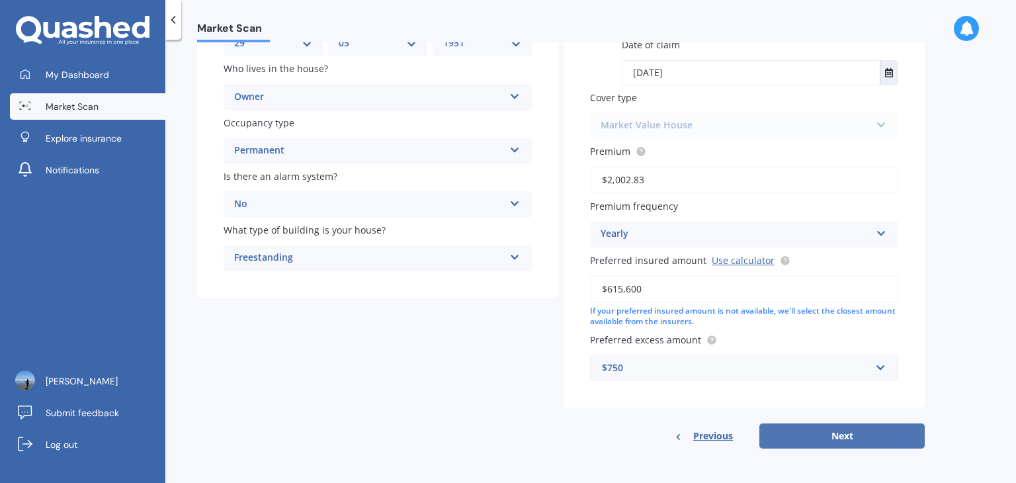
click at [787, 436] on button "Next" at bounding box center [841, 435] width 165 height 25
select select "29"
select select "05"
select select "1951"
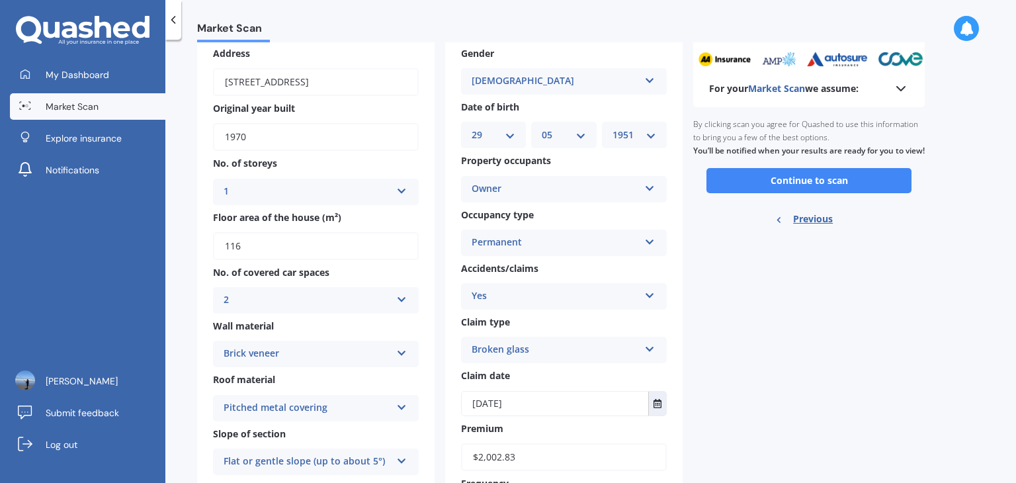
scroll to position [0, 0]
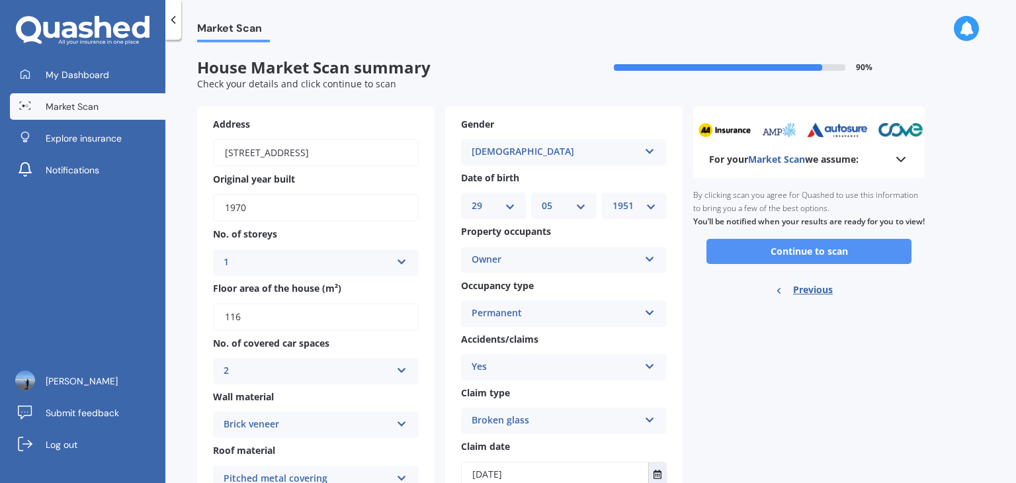
click at [761, 260] on button "Continue to scan" at bounding box center [808, 251] width 205 height 25
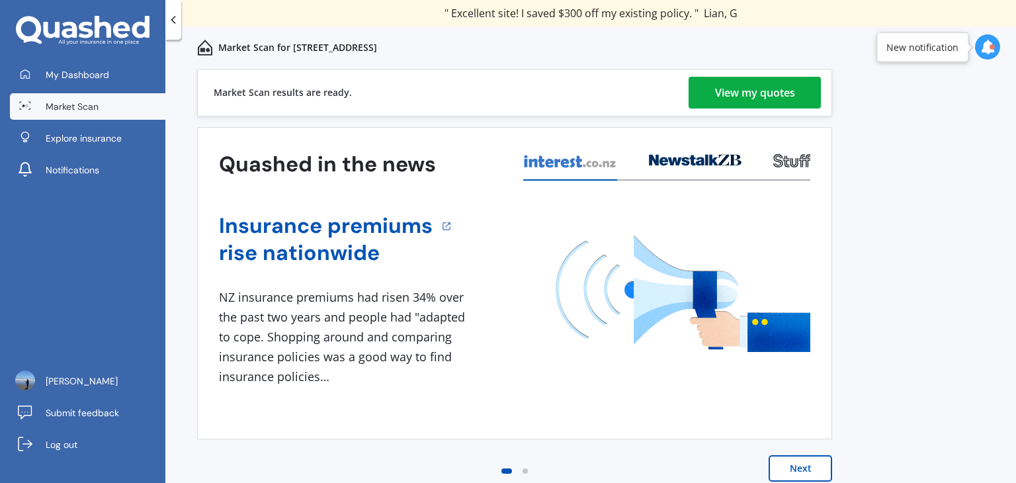
click at [717, 95] on div "View my quotes" at bounding box center [755, 93] width 80 height 32
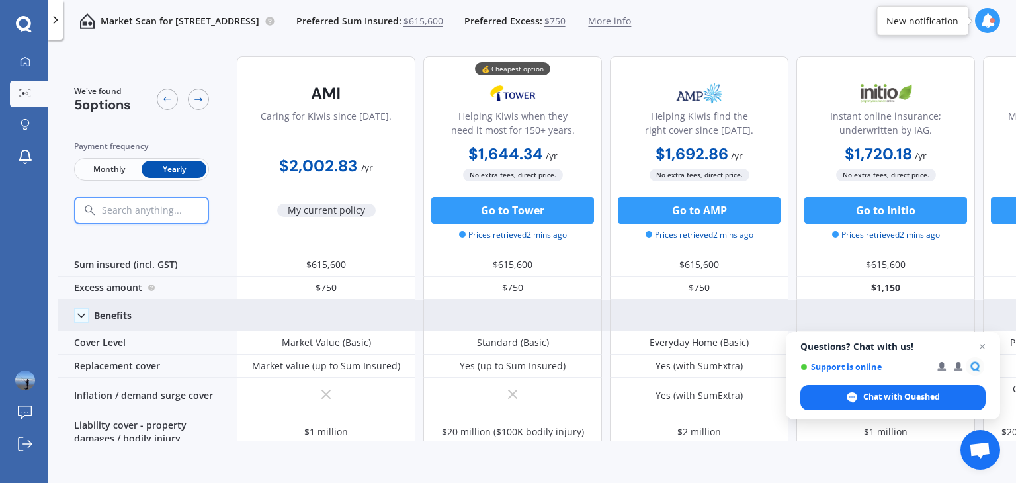
click at [81, 316] on polyline at bounding box center [81, 315] width 7 height 3
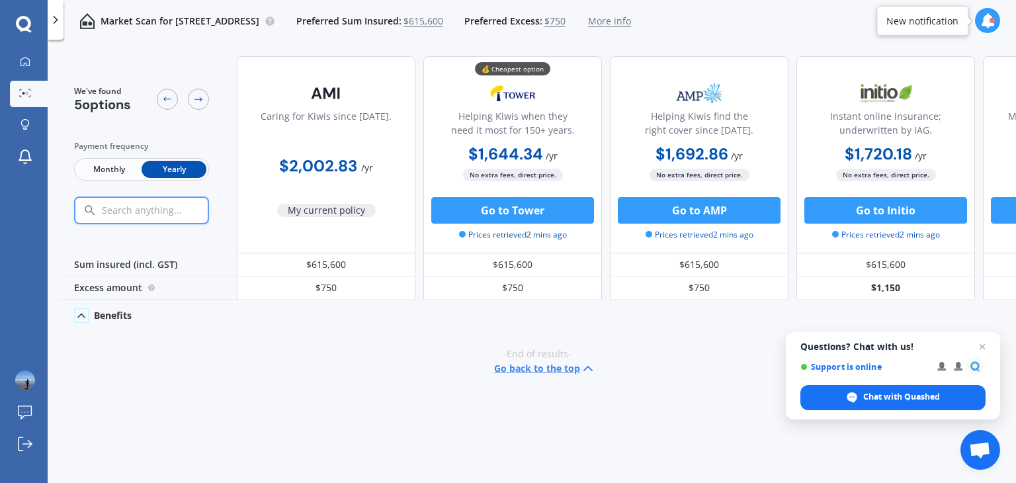
click at [81, 316] on icon at bounding box center [81, 315] width 13 height 13
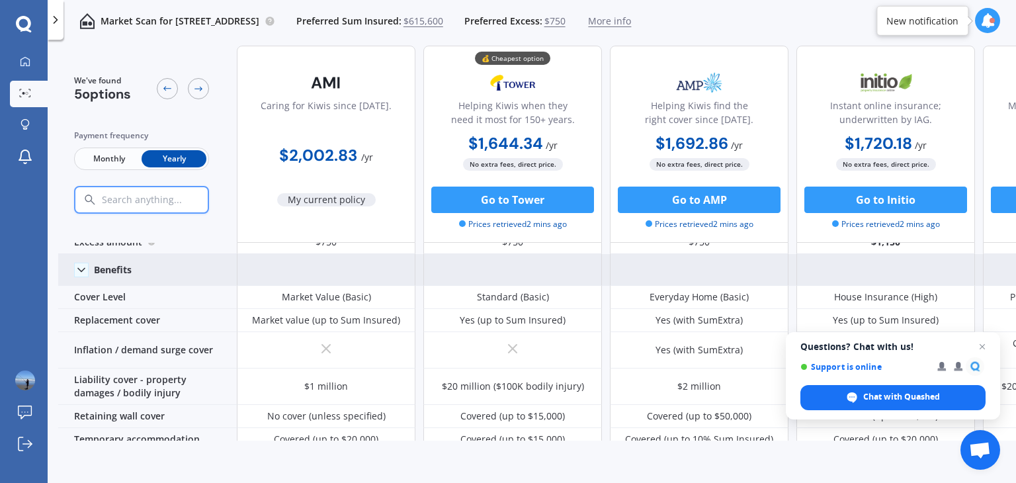
scroll to position [66, 0]
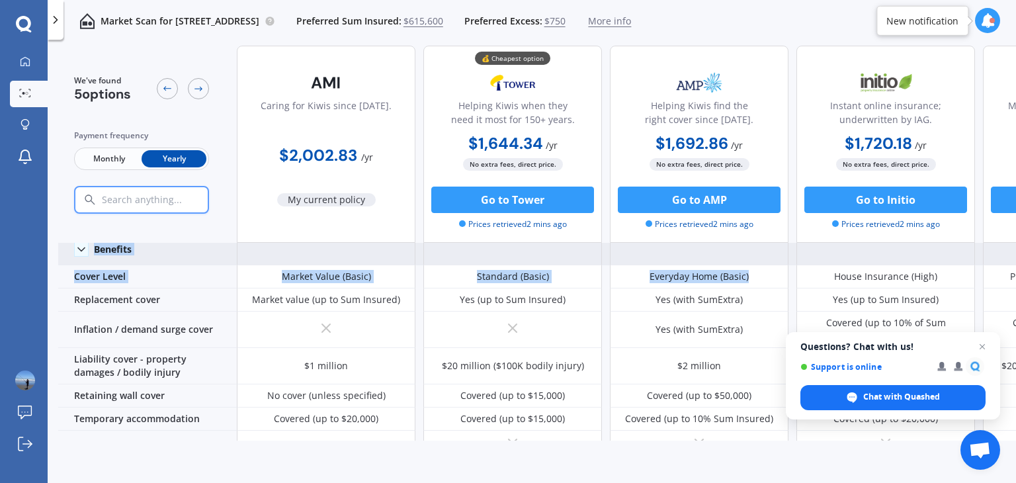
drag, startPoint x: 998, startPoint y: 240, endPoint x: 764, endPoint y: 262, distance: 234.5
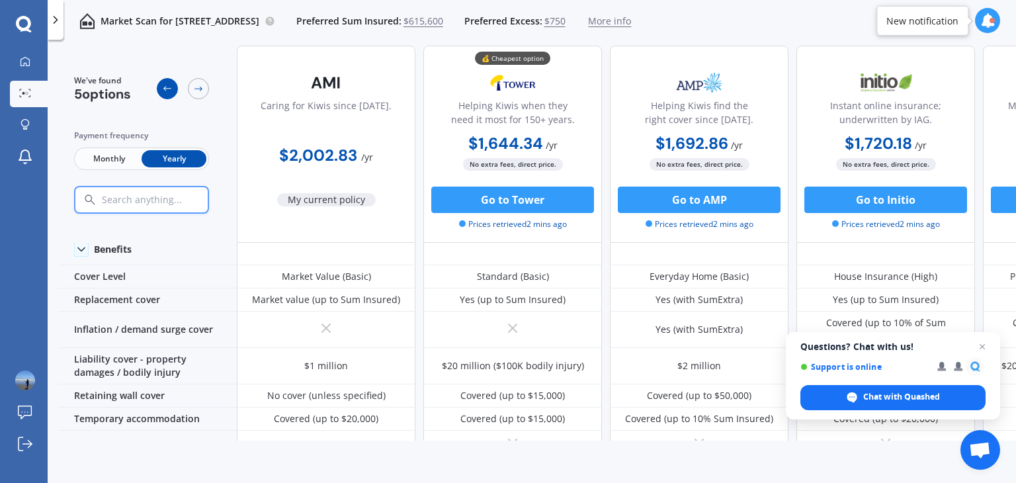
click at [172, 88] on div at bounding box center [167, 88] width 21 height 21
click at [25, 91] on icon at bounding box center [25, 93] width 12 height 9
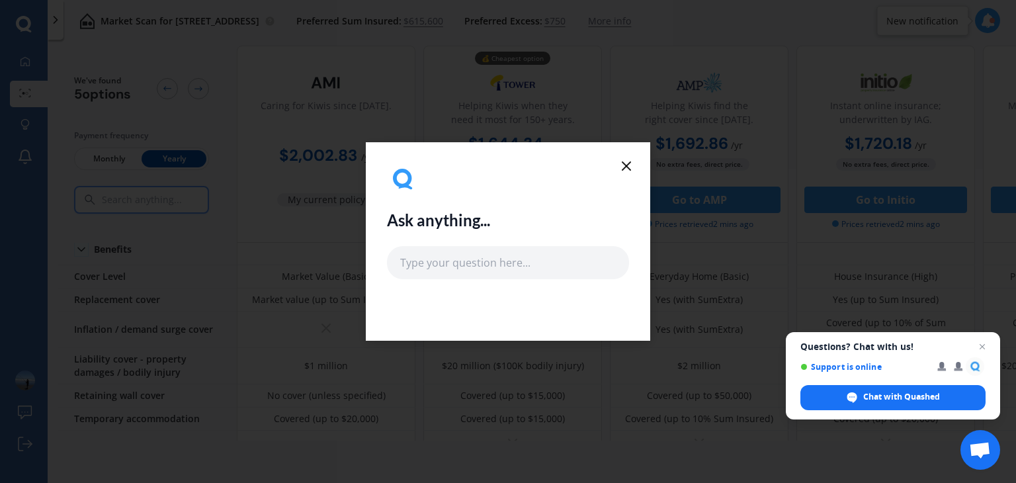
click at [624, 163] on line at bounding box center [626, 166] width 8 height 8
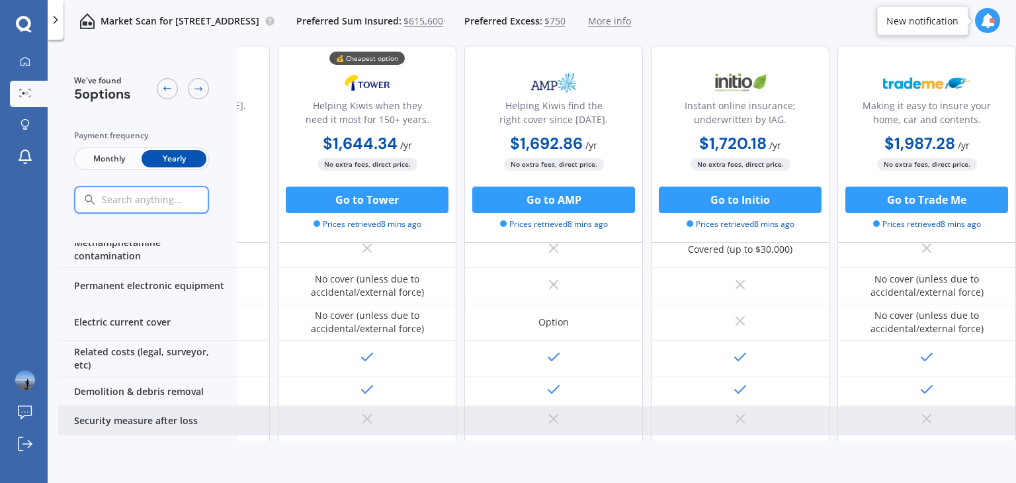
scroll to position [685, 151]
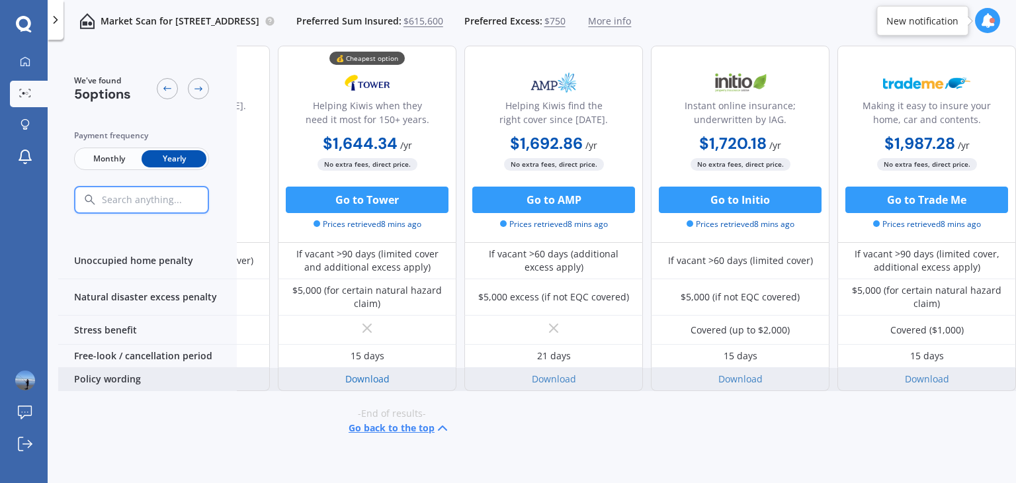
click at [373, 372] on link "Download" at bounding box center [367, 378] width 44 height 13
click at [757, 368] on div "Download" at bounding box center [740, 379] width 179 height 23
click at [740, 372] on link "Download" at bounding box center [740, 378] width 44 height 13
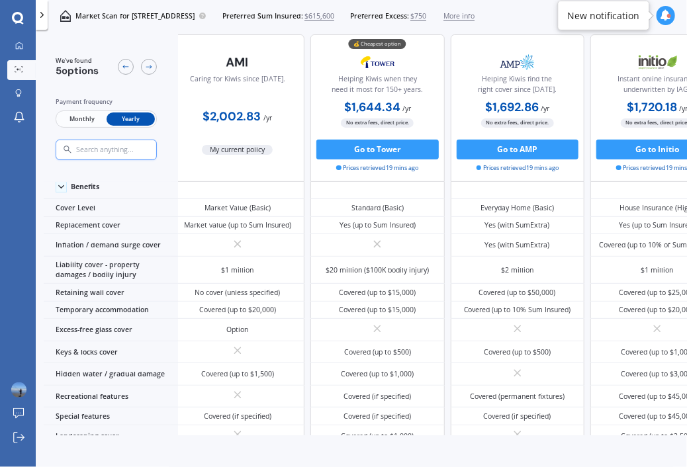
scroll to position [66, 9]
